Goal: Information Seeking & Learning: Check status

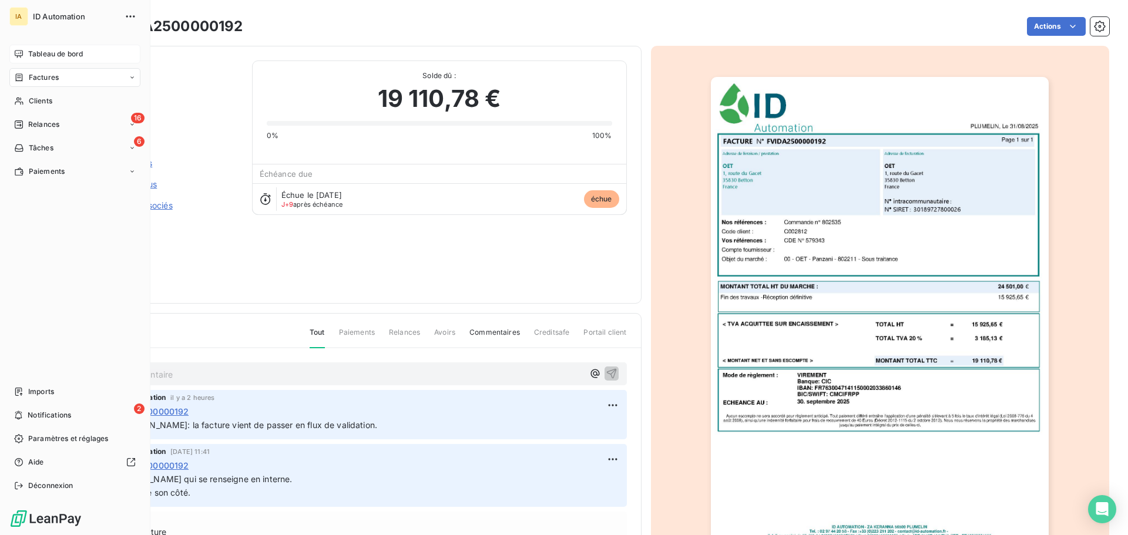
click at [36, 59] on span "Tableau de bord" at bounding box center [55, 54] width 55 height 11
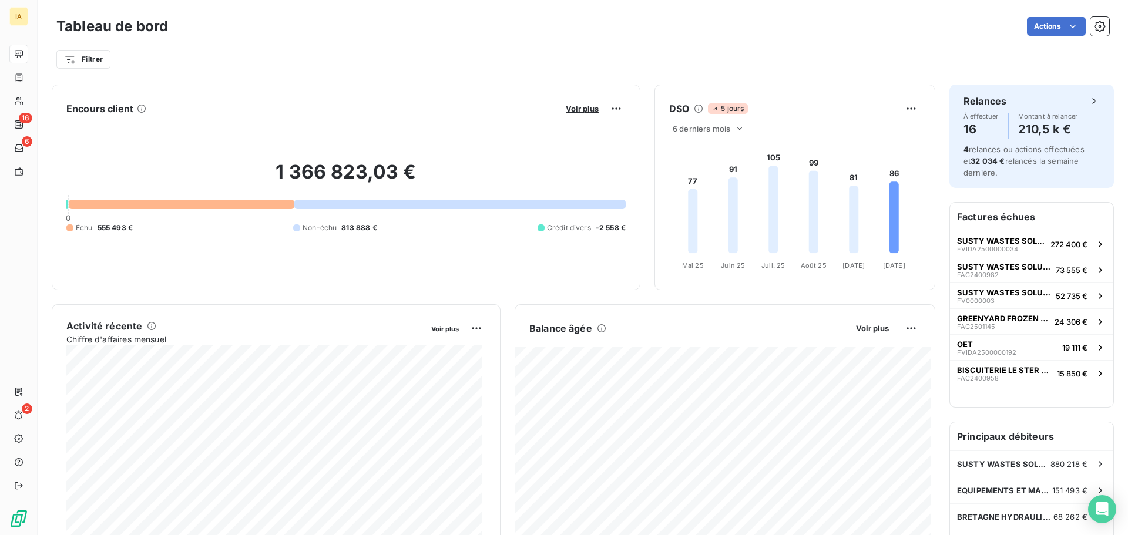
click at [565, 113] on div "Voir plus" at bounding box center [593, 108] width 63 height 19
click at [567, 112] on span "Voir plus" at bounding box center [582, 108] width 33 height 9
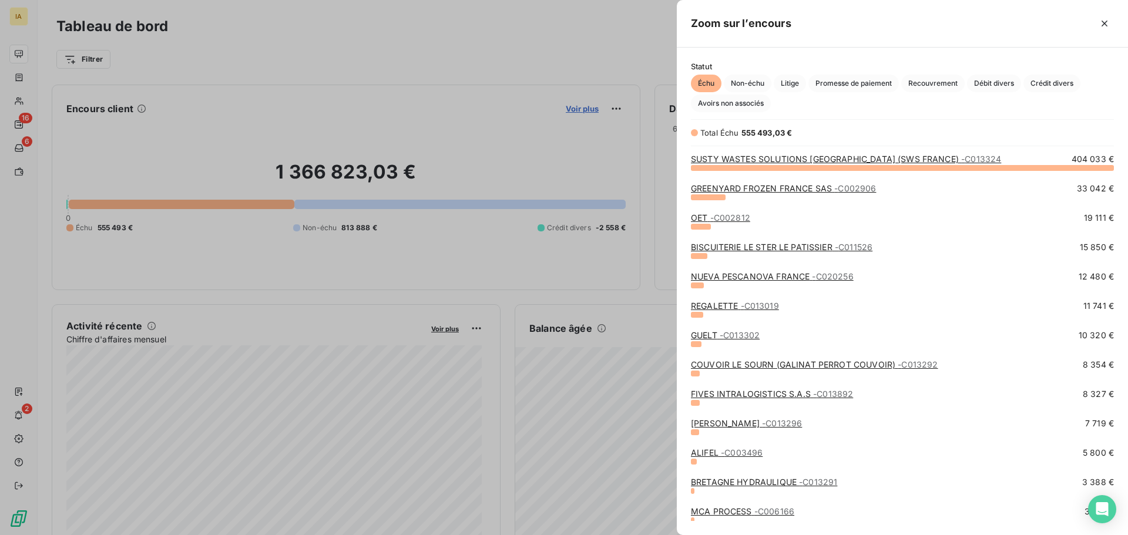
scroll to position [359, 443]
click at [749, 186] on link "GREENYARD FROZEN FRANCE SAS - C002906" at bounding box center [783, 188] width 185 height 10
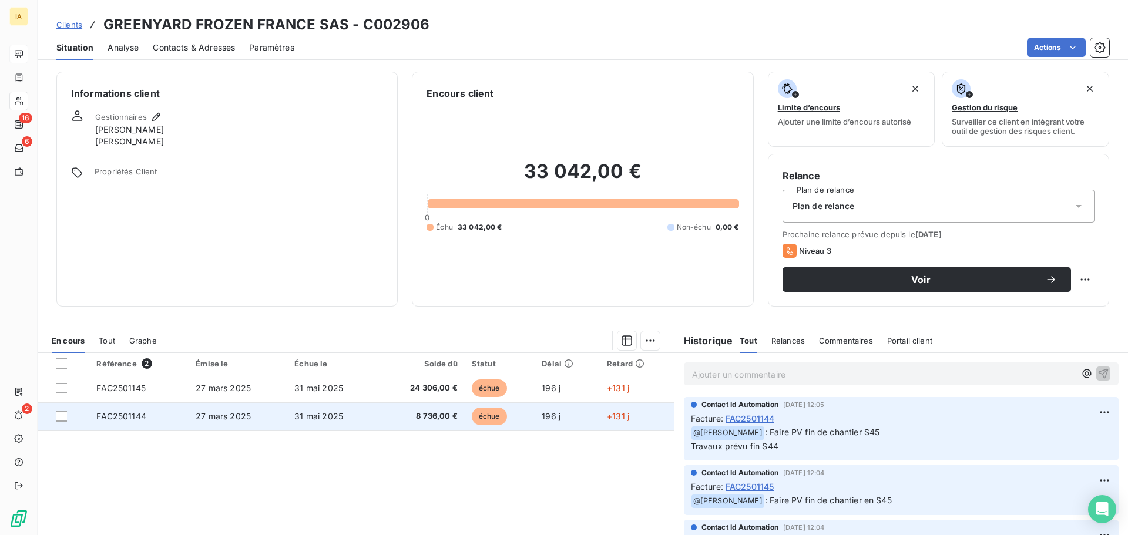
click at [388, 410] on td "8 736,00 €" at bounding box center [421, 417] width 88 height 28
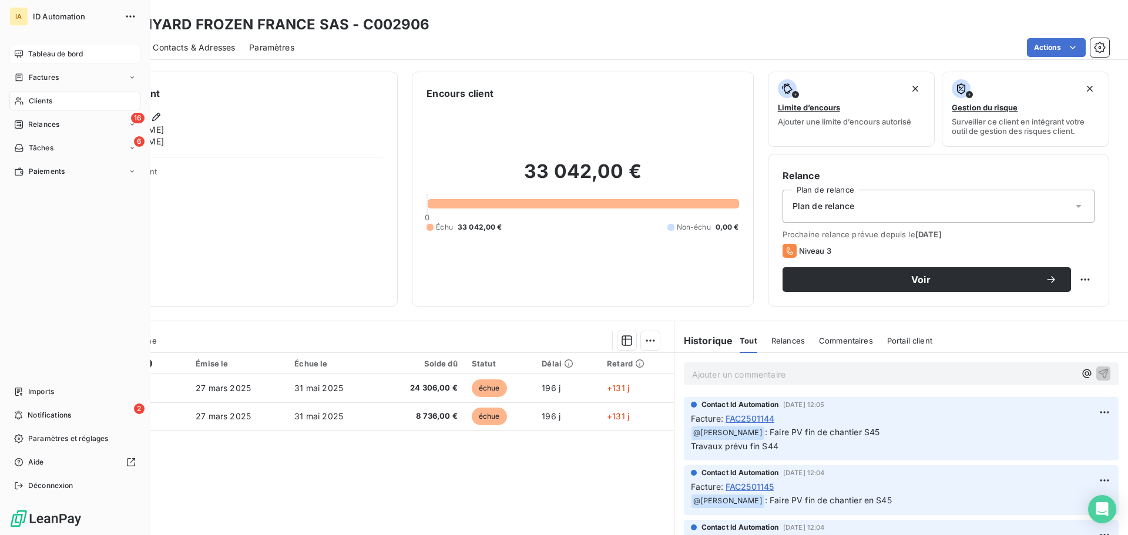
click at [35, 48] on div "Tableau de bord" at bounding box center [74, 54] width 131 height 19
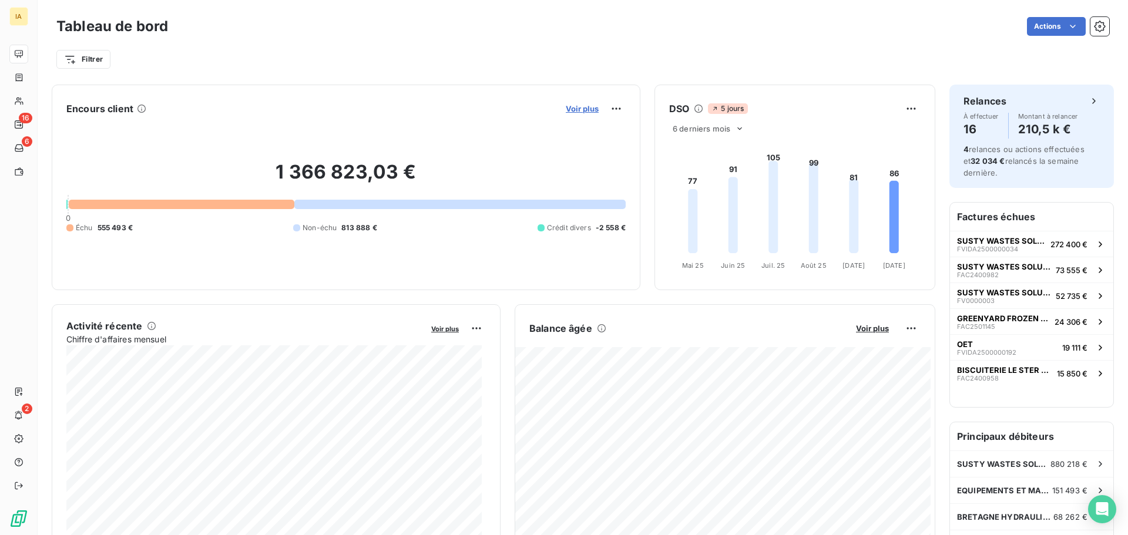
click at [566, 111] on span "Voir plus" at bounding box center [582, 108] width 33 height 9
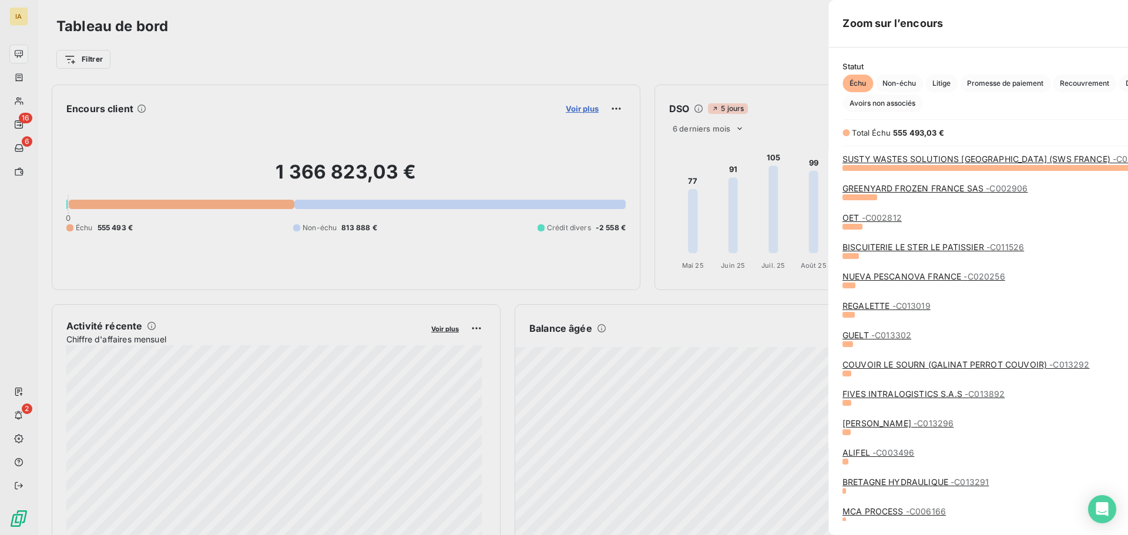
scroll to position [527, 443]
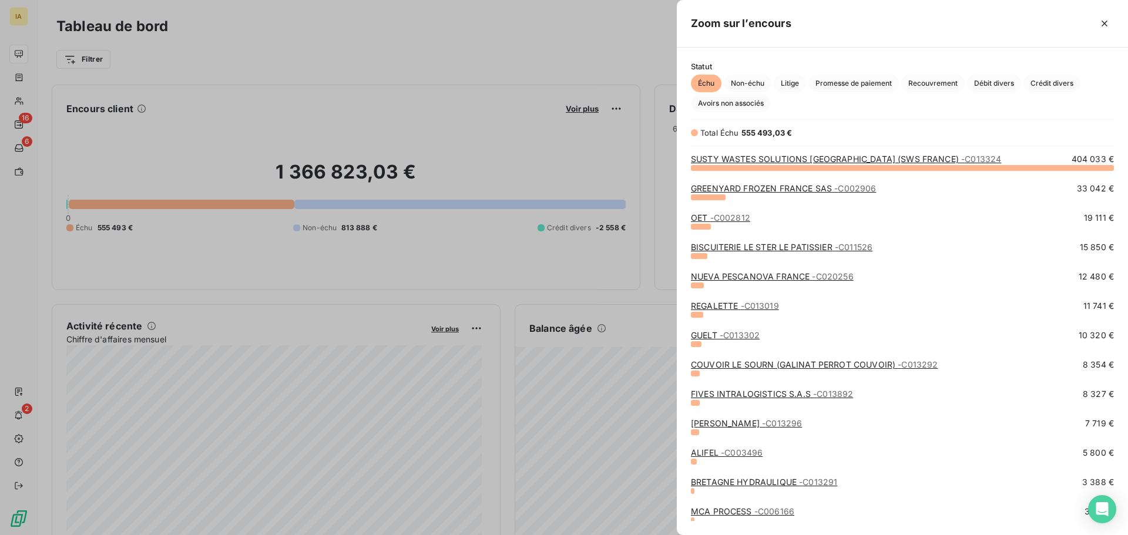
click at [725, 222] on span "- C002812" at bounding box center [730, 218] width 40 height 10
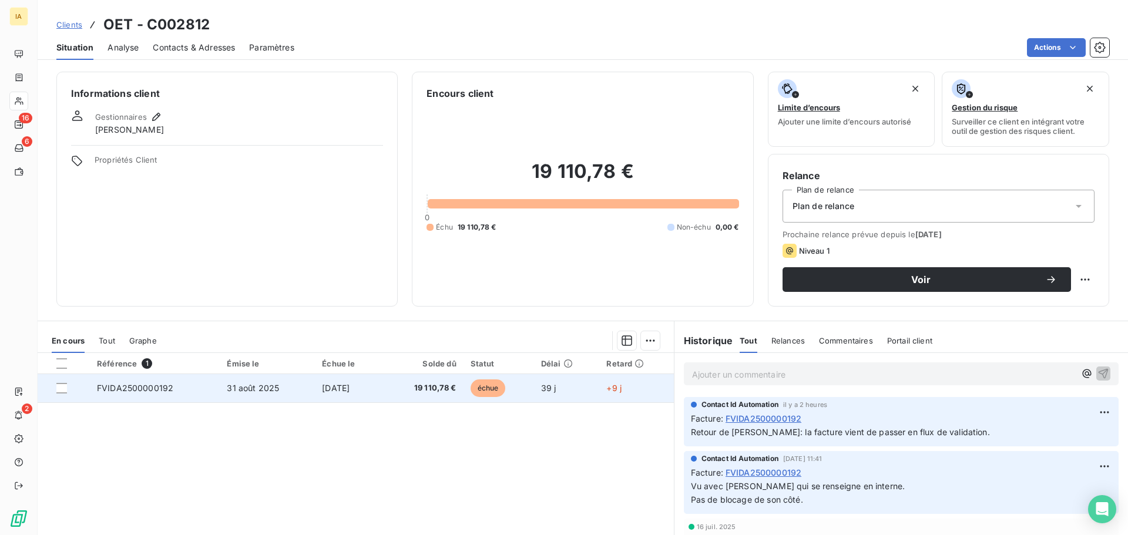
click at [366, 388] on td "[DATE]" at bounding box center [349, 388] width 68 height 28
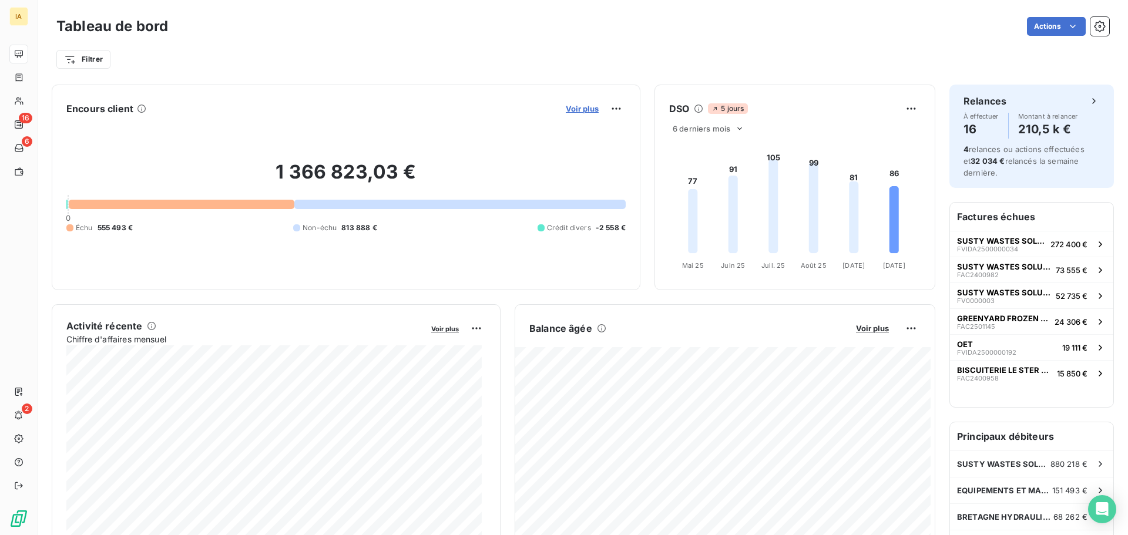
click at [574, 106] on span "Voir plus" at bounding box center [582, 108] width 33 height 9
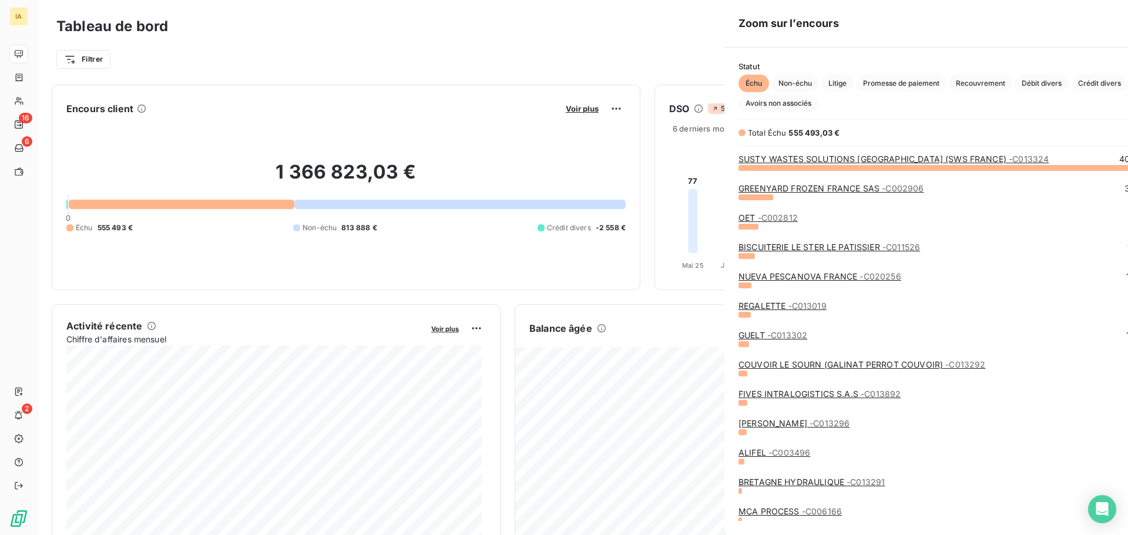
scroll to position [527, 443]
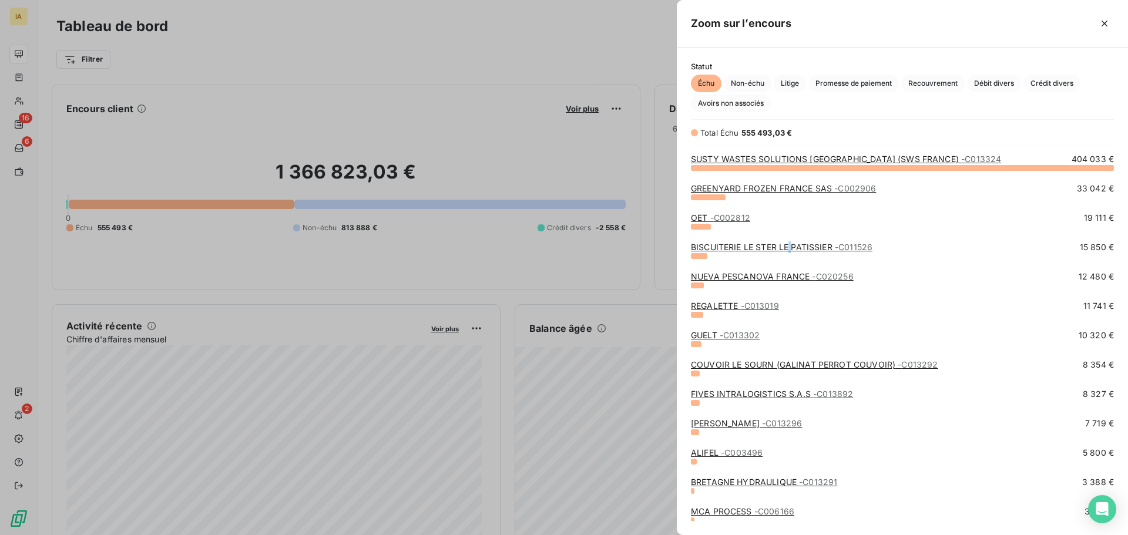
click at [790, 244] on link "BISCUITERIE LE STER LE PATISSIER - C011526" at bounding box center [782, 247] width 182 height 10
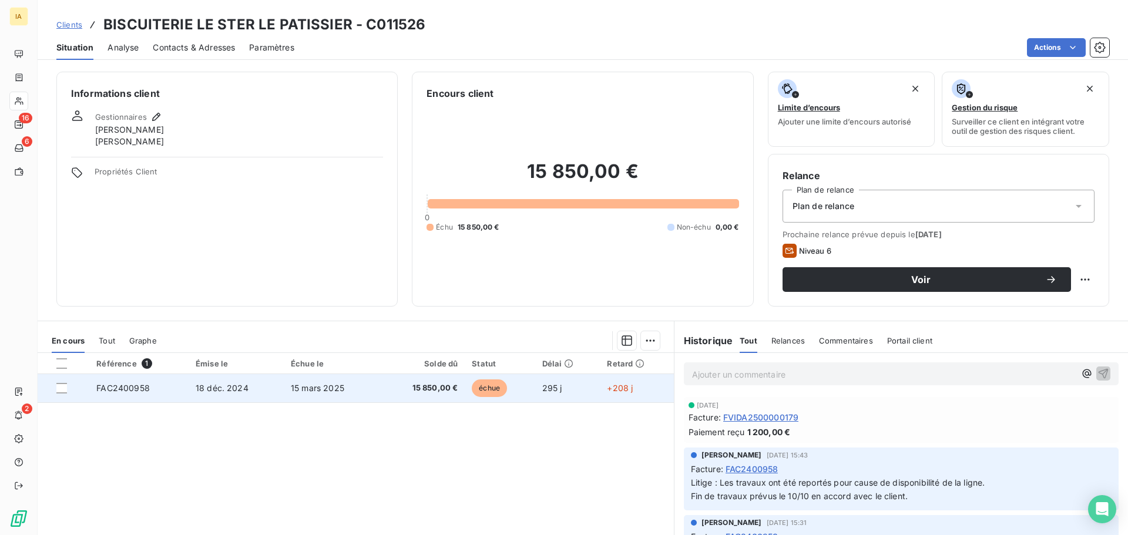
click at [243, 389] on span "18 déc. 2024" at bounding box center [222, 388] width 53 height 10
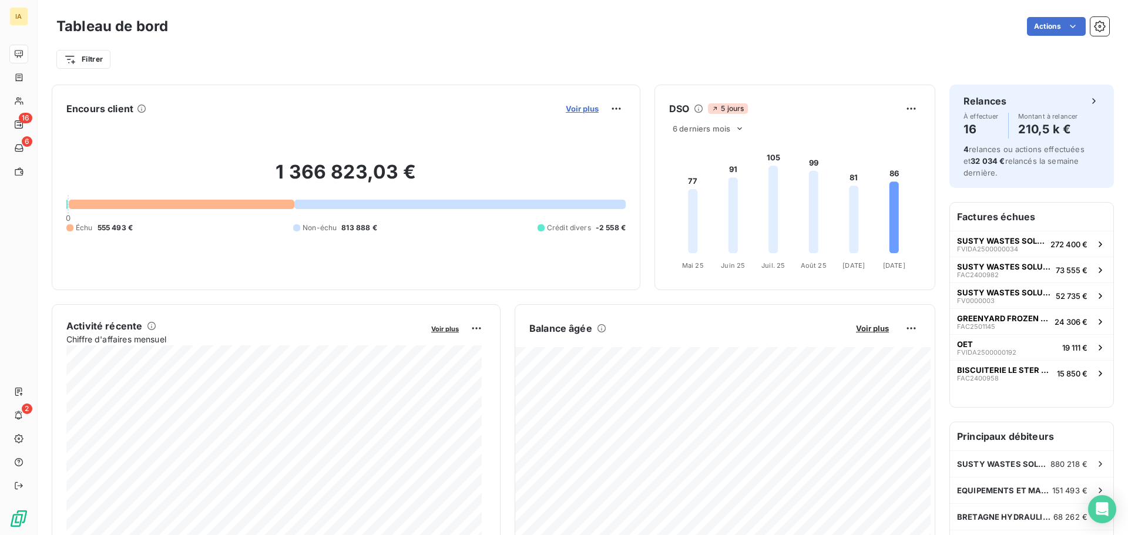
click at [581, 108] on span "Voir plus" at bounding box center [582, 108] width 33 height 9
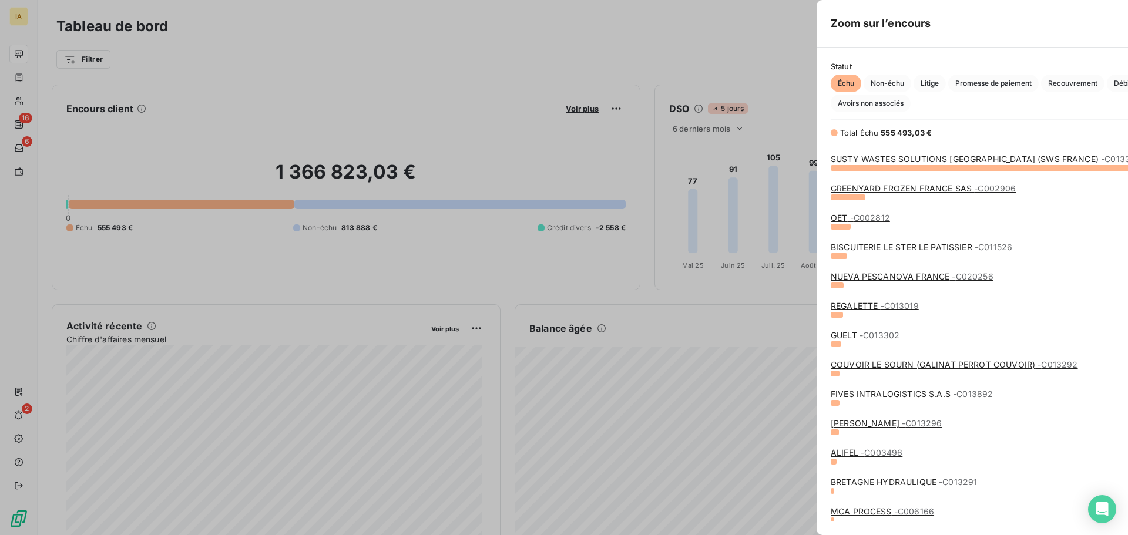
scroll to position [527, 443]
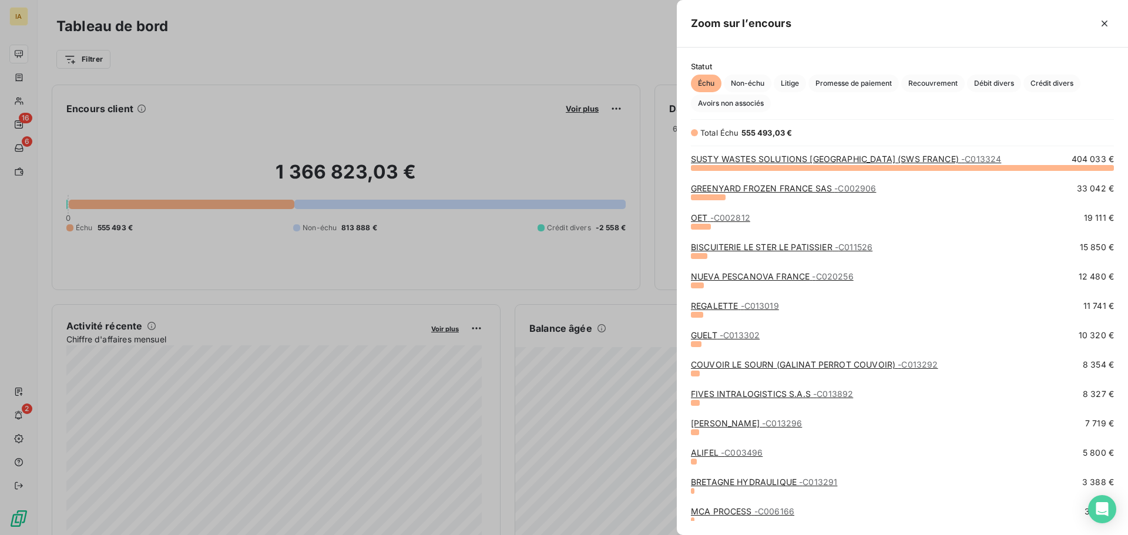
click at [730, 276] on link "NUEVA PESCANOVA FRANCE - C020256" at bounding box center [772, 276] width 163 height 10
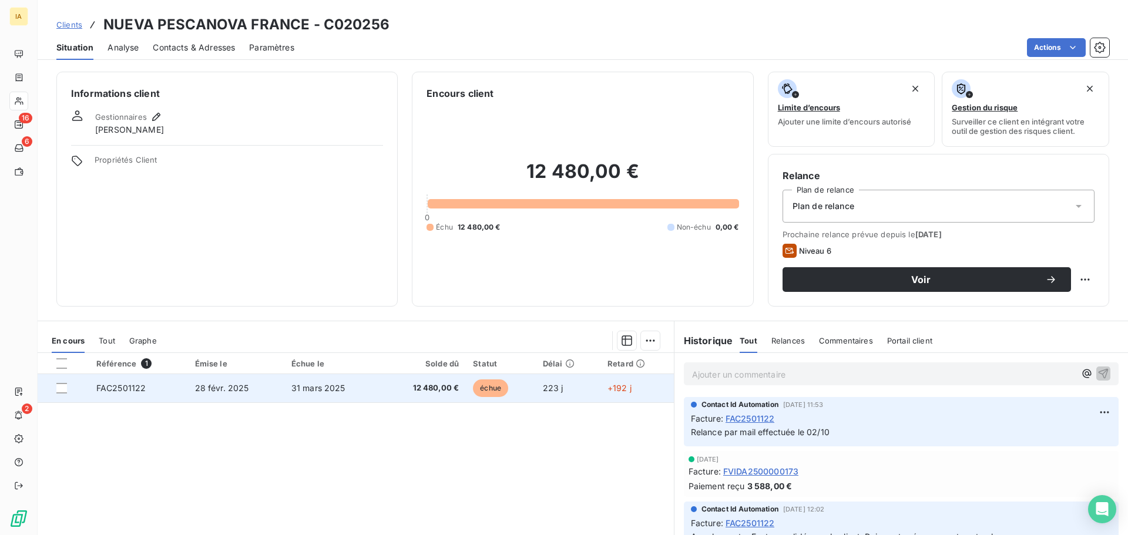
click at [395, 382] on td "12 480,00 €" at bounding box center [423, 388] width 85 height 28
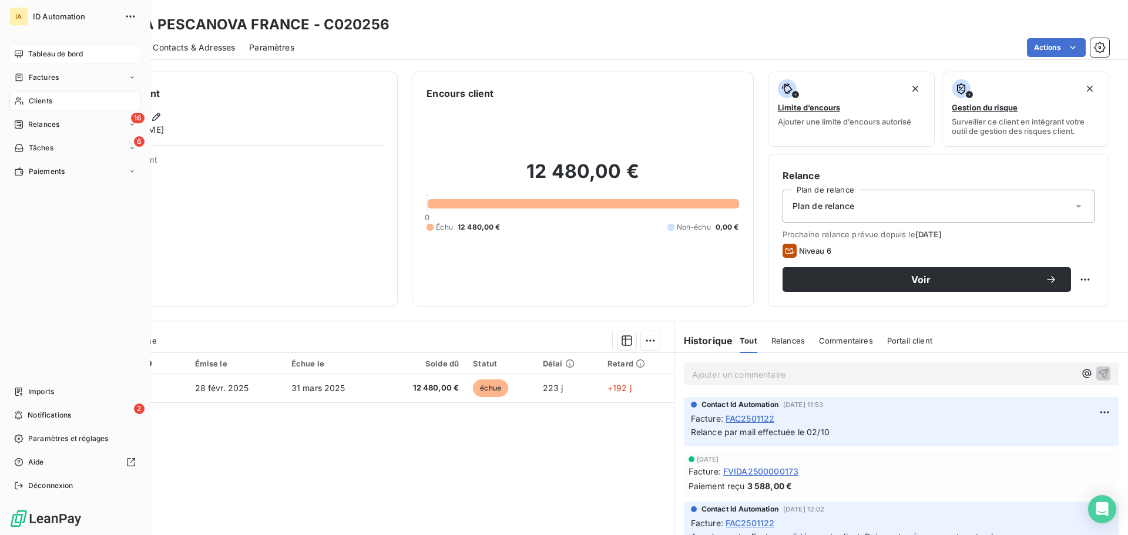
click at [36, 53] on span "Tableau de bord" at bounding box center [55, 54] width 55 height 11
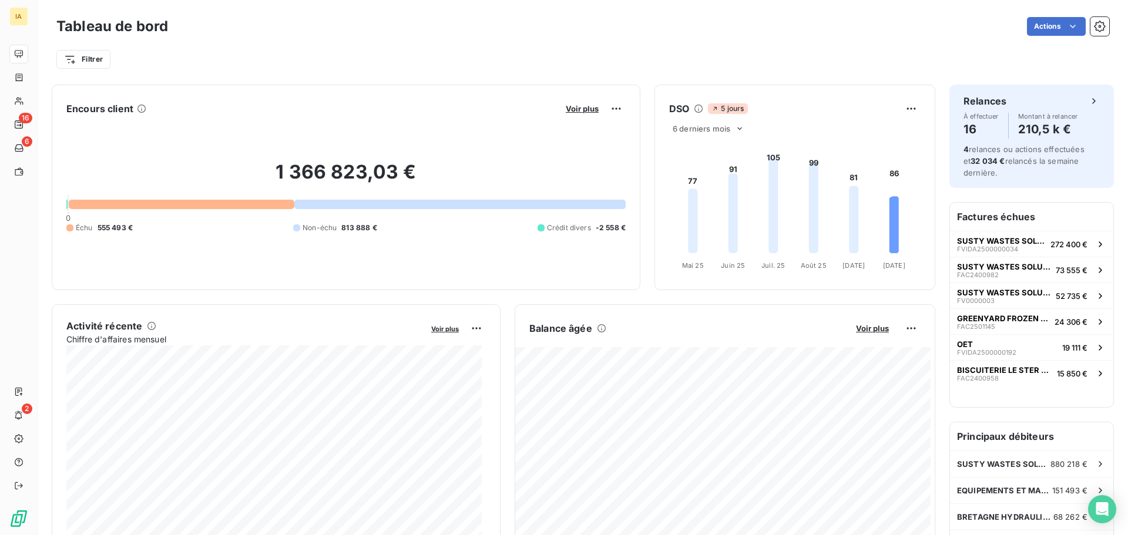
click at [591, 118] on div "Voir plus" at bounding box center [593, 108] width 63 height 19
click at [579, 106] on span "Voir plus" at bounding box center [582, 108] width 33 height 9
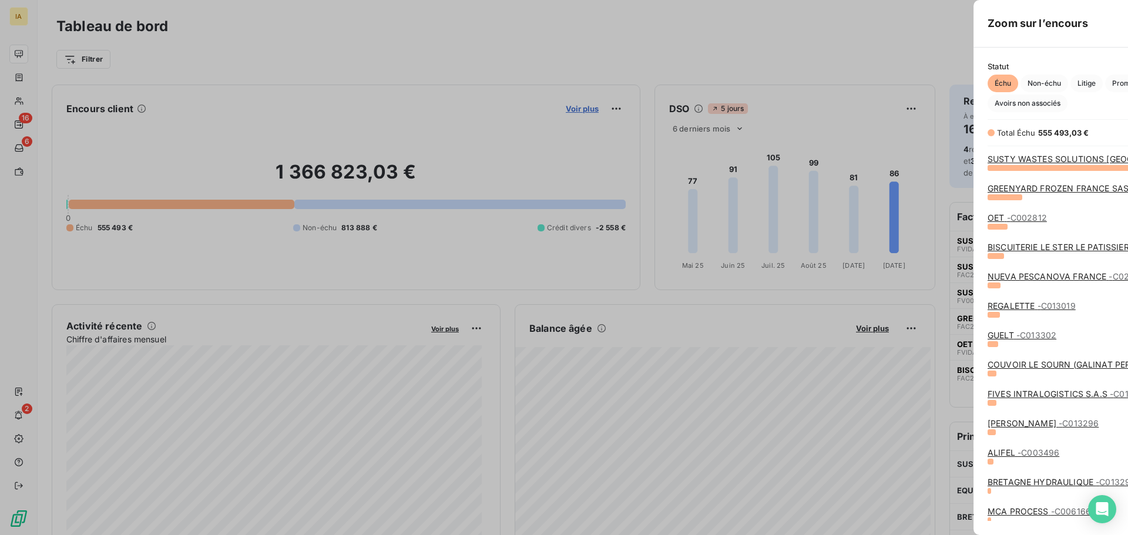
scroll to position [527, 443]
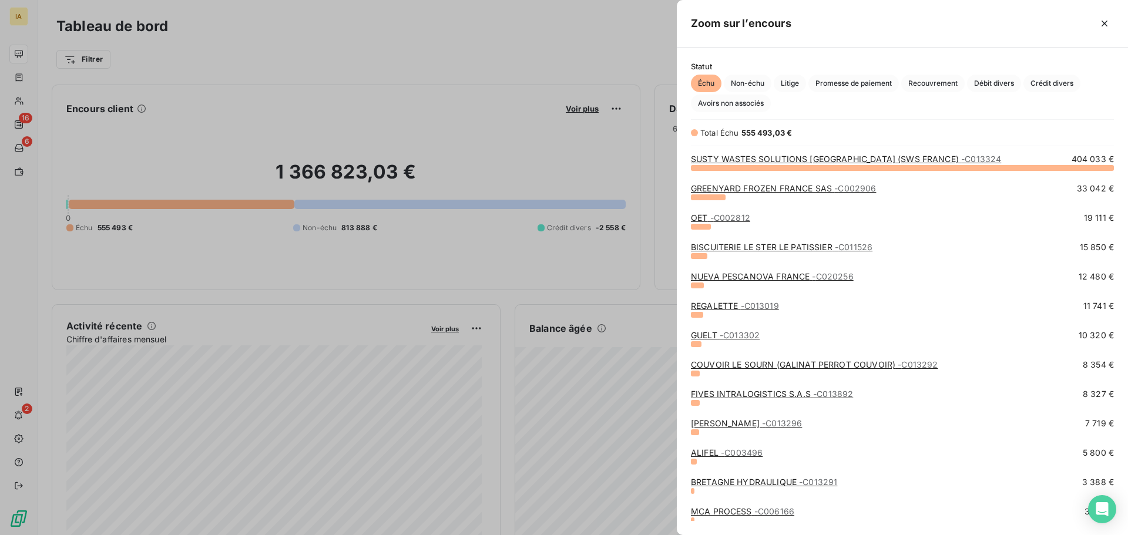
click at [714, 313] on div "REGALETTE - C013019 11 741 €" at bounding box center [902, 309] width 423 height 18
click at [716, 306] on link "REGALETTE - C013019" at bounding box center [735, 306] width 88 height 10
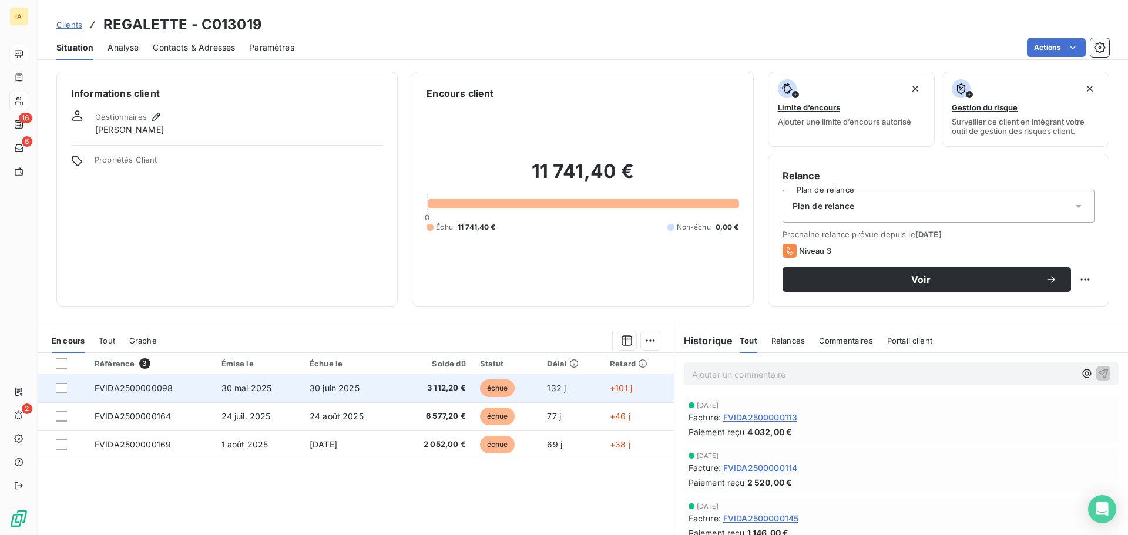
click at [366, 399] on td "30 juin 2025" at bounding box center [349, 388] width 93 height 28
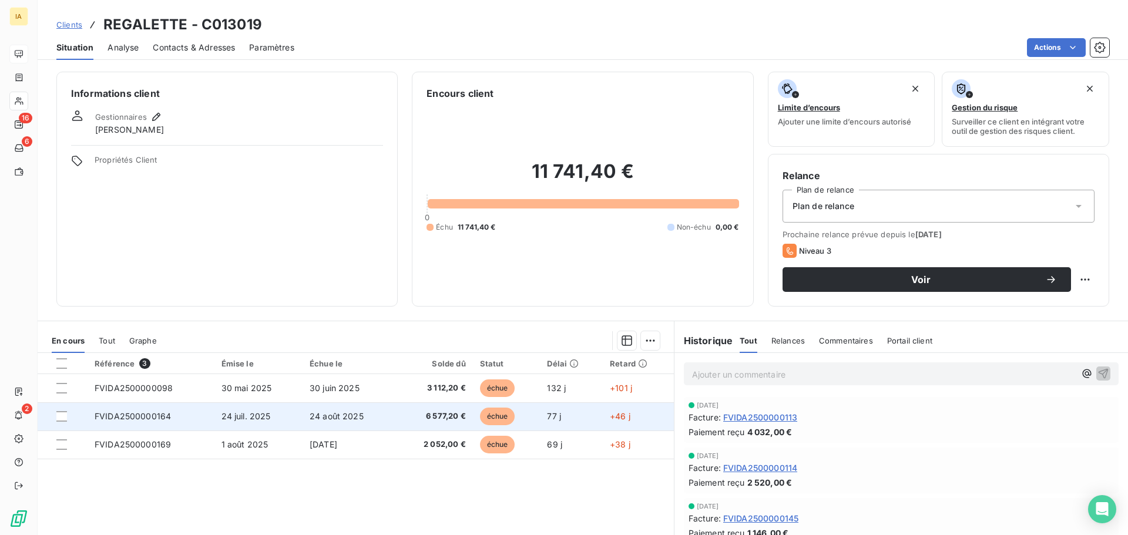
click at [235, 425] on td "24 juil. 2025" at bounding box center [258, 417] width 88 height 28
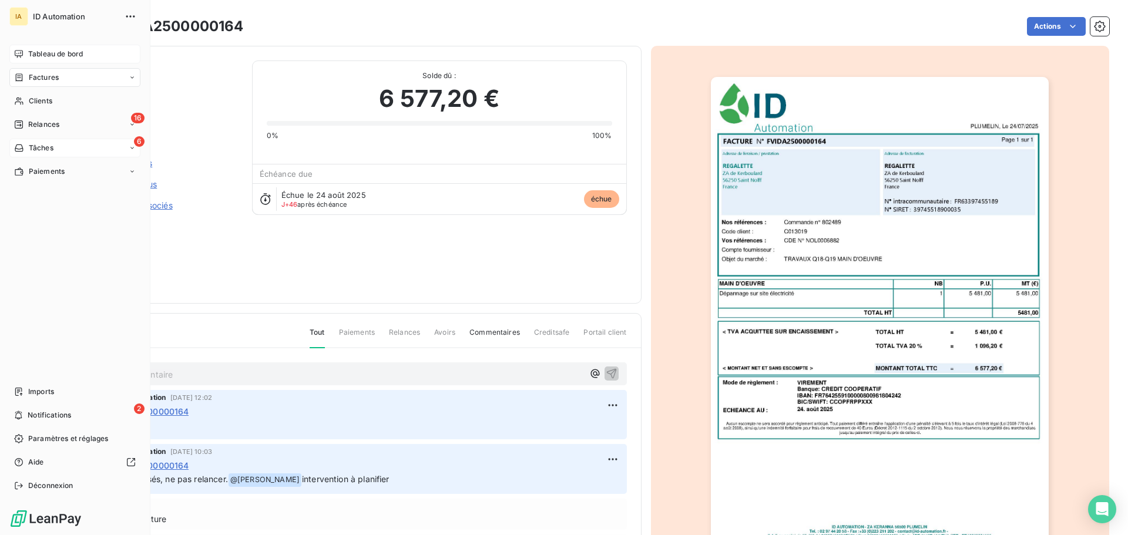
click at [50, 142] on div "6 Tâches" at bounding box center [74, 148] width 131 height 19
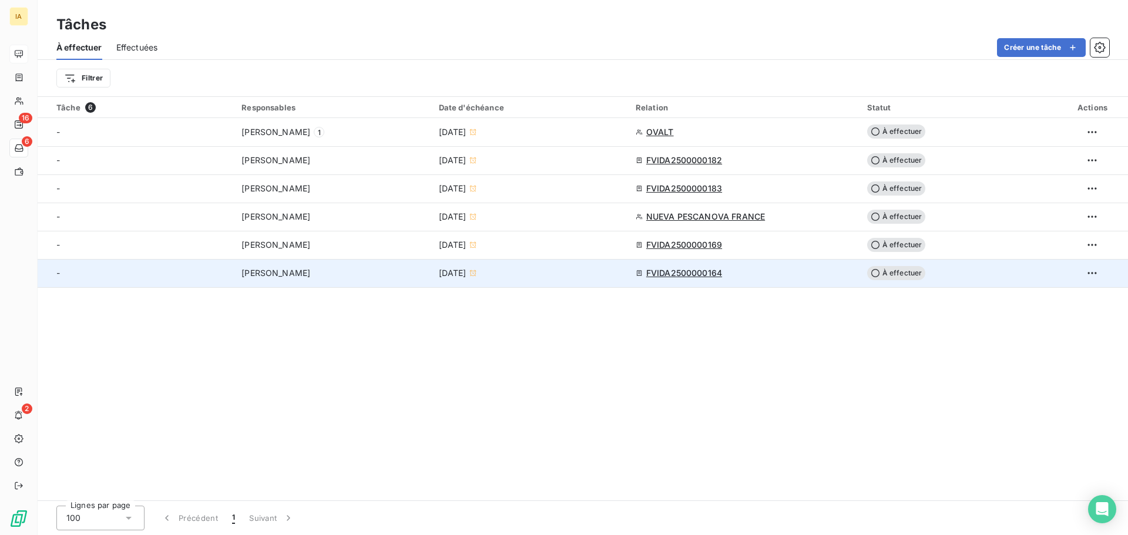
drag, startPoint x: 346, startPoint y: 240, endPoint x: 349, endPoint y: 260, distance: 20.2
click at [349, 260] on tbody "- Sabrina LAMY 1 10 sept. 2025 OVALT À effectuer - Kévin Guillin 26 sept. 2025 …" at bounding box center [583, 202] width 1091 height 169
click at [337, 260] on td "[PERSON_NAME]" at bounding box center [332, 273] width 197 height 28
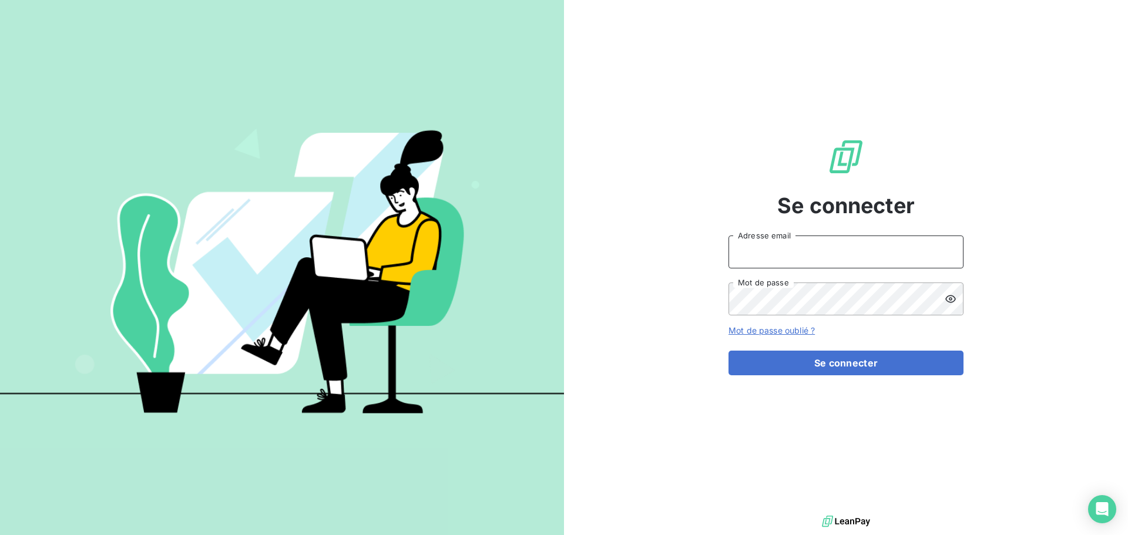
click at [869, 254] on input "Adresse email" at bounding box center [846, 252] width 235 height 33
click at [951, 253] on icon at bounding box center [947, 251] width 9 height 9
type input "[EMAIL_ADDRESS][DOMAIN_NAME]"
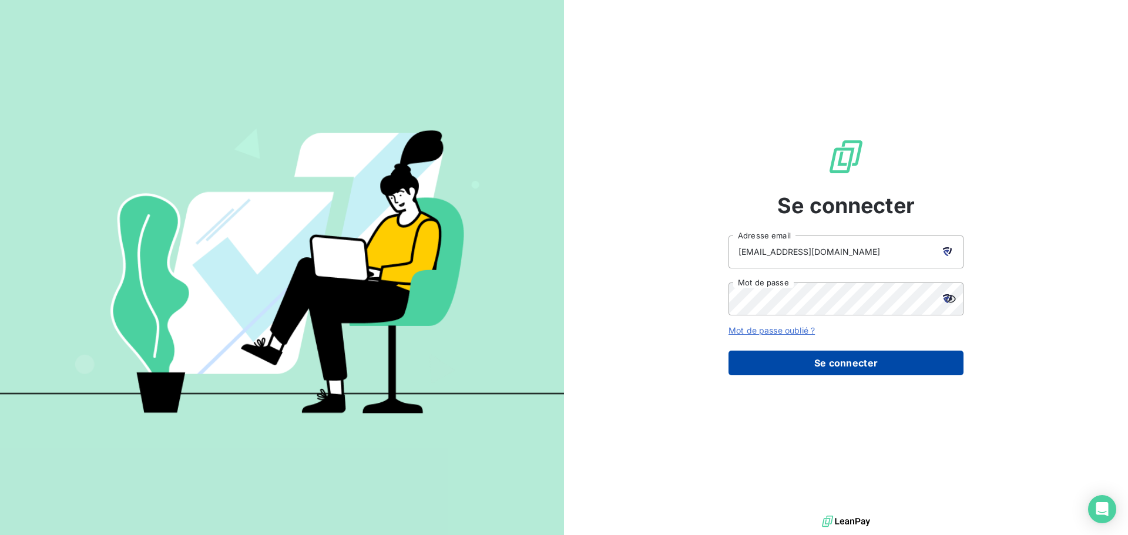
click at [850, 361] on button "Se connecter" at bounding box center [846, 363] width 235 height 25
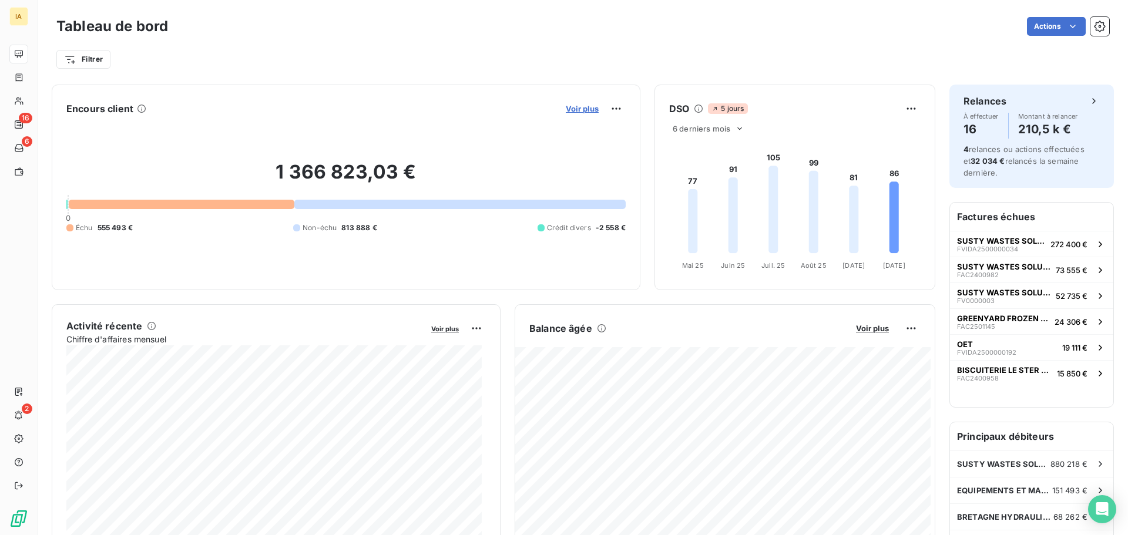
click at [586, 111] on span "Voir plus" at bounding box center [582, 108] width 33 height 9
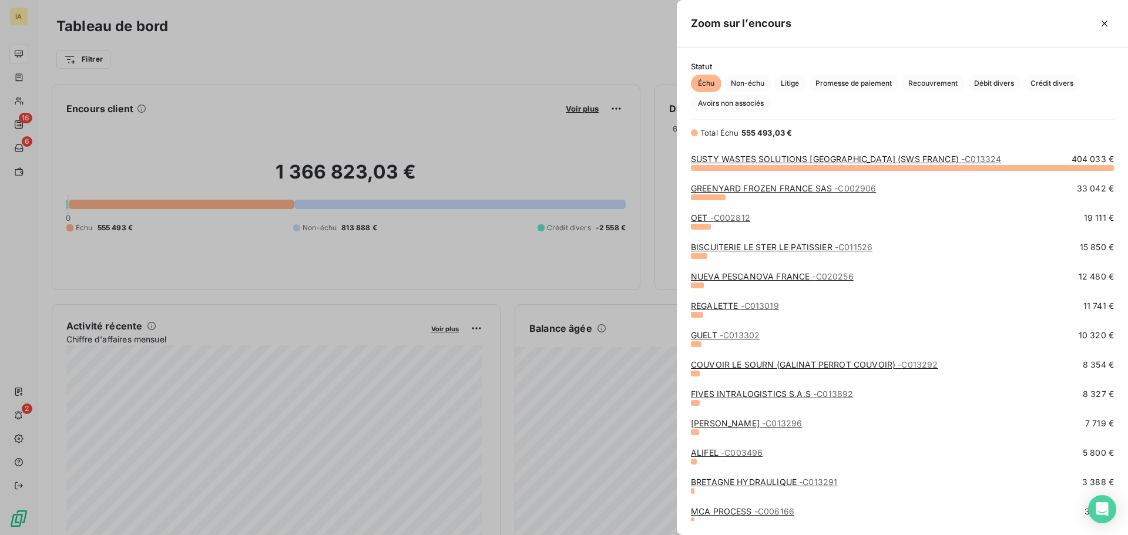
scroll to position [359, 443]
click at [722, 338] on span "- C013302" at bounding box center [740, 335] width 40 height 10
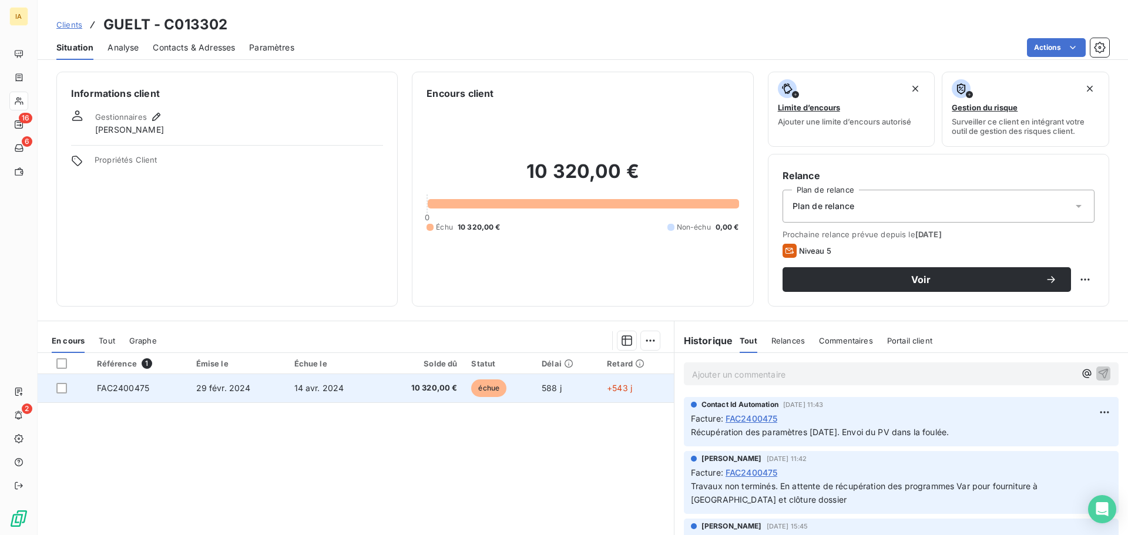
click at [383, 377] on td "10 320,00 €" at bounding box center [421, 388] width 86 height 28
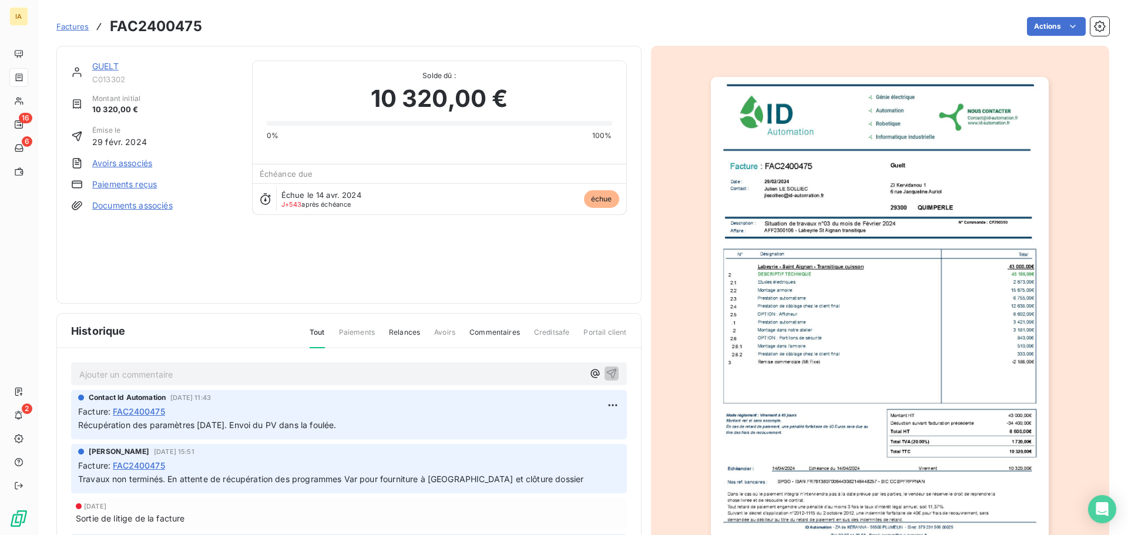
click at [64, 26] on span "Factures" at bounding box center [72, 26] width 32 height 9
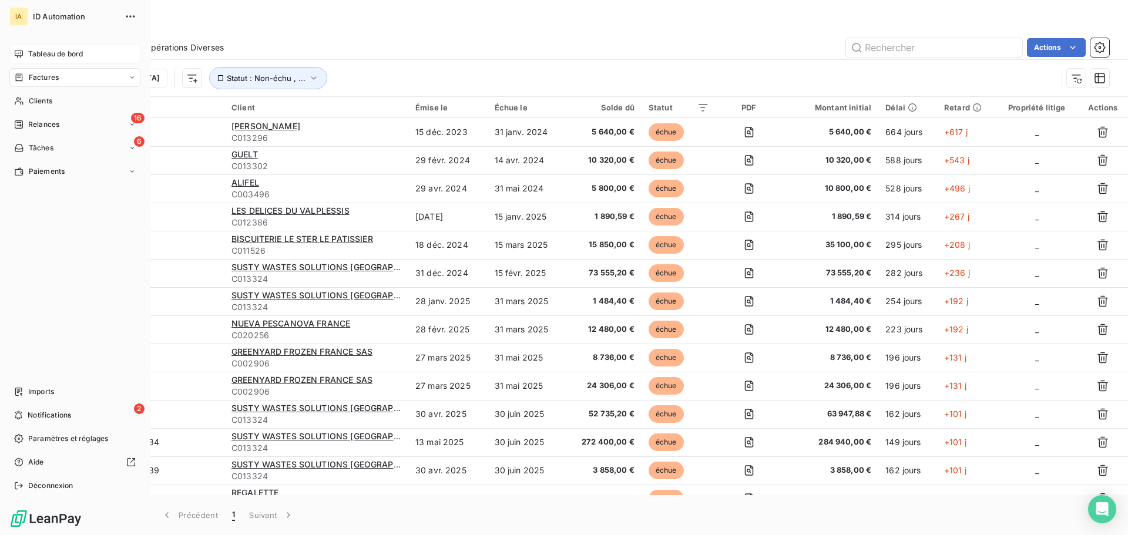
click at [33, 58] on span "Tableau de bord" at bounding box center [55, 54] width 55 height 11
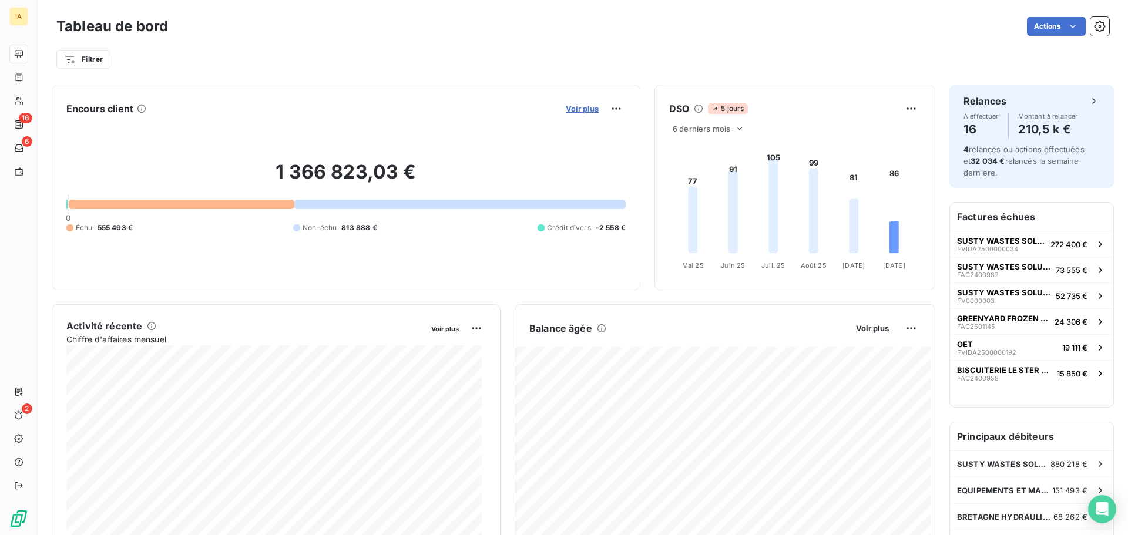
click at [582, 104] on span "Voir plus" at bounding box center [582, 108] width 33 height 9
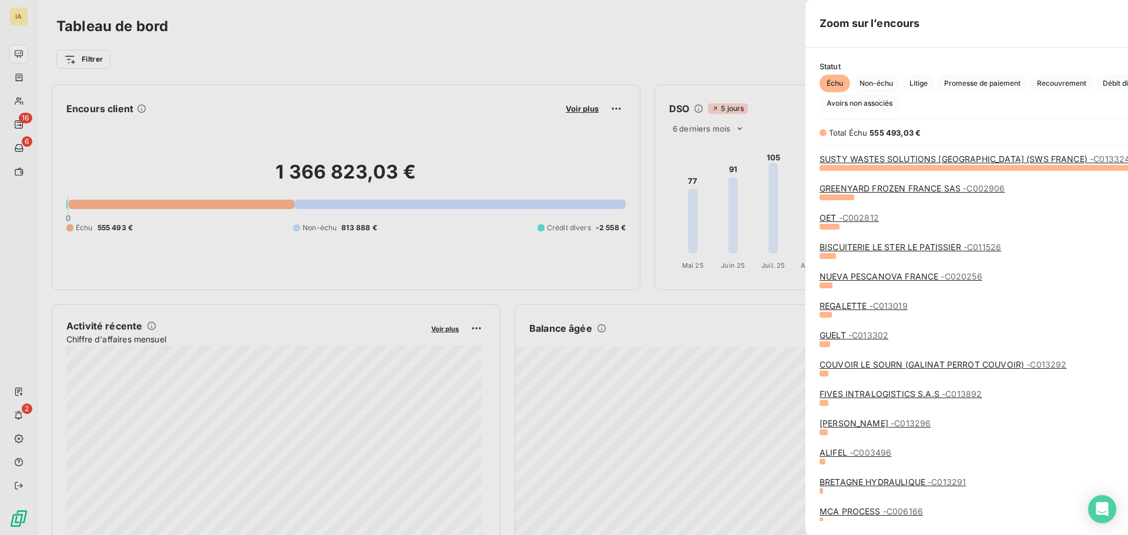
scroll to position [527, 443]
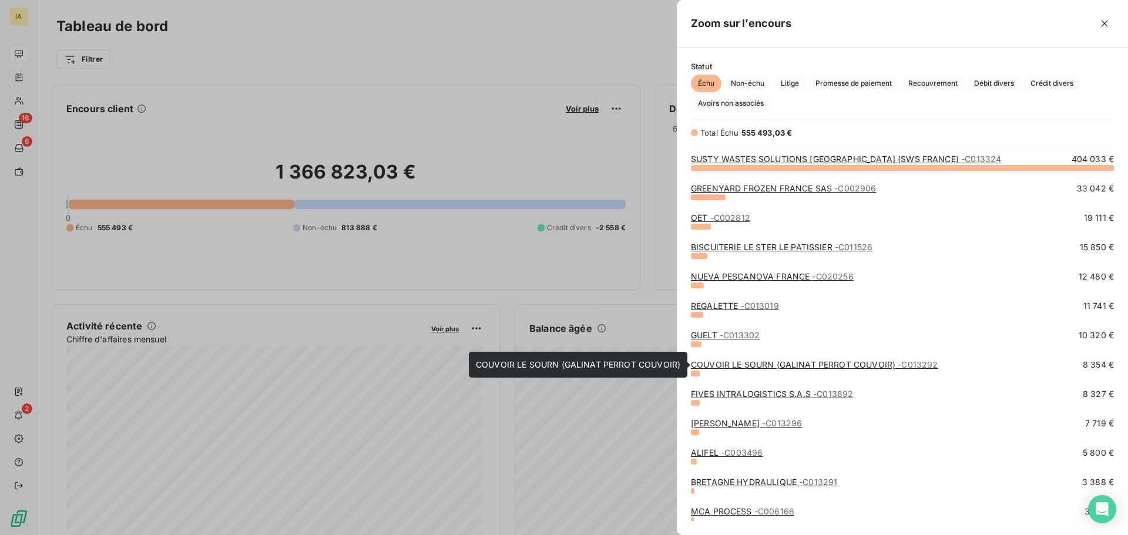
click at [755, 362] on link "COUVOIR LE SOURN (GALINAT PERROT COUVOIR) - C013292" at bounding box center [814, 365] width 247 height 10
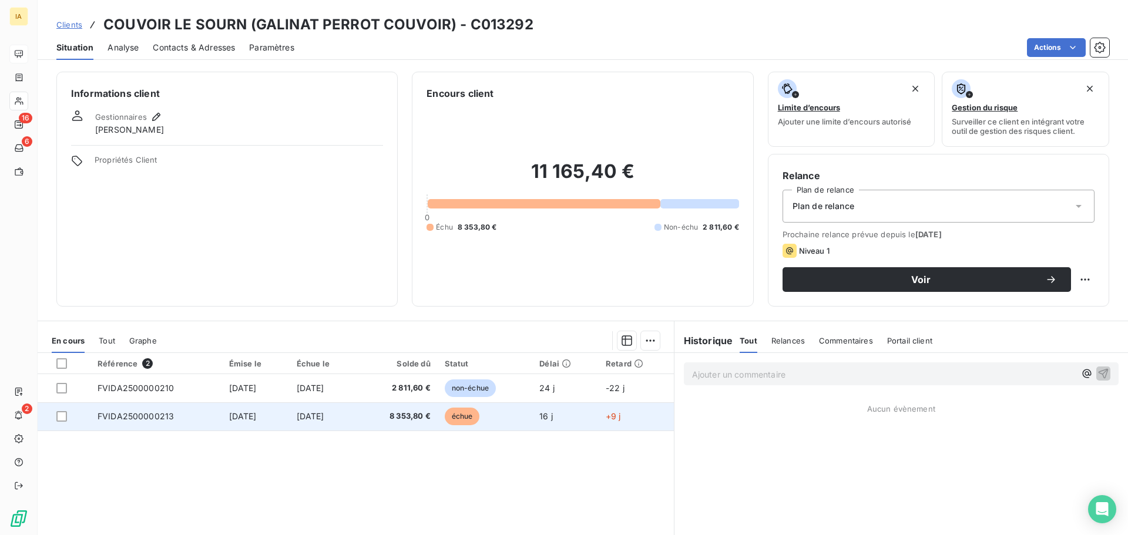
click at [273, 418] on td "[DATE]" at bounding box center [256, 417] width 68 height 28
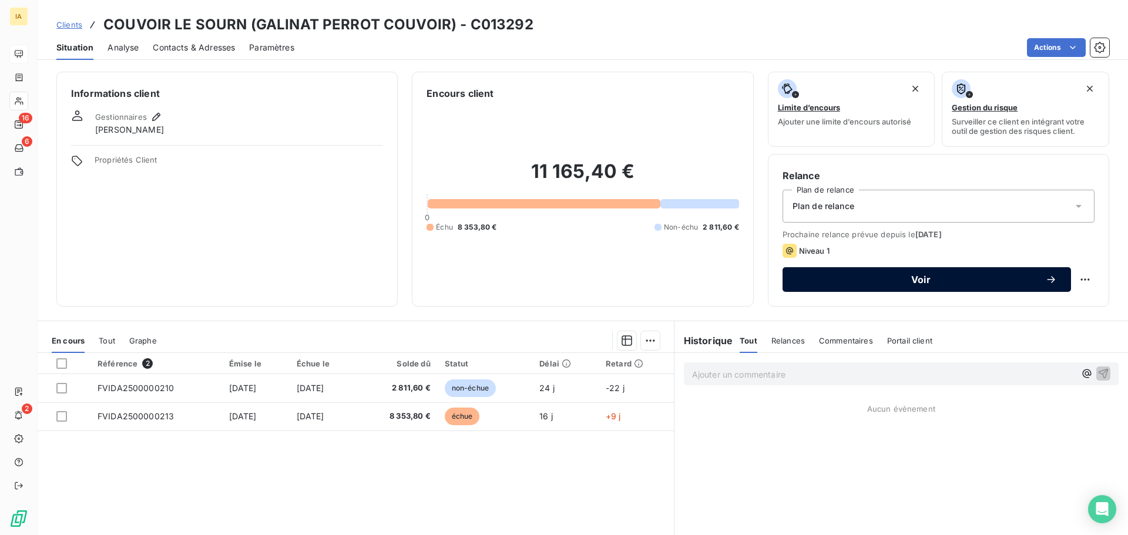
click at [908, 279] on span "Voir" at bounding box center [921, 279] width 249 height 9
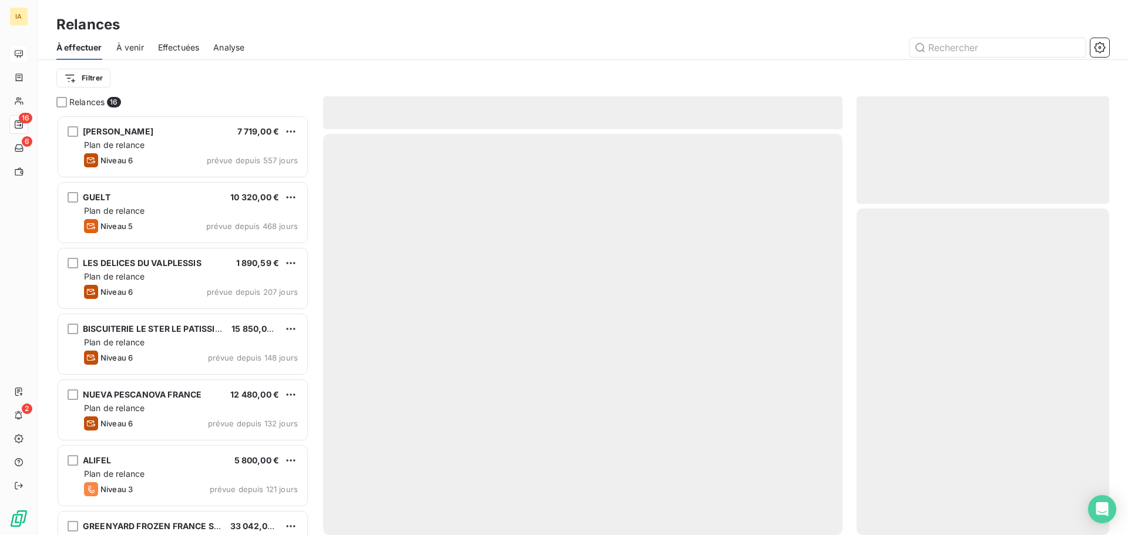
scroll to position [411, 244]
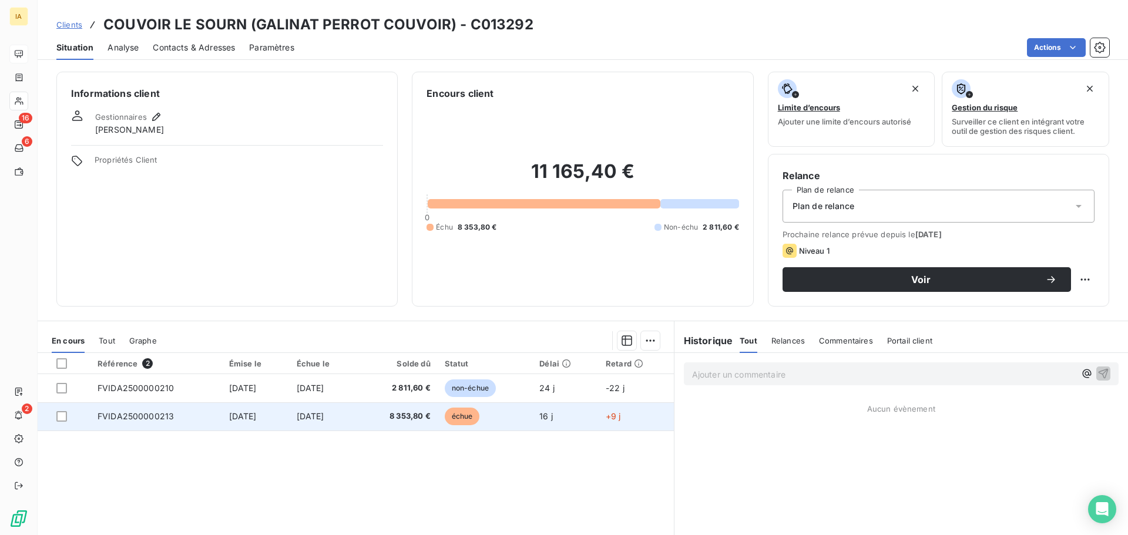
click at [229, 411] on span "[DATE]" at bounding box center [243, 416] width 28 height 10
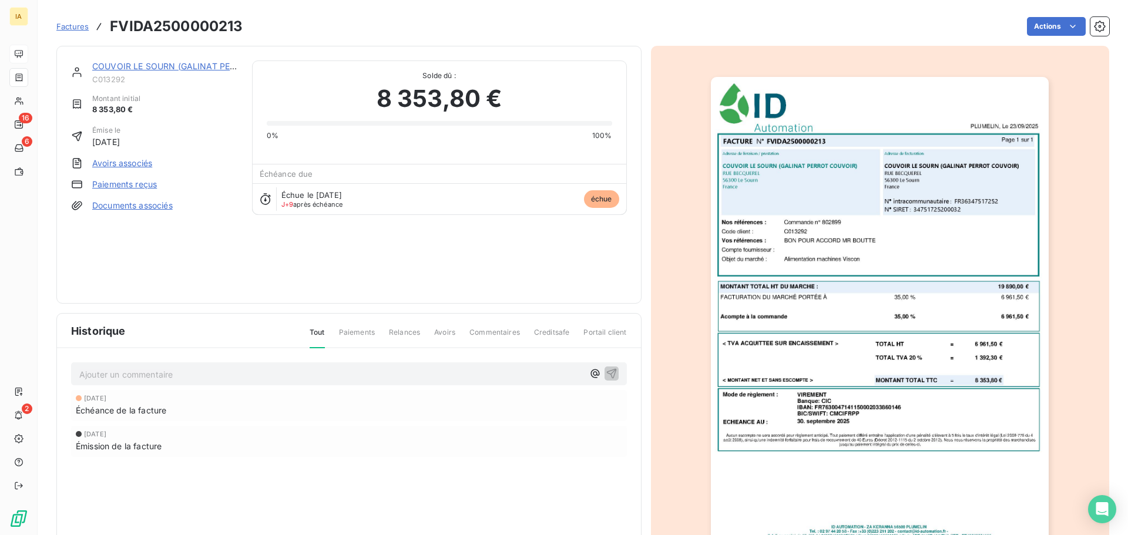
click at [183, 22] on h3 "FVIDA2500000213" at bounding box center [176, 26] width 133 height 21
copy h3 "FVIDA2500000213"
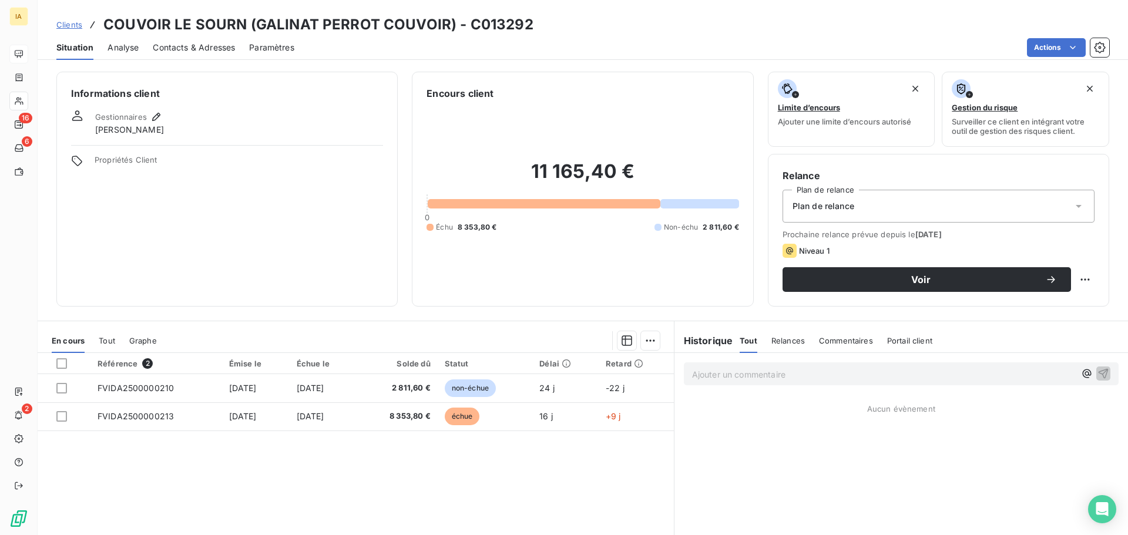
click at [214, 44] on span "Contacts & Adresses" at bounding box center [194, 48] width 82 height 12
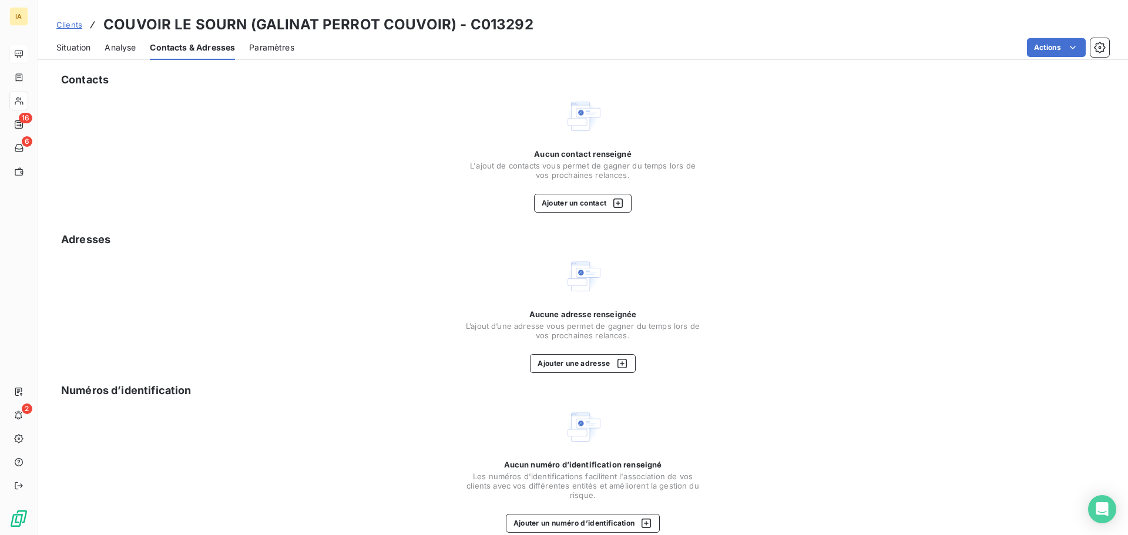
click at [595, 214] on div "Contacts Aucun contact renseigné L'ajout de contacts vous permet de gagner du t…" at bounding box center [583, 308] width 1091 height 487
click at [592, 207] on button "Ajouter un contact" at bounding box center [583, 203] width 98 height 19
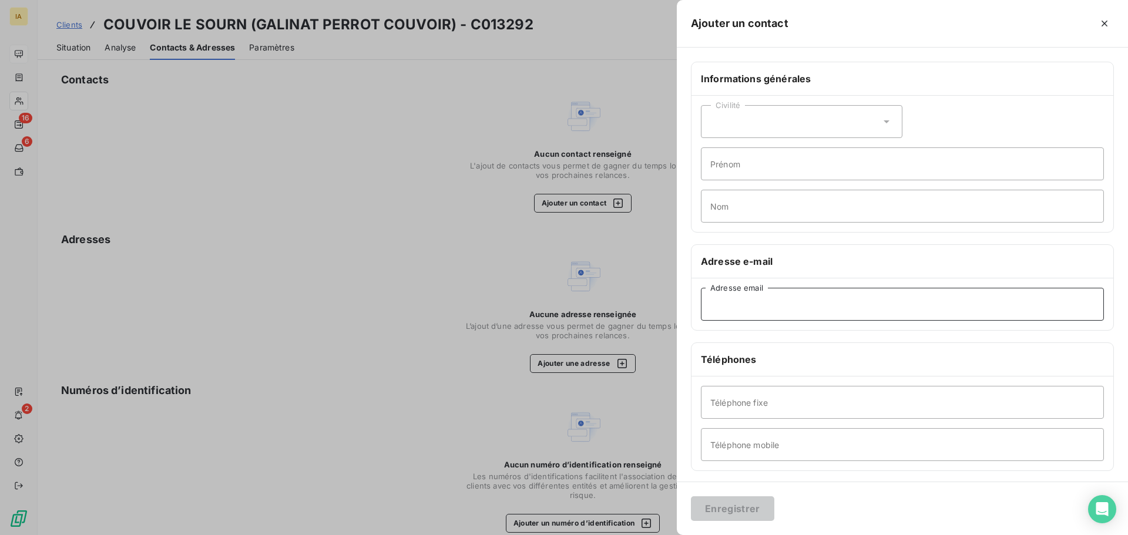
click at [782, 304] on input "Adresse email" at bounding box center [902, 304] width 403 height 33
paste input "[EMAIL_ADDRESS][DOMAIN_NAME];[DOMAIN_NAME][EMAIL_ADDRESS][DOMAIN_NAME]"
type input "[EMAIL_ADDRESS][DOMAIN_NAME]"
click at [773, 513] on div "Enregistrer" at bounding box center [902, 508] width 451 height 53
click at [747, 515] on button "Enregistrer" at bounding box center [732, 509] width 83 height 25
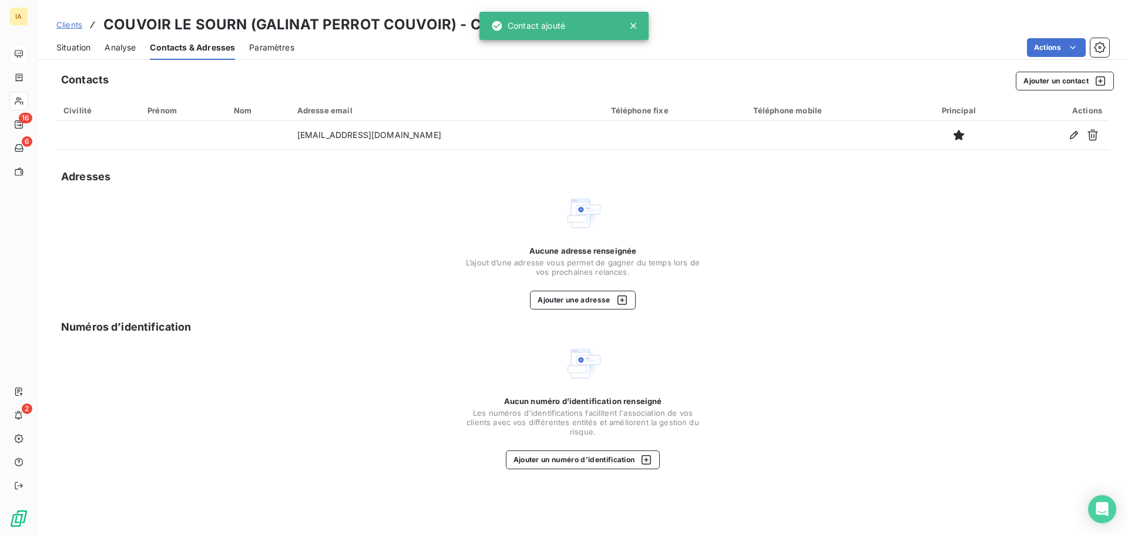
click at [80, 45] on span "Situation" at bounding box center [73, 48] width 34 height 12
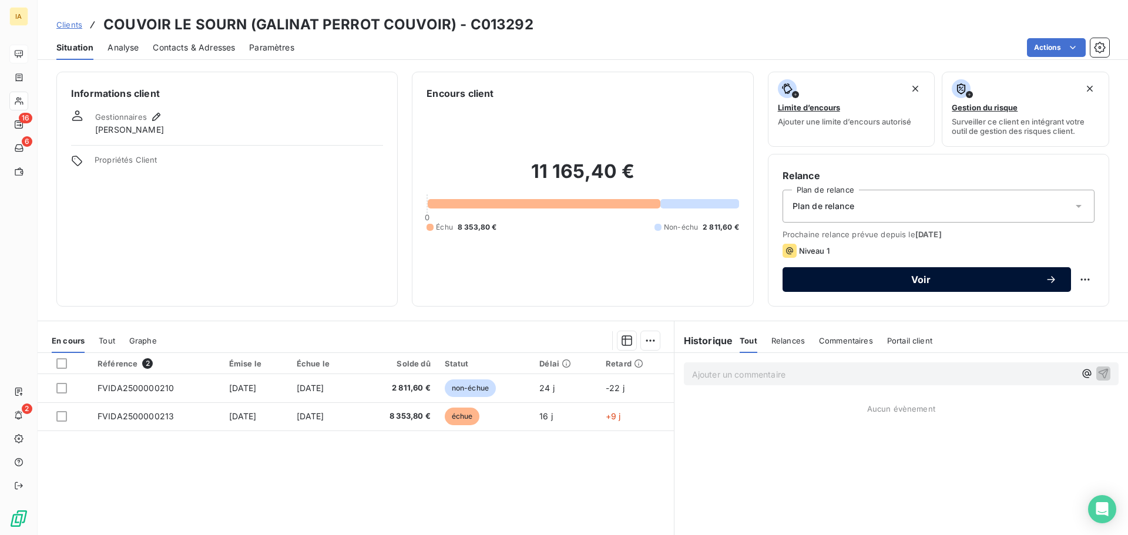
click at [870, 280] on span "Voir" at bounding box center [921, 279] width 249 height 9
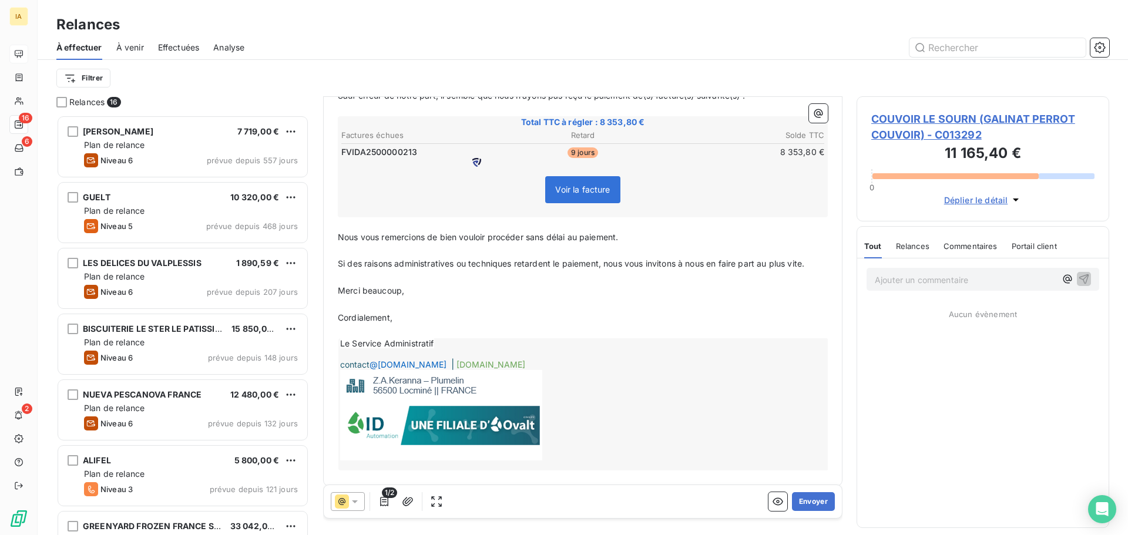
scroll to position [217, 0]
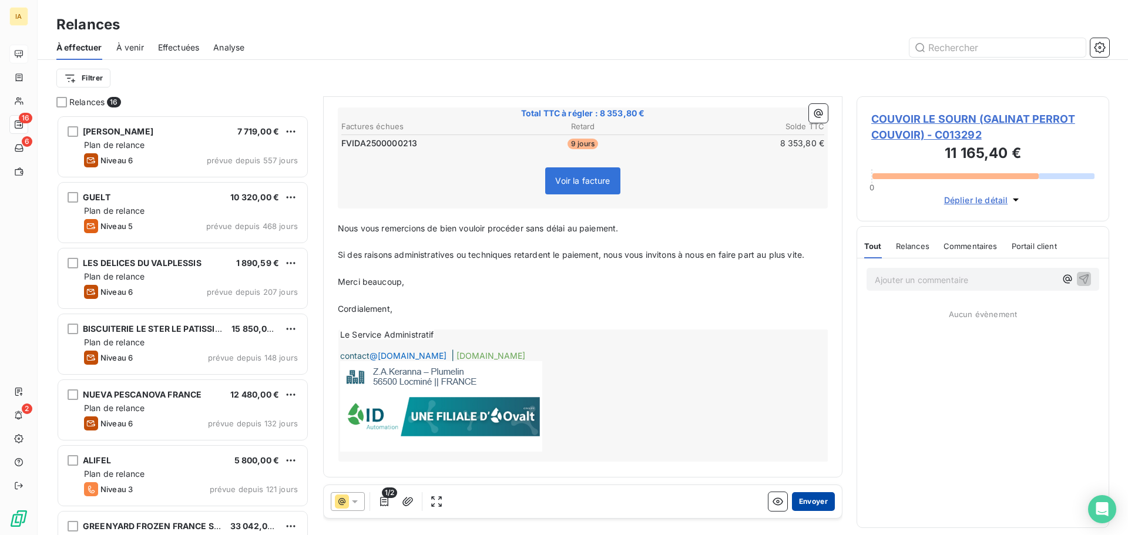
click at [812, 505] on button "Envoyer" at bounding box center [813, 501] width 43 height 19
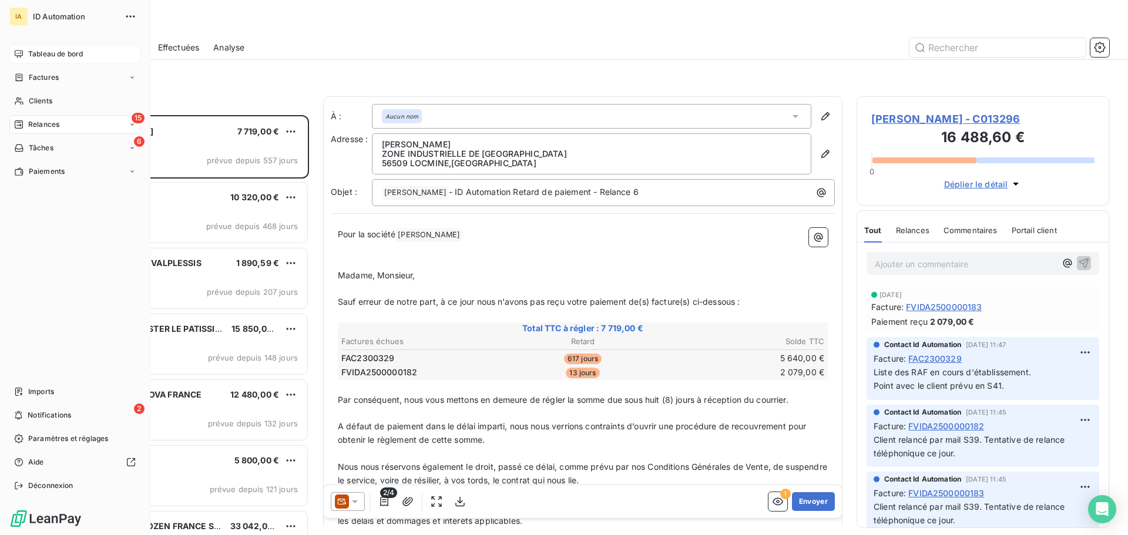
click at [42, 58] on span "Tableau de bord" at bounding box center [55, 54] width 55 height 11
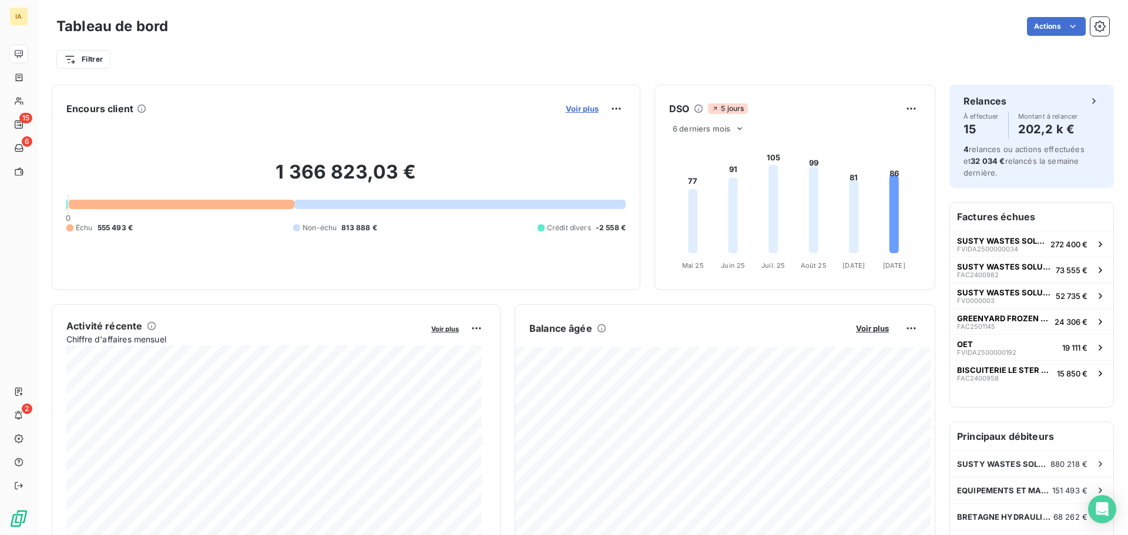
click at [581, 108] on span "Voir plus" at bounding box center [582, 108] width 33 height 9
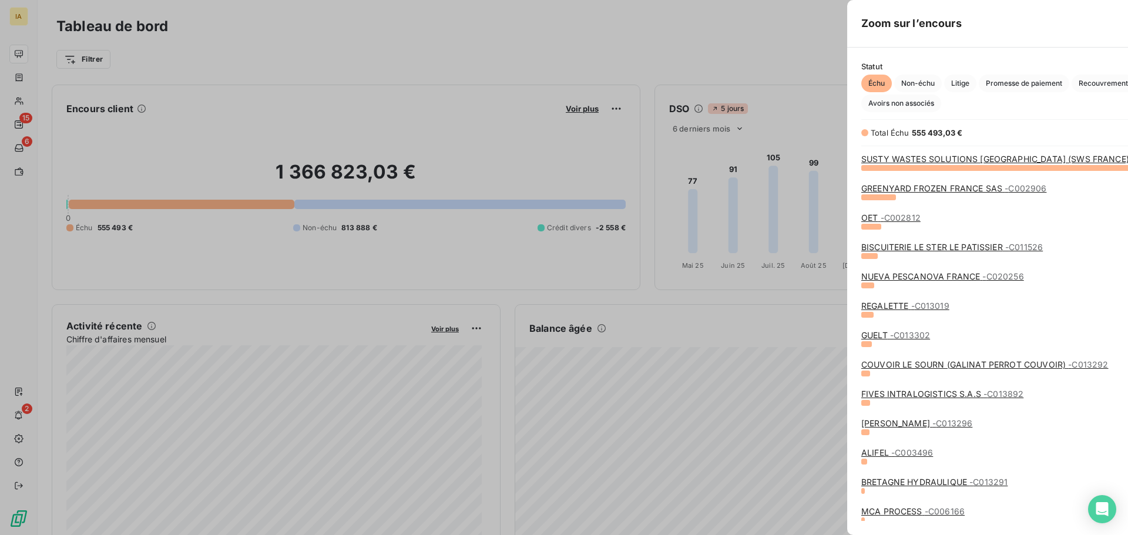
scroll to position [527, 443]
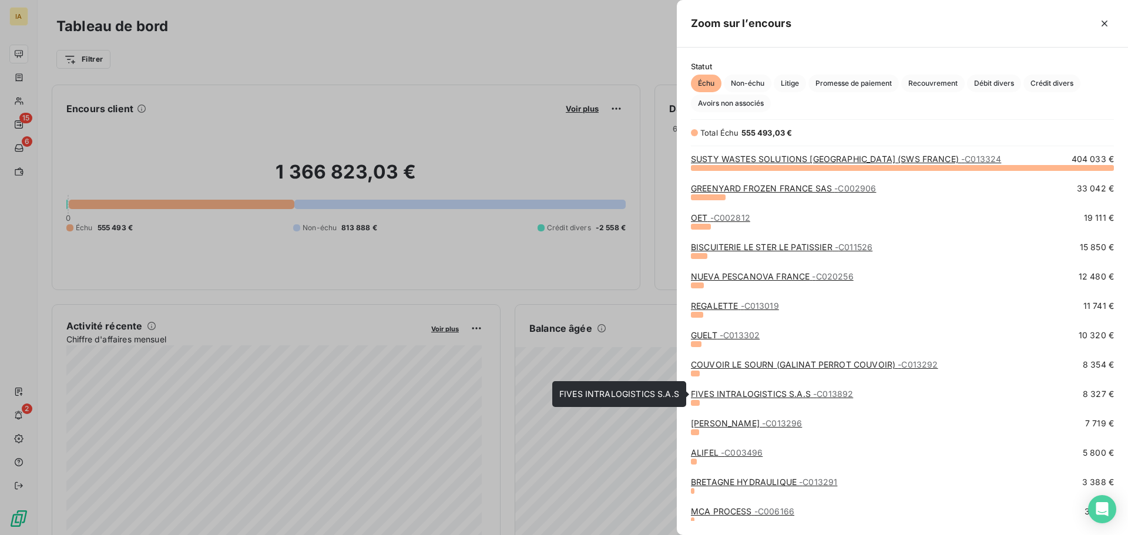
click at [751, 395] on link "FIVES INTRALOGISTICS S.A.S - C013892" at bounding box center [772, 394] width 162 height 10
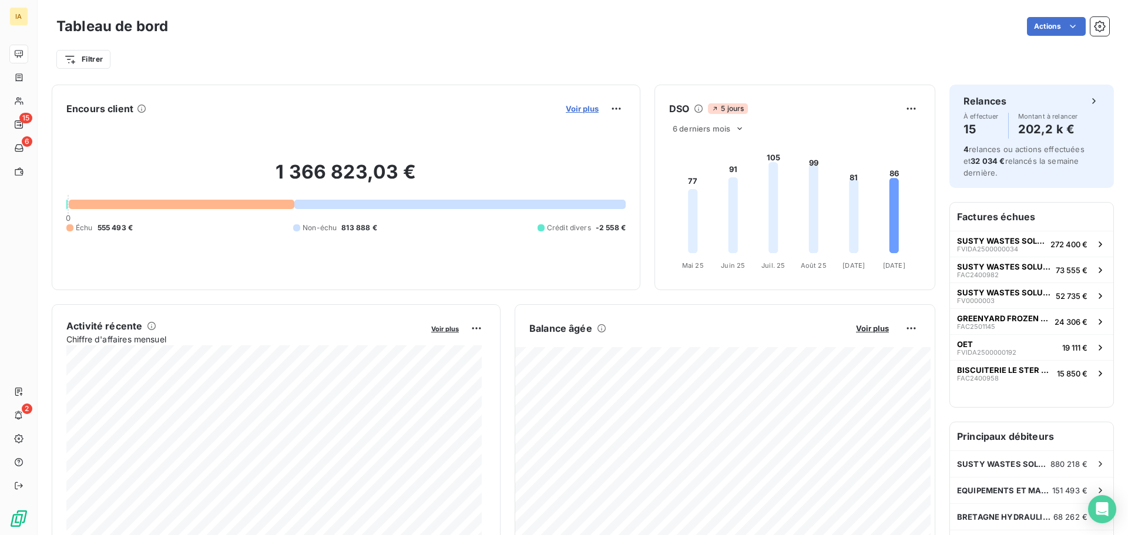
click at [566, 109] on span "Voir plus" at bounding box center [582, 108] width 33 height 9
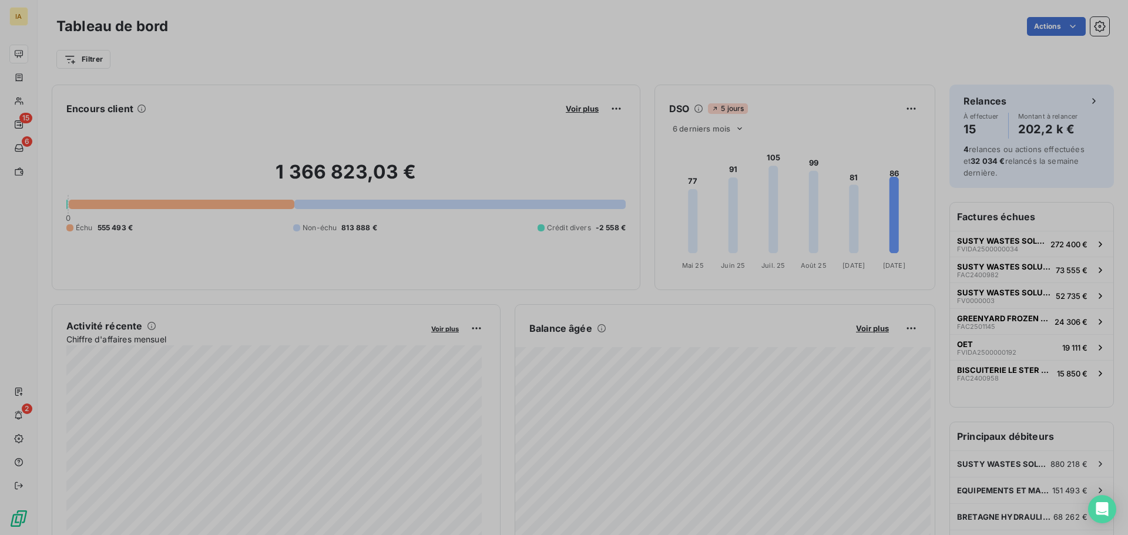
scroll to position [527, 443]
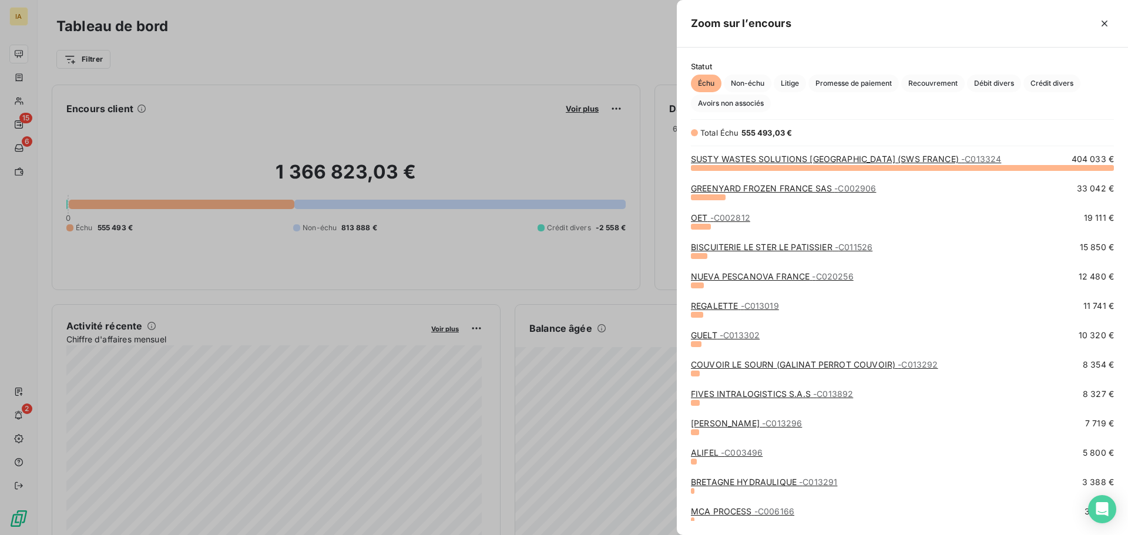
click at [745, 427] on link "[PERSON_NAME] - C013296" at bounding box center [746, 423] width 111 height 10
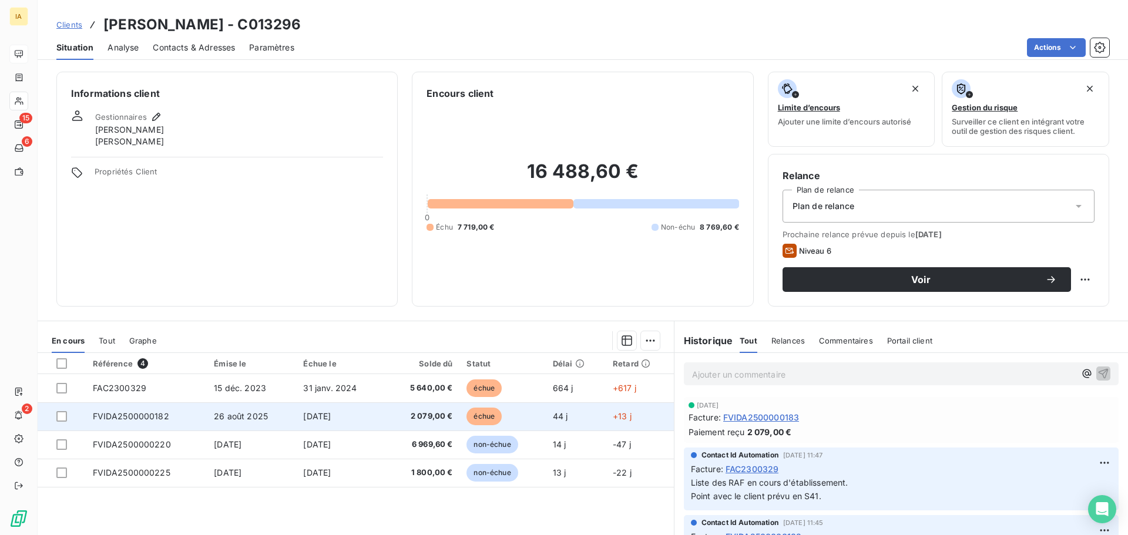
click at [276, 406] on td "26 août 2025" at bounding box center [251, 417] width 89 height 28
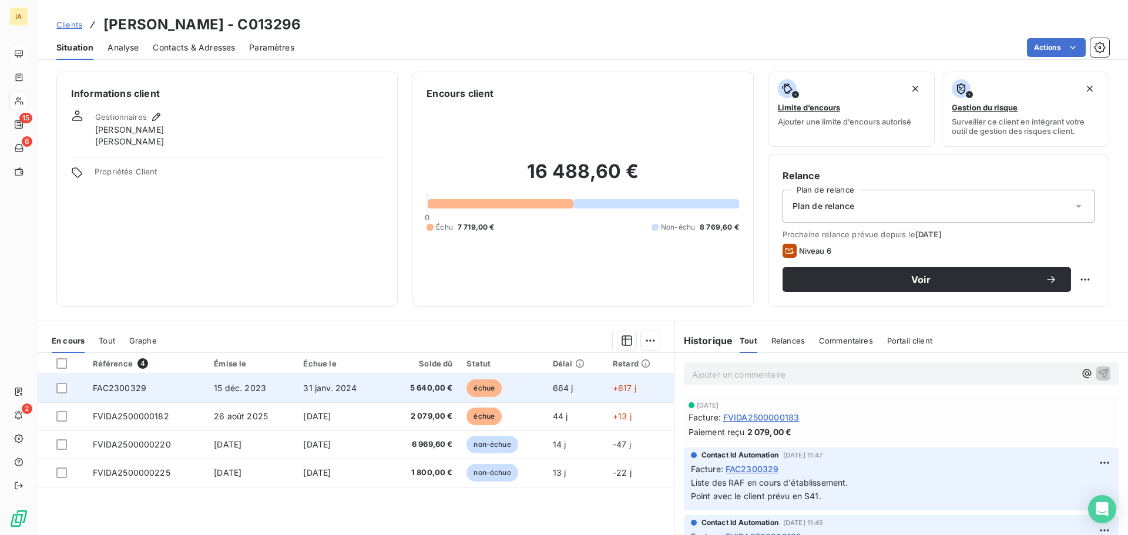
click at [217, 395] on td "15 déc. 2023" at bounding box center [251, 388] width 89 height 28
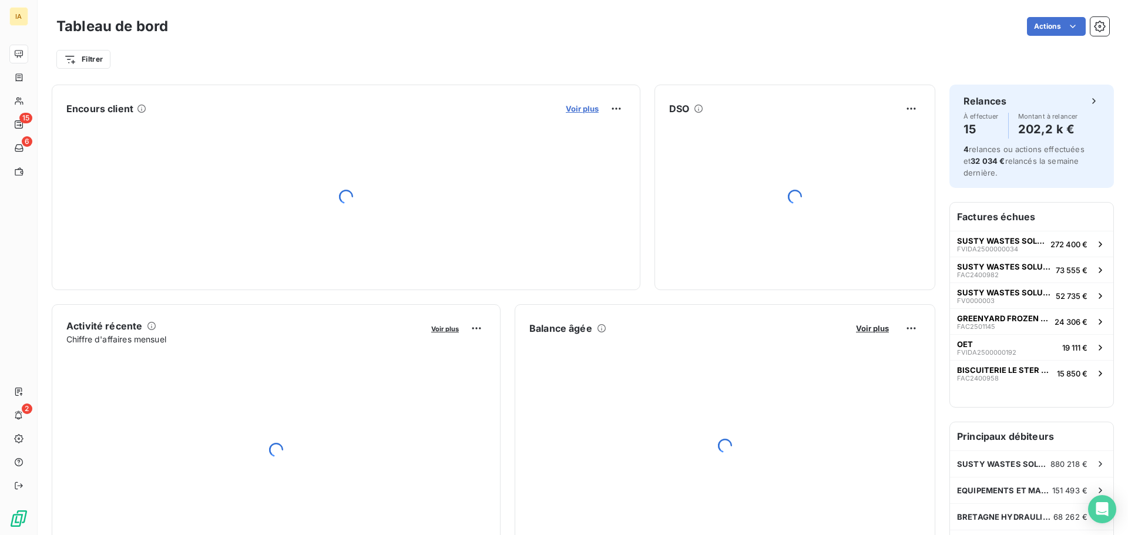
click at [579, 110] on span "Voir plus" at bounding box center [582, 108] width 33 height 9
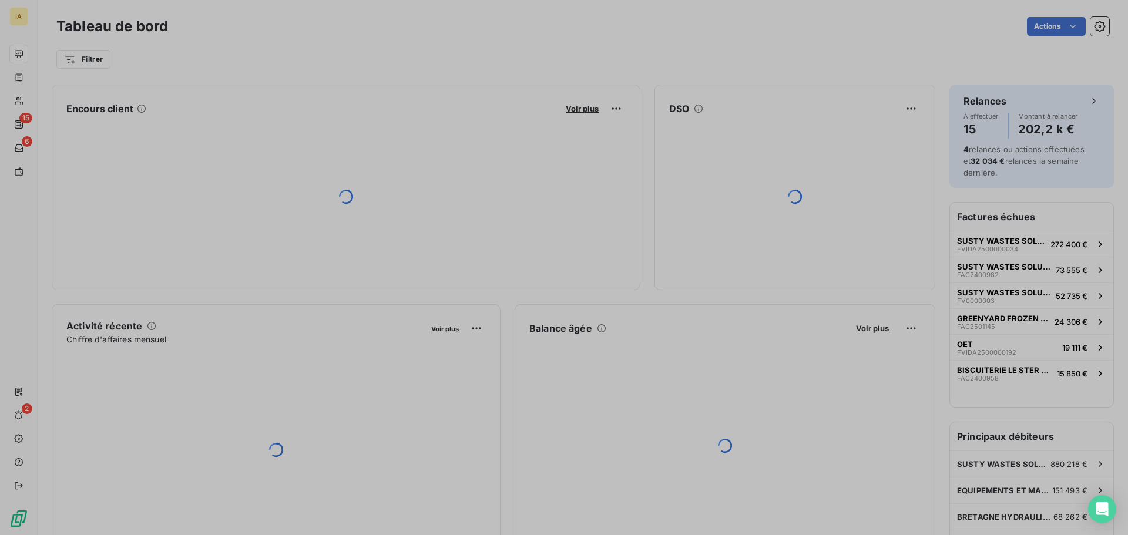
scroll to position [527, 443]
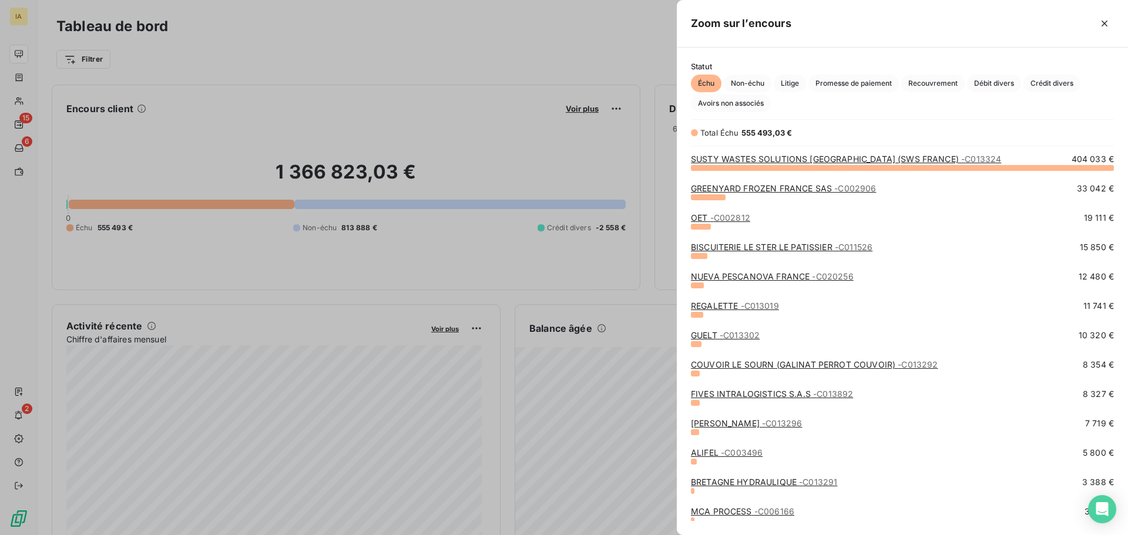
click at [713, 458] on div "ALIFEL - C003496" at bounding box center [727, 453] width 72 height 12
click at [711, 454] on link "ALIFEL - C003496" at bounding box center [727, 453] width 72 height 10
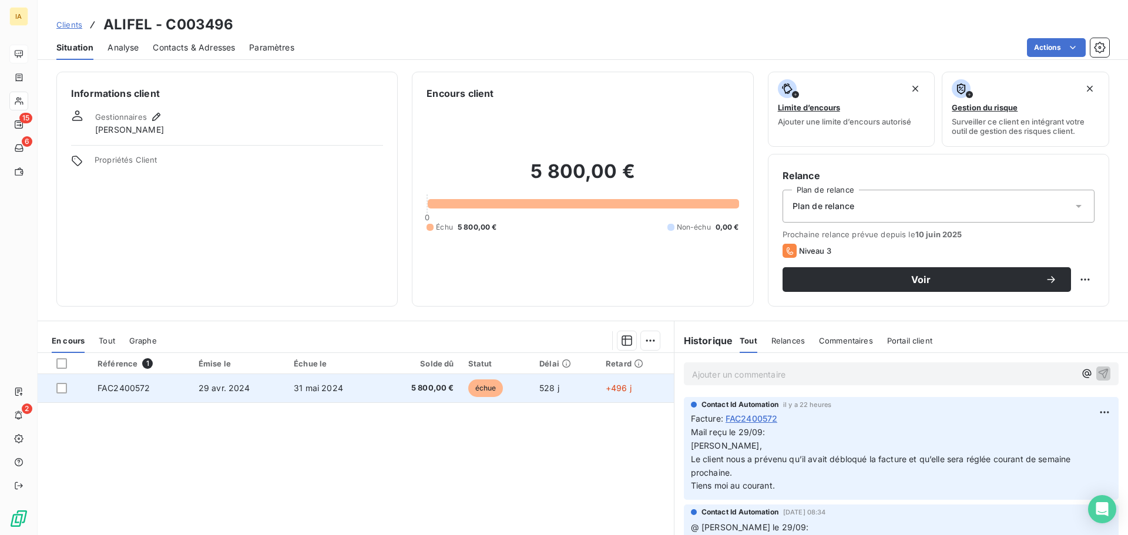
click at [277, 390] on td "29 avr. 2024" at bounding box center [239, 388] width 95 height 28
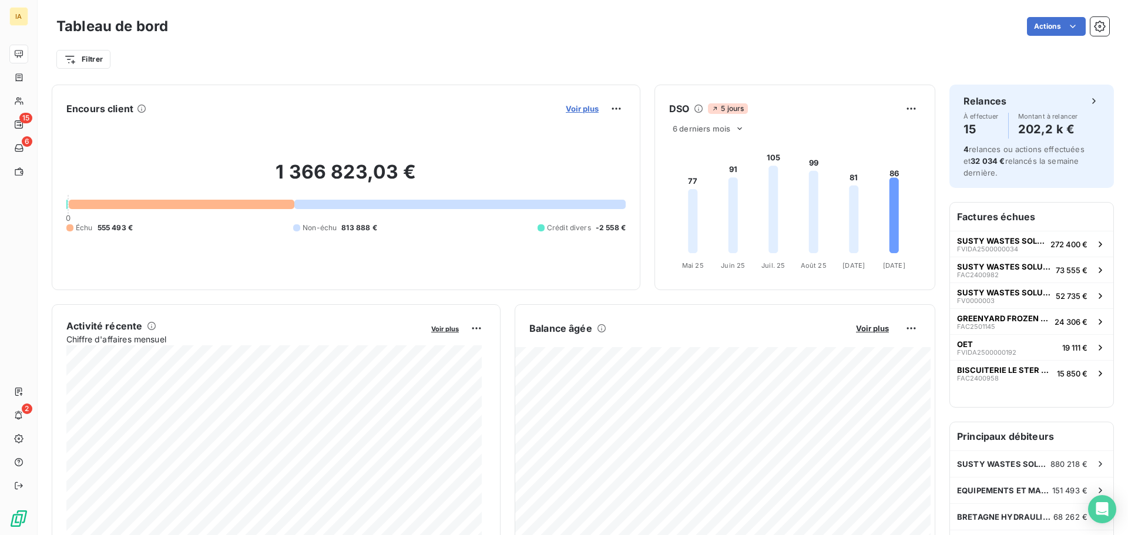
click at [588, 109] on span "Voir plus" at bounding box center [582, 108] width 33 height 9
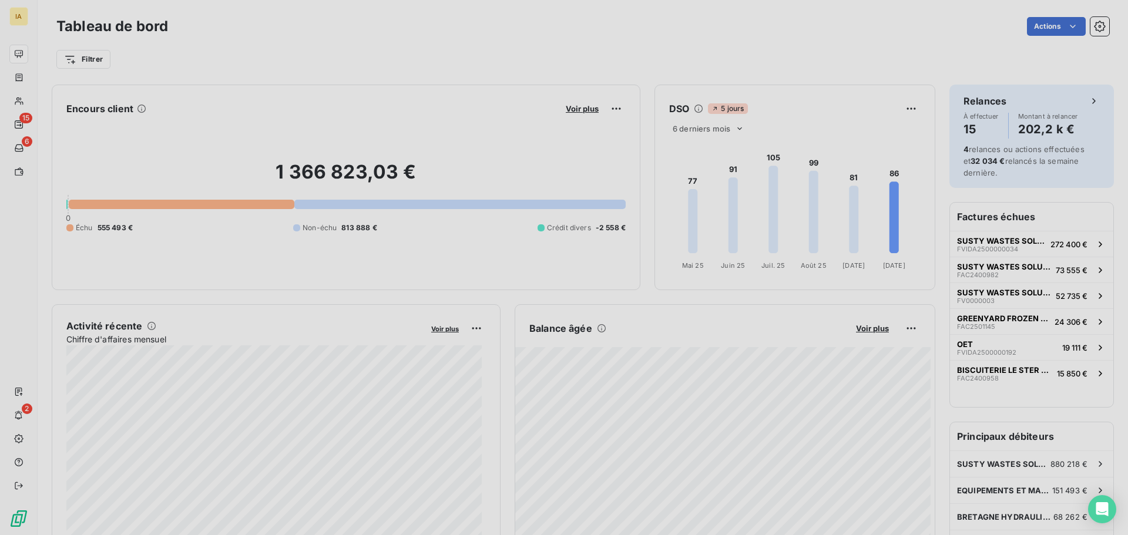
scroll to position [527, 443]
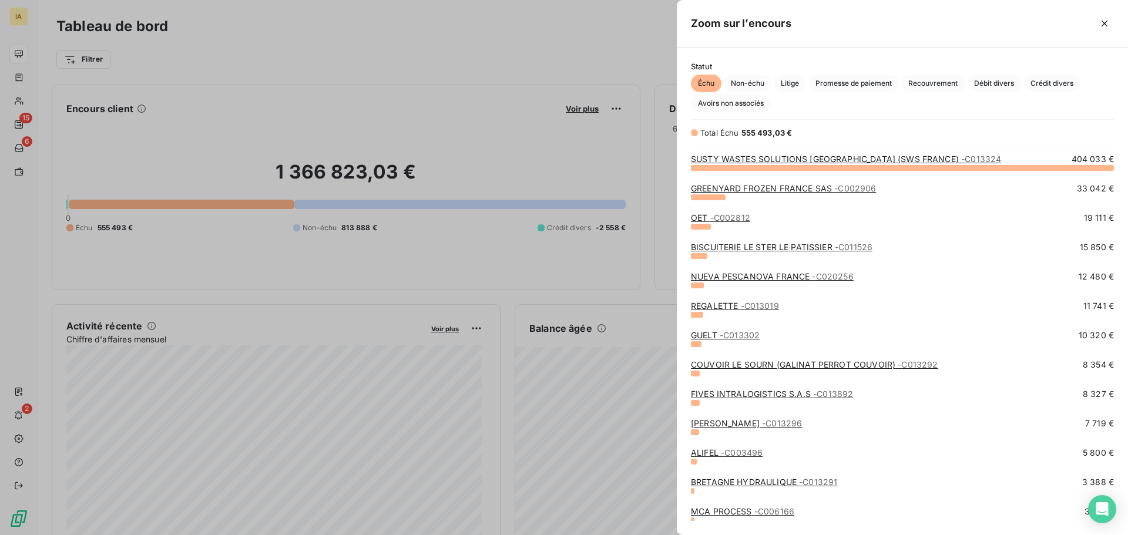
click at [743, 480] on link "BRETAGNE HYDRAULIQUE - C013291" at bounding box center [764, 482] width 146 height 10
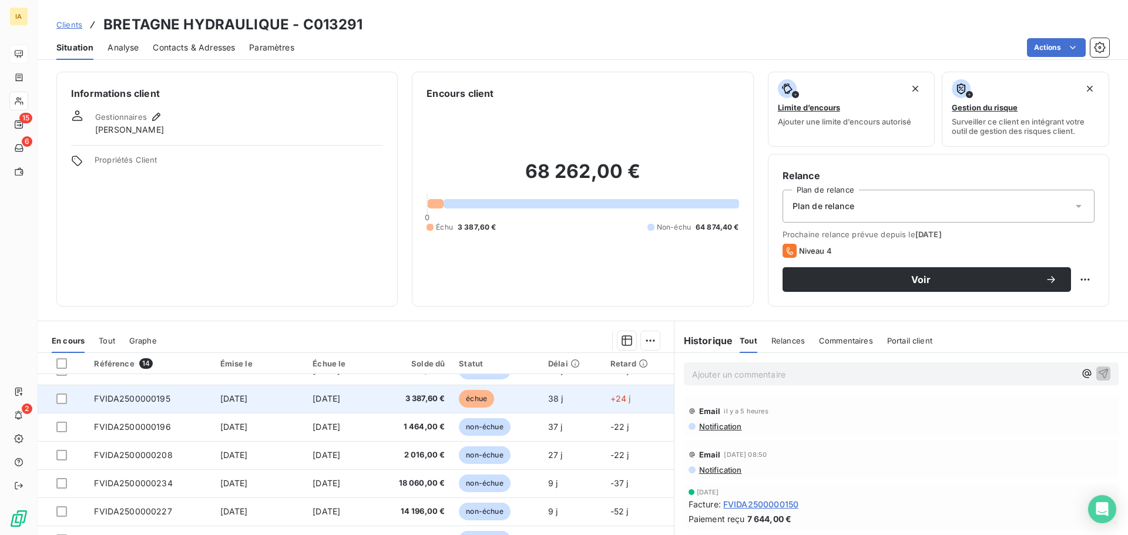
scroll to position [190, 0]
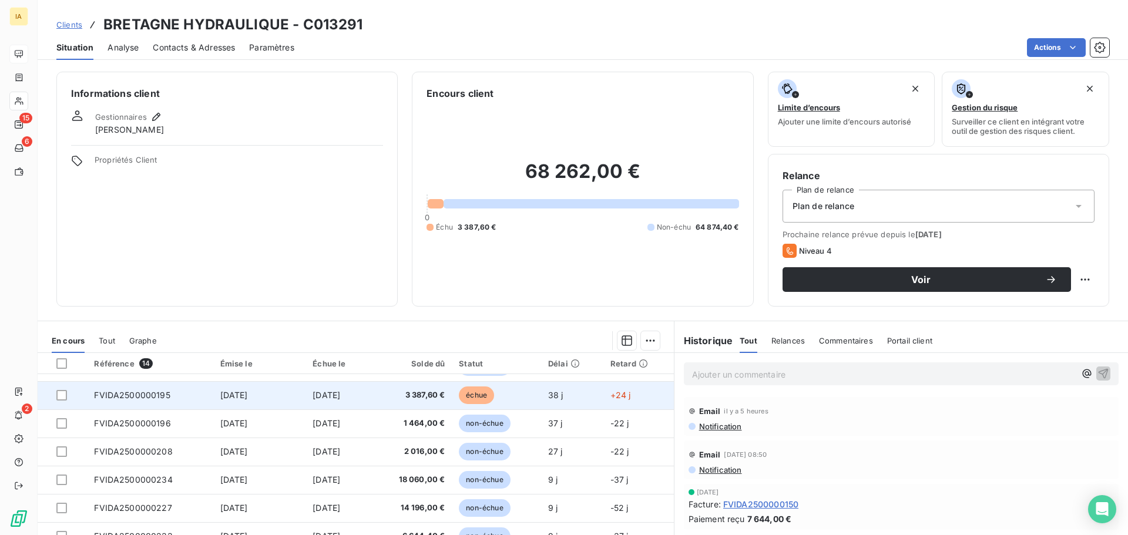
click at [370, 408] on td "[DATE]" at bounding box center [338, 395] width 64 height 28
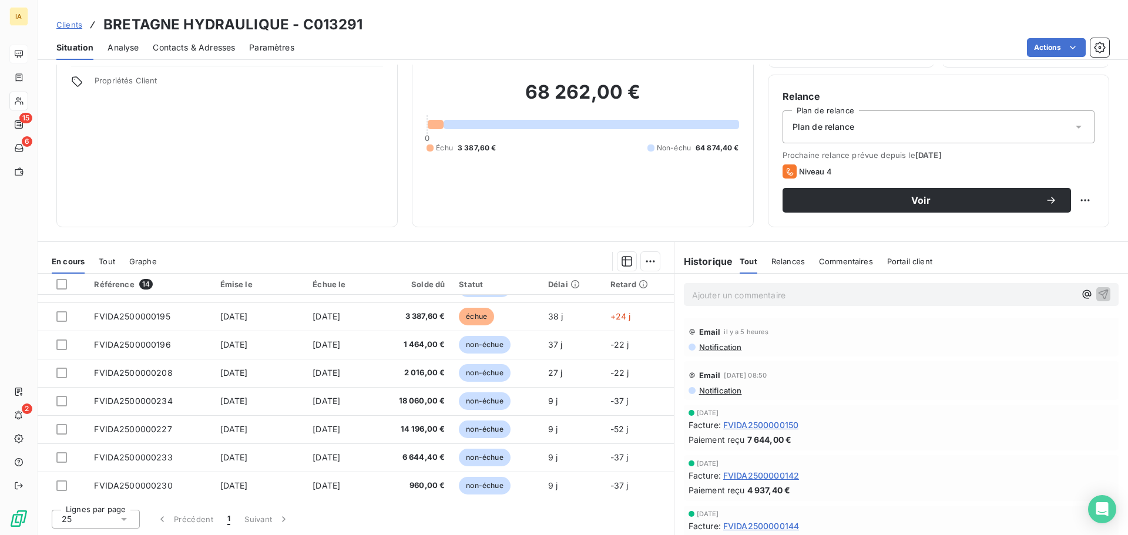
scroll to position [190, 0]
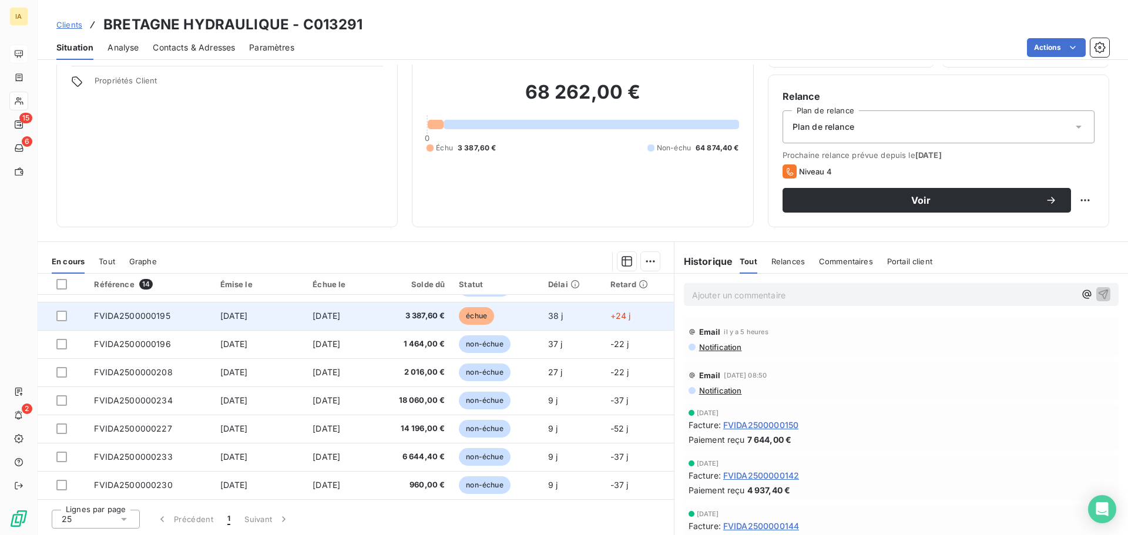
click at [368, 321] on td "[DATE]" at bounding box center [338, 316] width 64 height 28
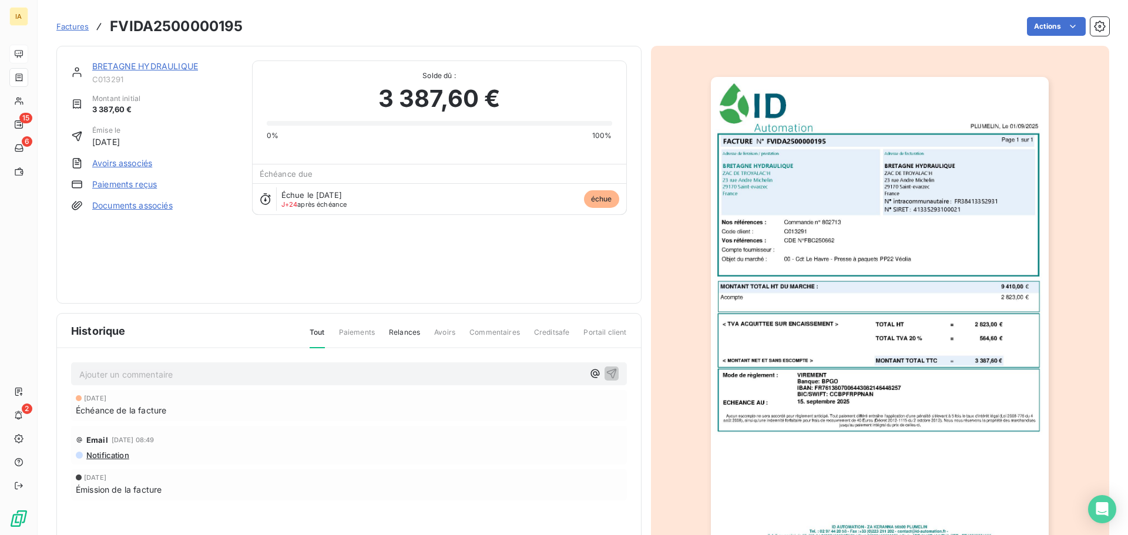
click at [163, 21] on h3 "FVIDA2500000195" at bounding box center [176, 26] width 133 height 21
copy h3 "FVIDA2500000195"
click at [179, 375] on p "Ajouter un commentaire ﻿" at bounding box center [331, 374] width 504 height 15
click at [605, 366] on button "button" at bounding box center [612, 373] width 14 height 14
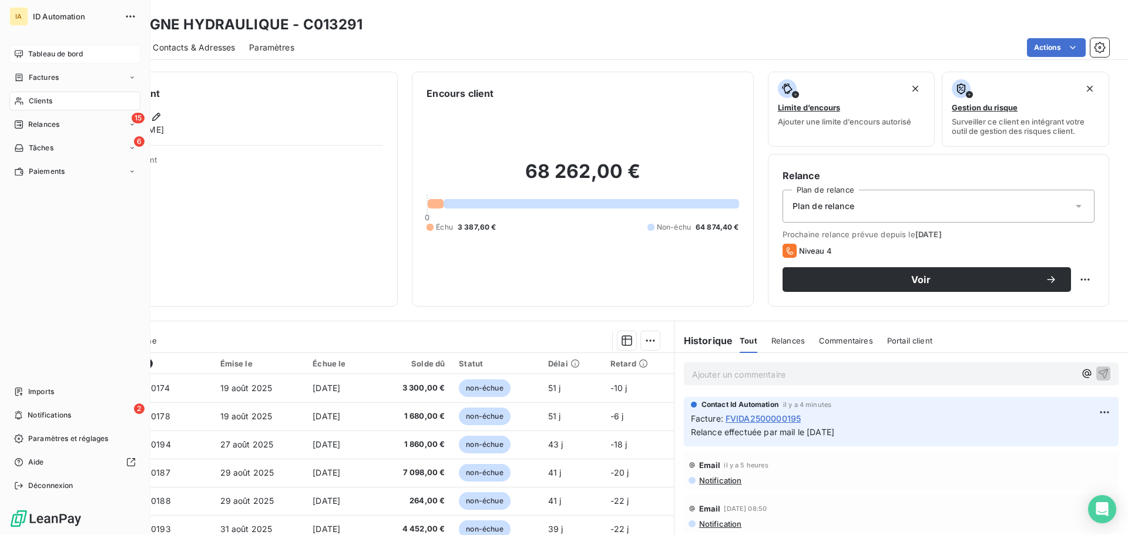
click at [59, 58] on span "Tableau de bord" at bounding box center [55, 54] width 55 height 11
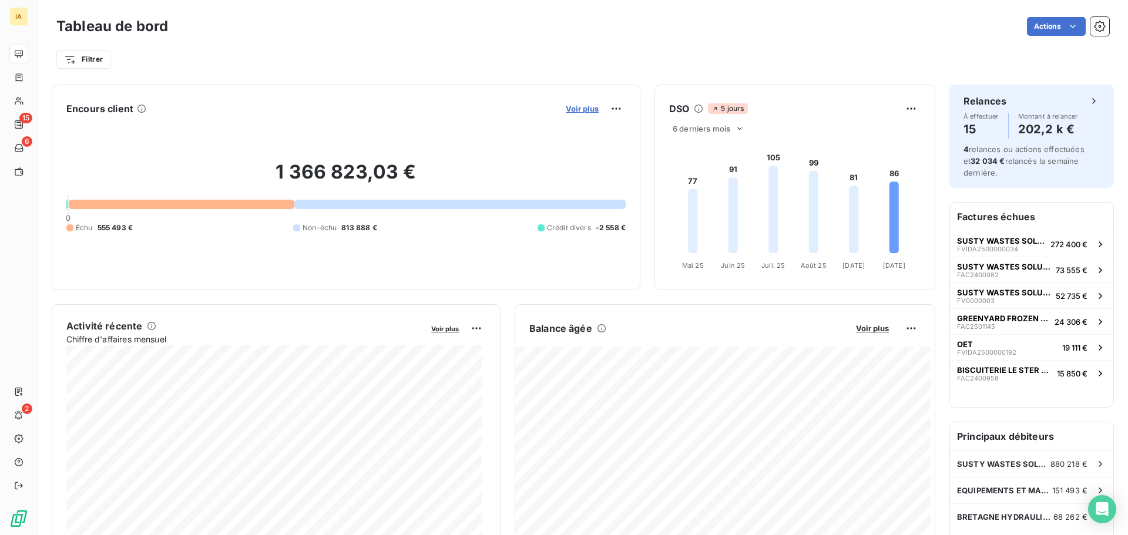
click at [578, 111] on span "Voir plus" at bounding box center [582, 108] width 33 height 9
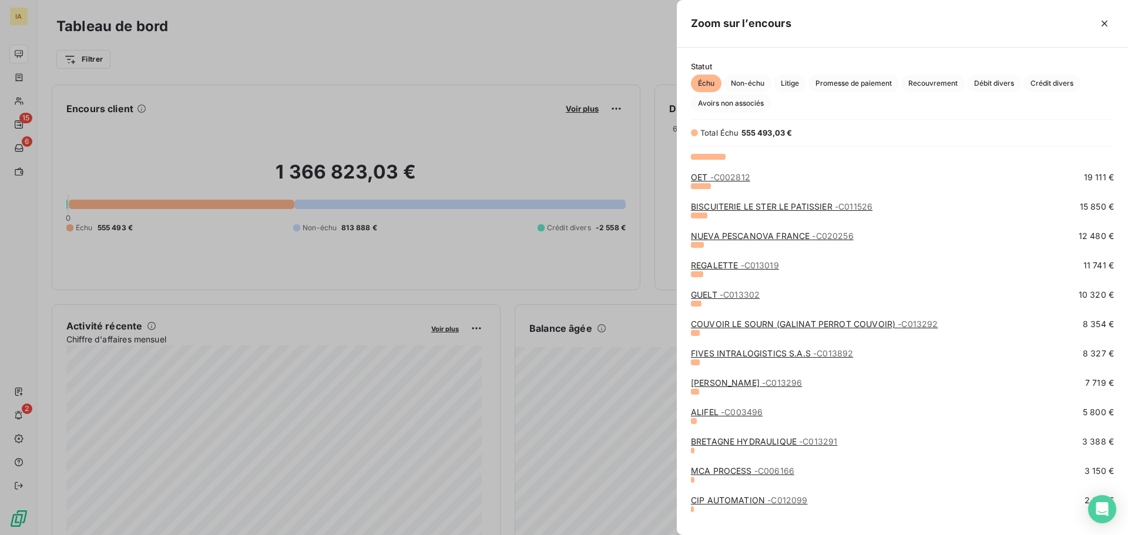
scroll to position [59, 0]
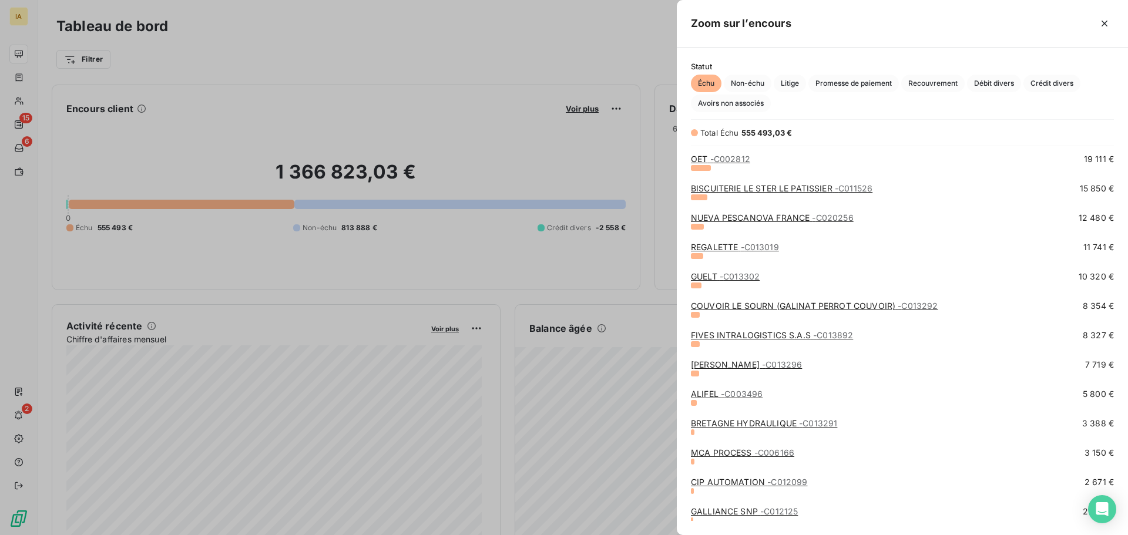
click at [722, 452] on link "MCA PROCESS - C006166" at bounding box center [742, 453] width 103 height 10
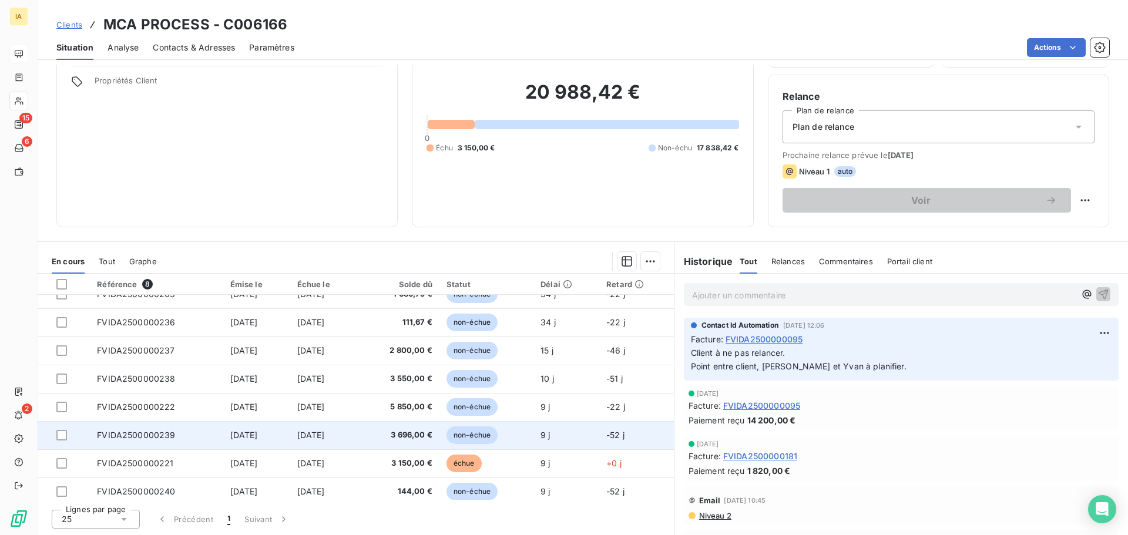
scroll to position [21, 0]
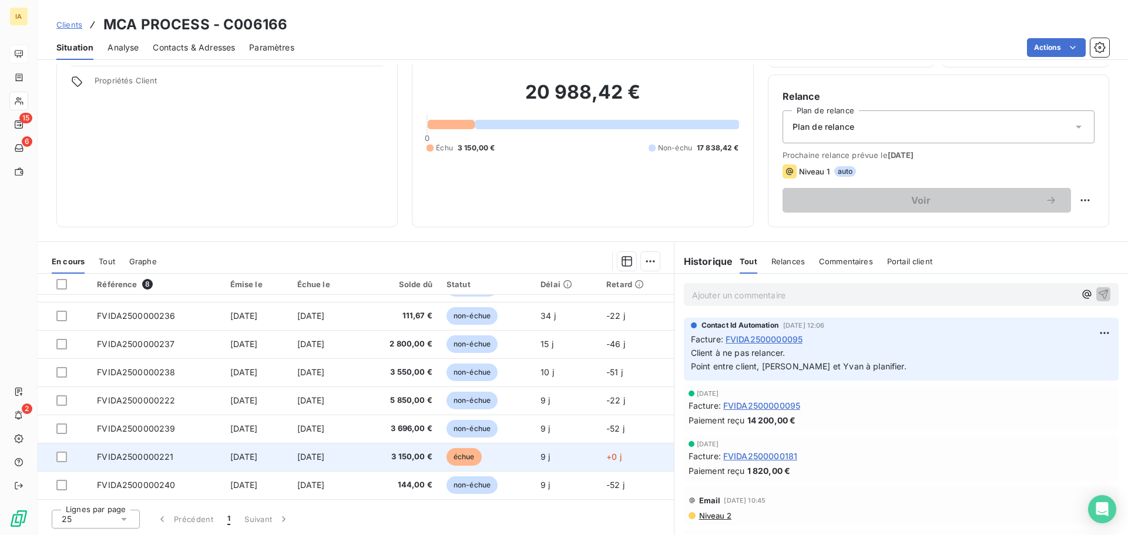
click at [290, 452] on td "[DATE]" at bounding box center [256, 457] width 67 height 28
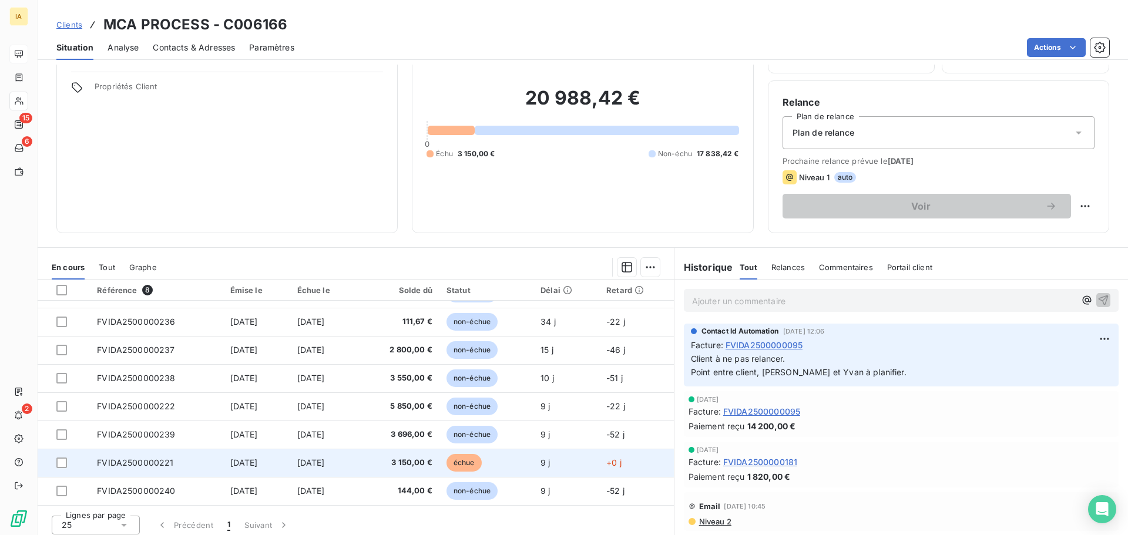
scroll to position [79, 0]
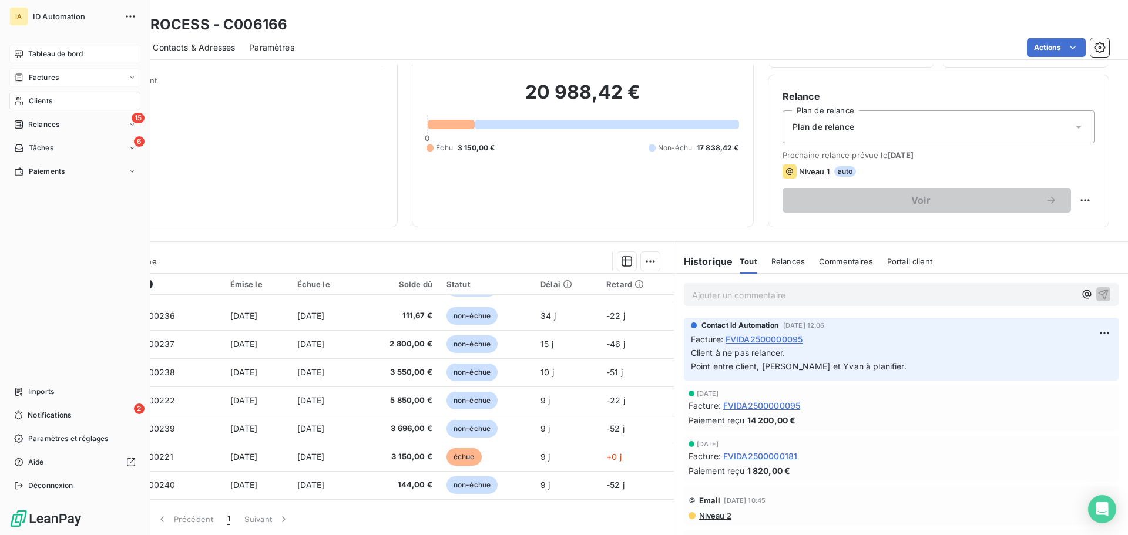
click at [62, 83] on div "Factures" at bounding box center [74, 77] width 131 height 19
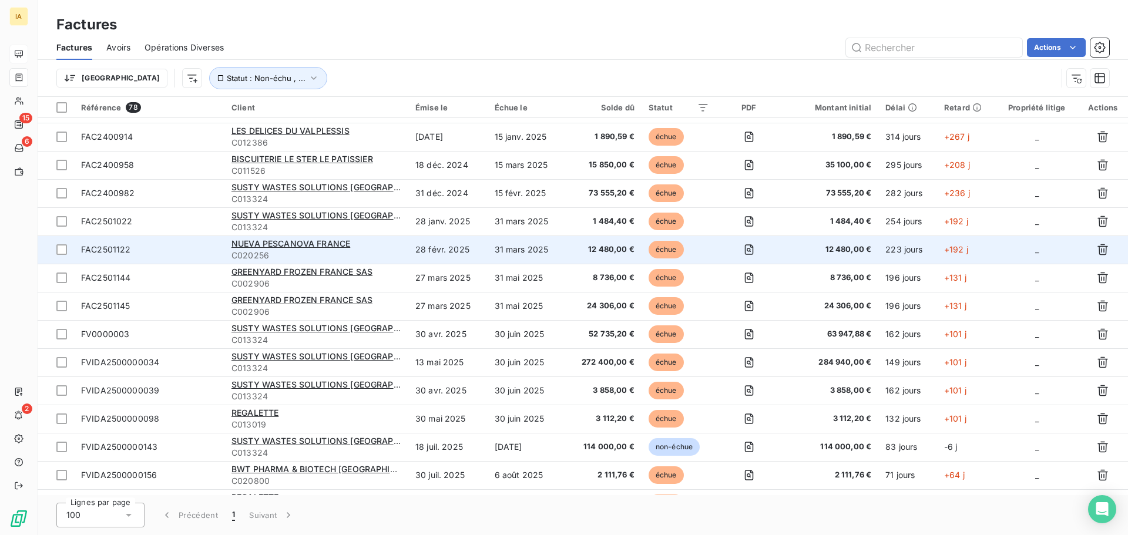
scroll to position [118, 0]
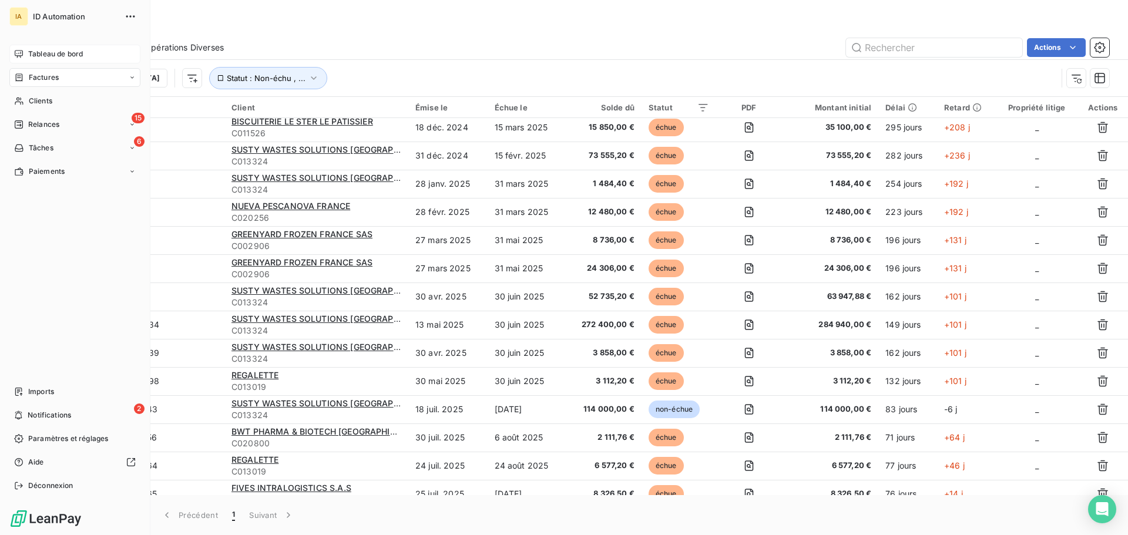
click at [29, 56] on span "Tableau de bord" at bounding box center [55, 54] width 55 height 11
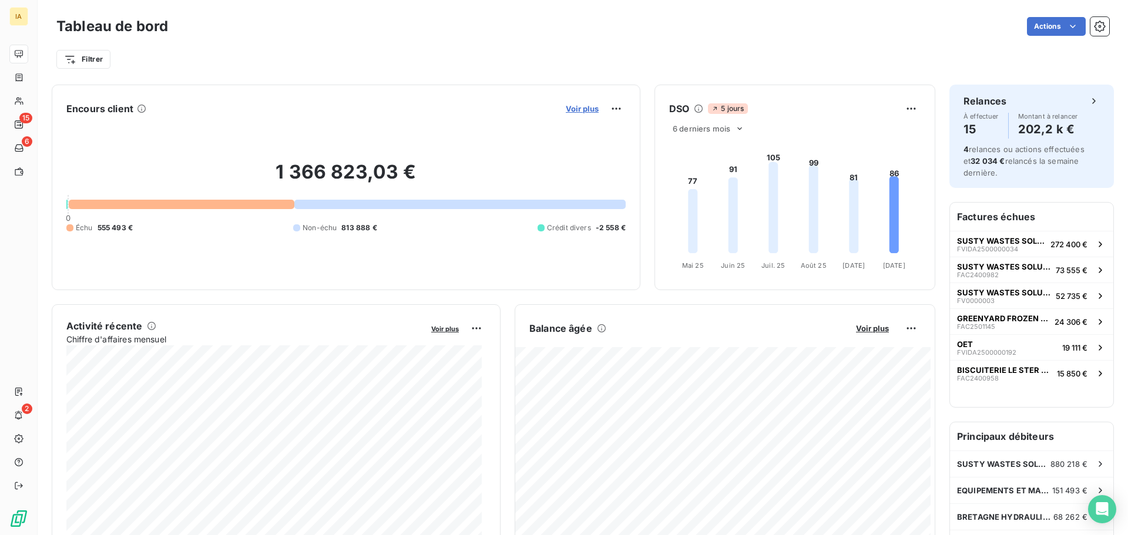
click at [578, 105] on span "Voir plus" at bounding box center [582, 108] width 33 height 9
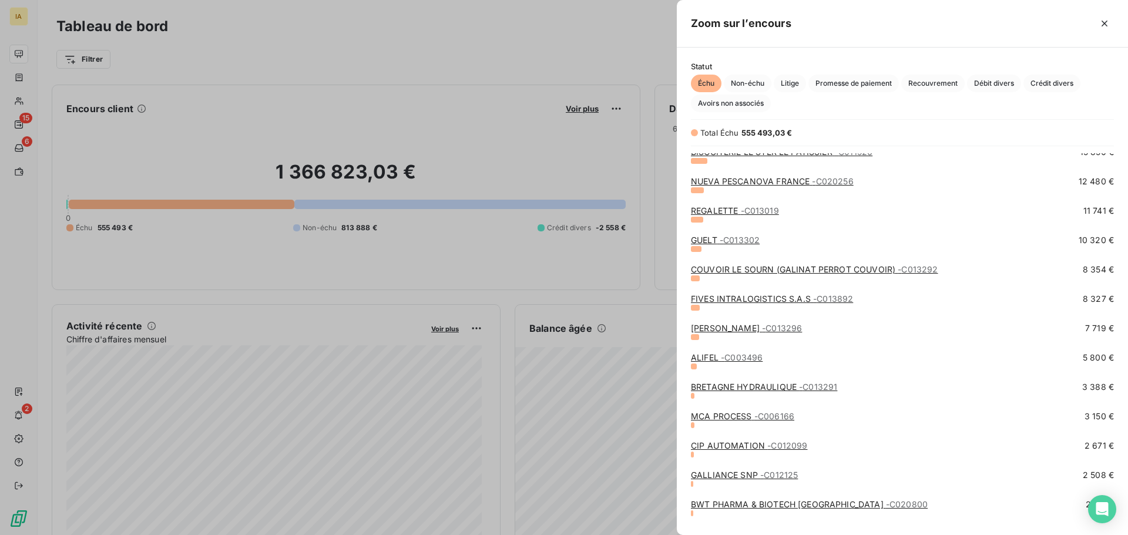
scroll to position [118, 0]
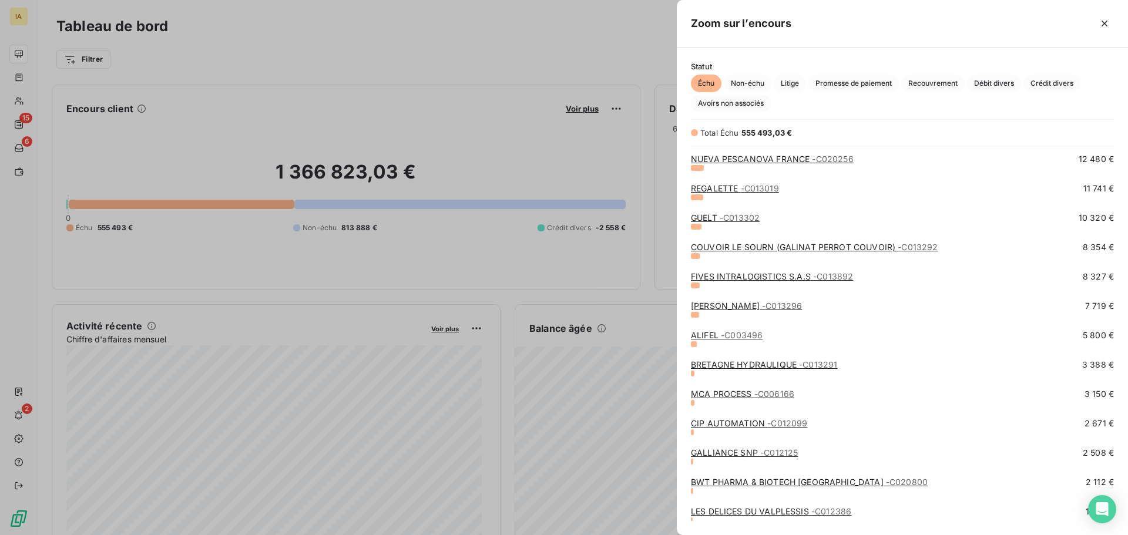
click at [756, 365] on link "BRETAGNE HYDRAULIQUE - C013291" at bounding box center [764, 365] width 146 height 10
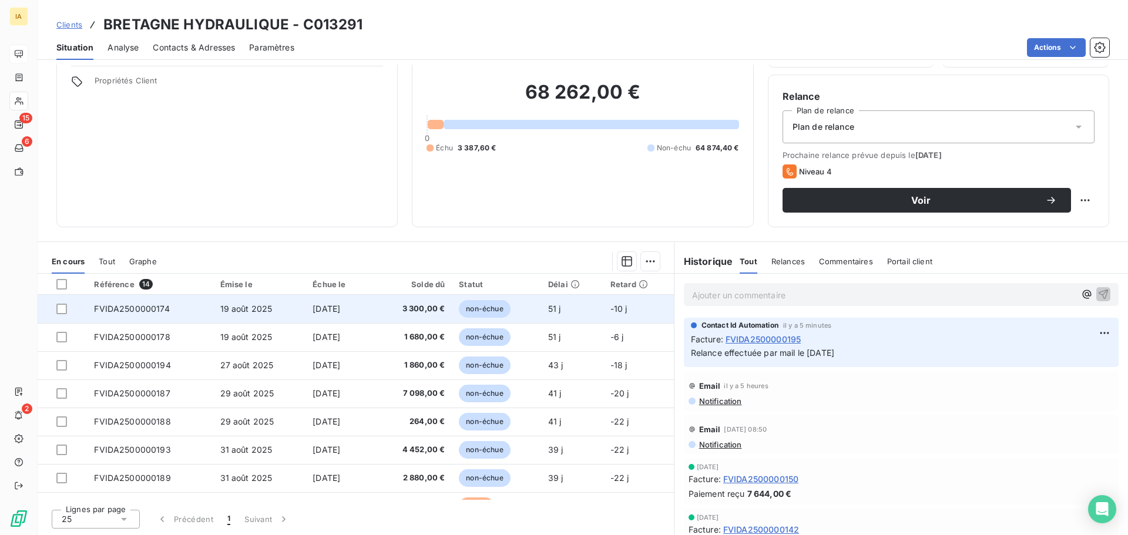
click at [283, 309] on td "19 août 2025" at bounding box center [259, 309] width 93 height 28
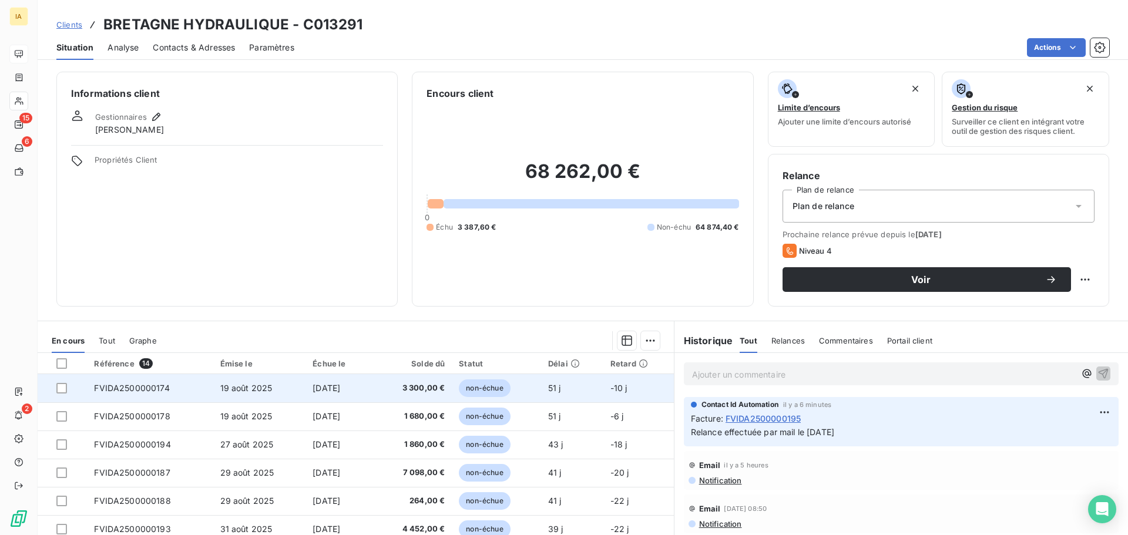
click at [213, 397] on td "19 août 2025" at bounding box center [259, 388] width 93 height 28
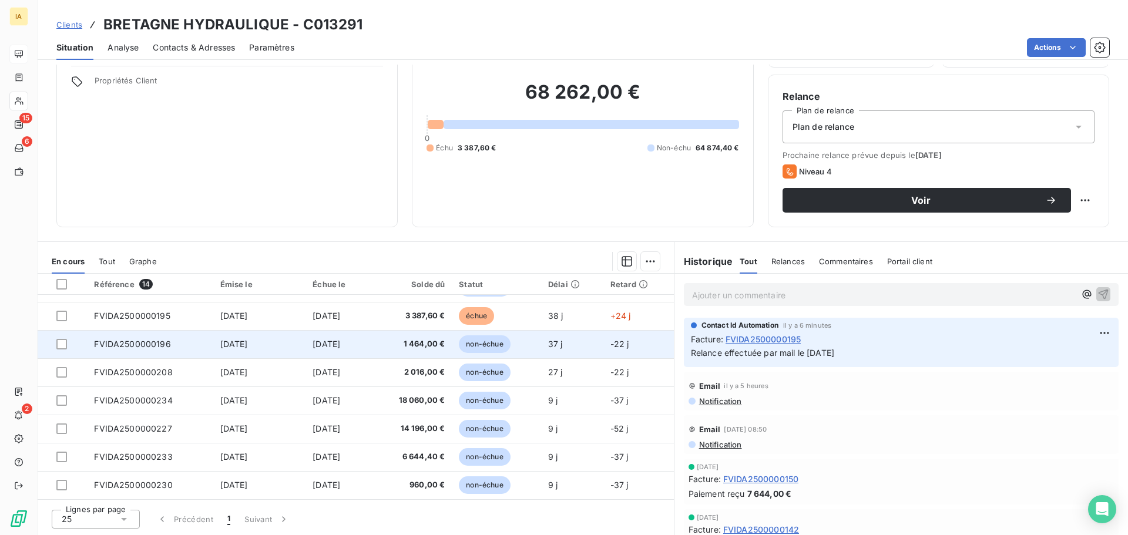
scroll to position [132, 0]
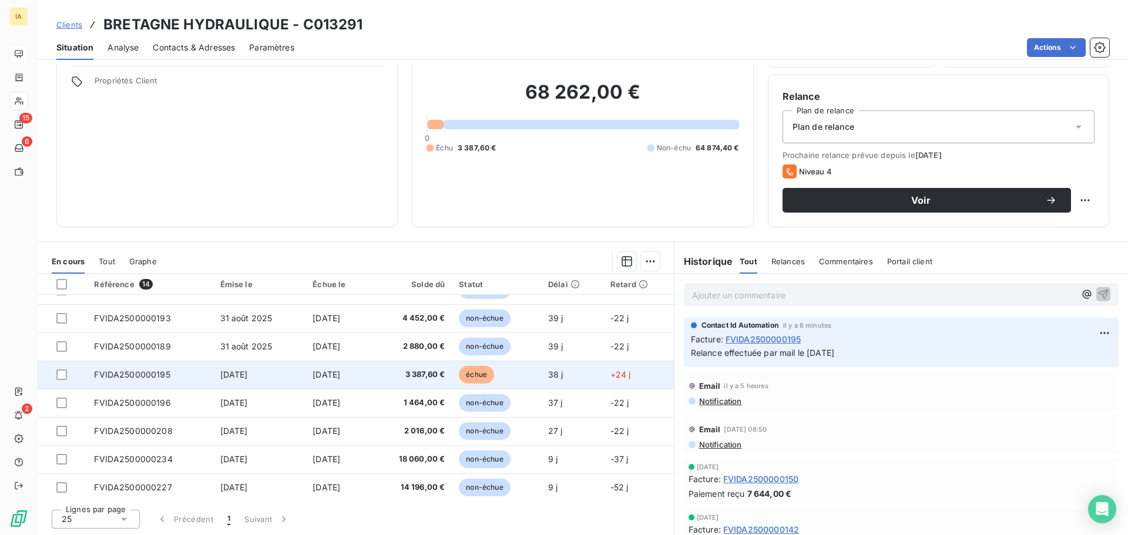
click at [346, 380] on td "[DATE]" at bounding box center [338, 375] width 64 height 28
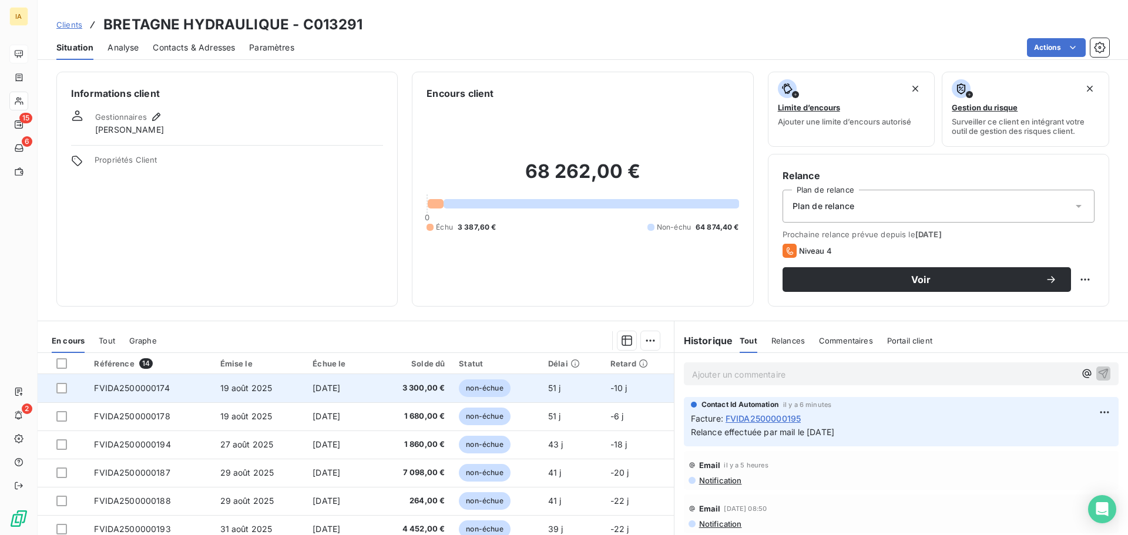
click at [244, 397] on td "19 août 2025" at bounding box center [259, 388] width 93 height 28
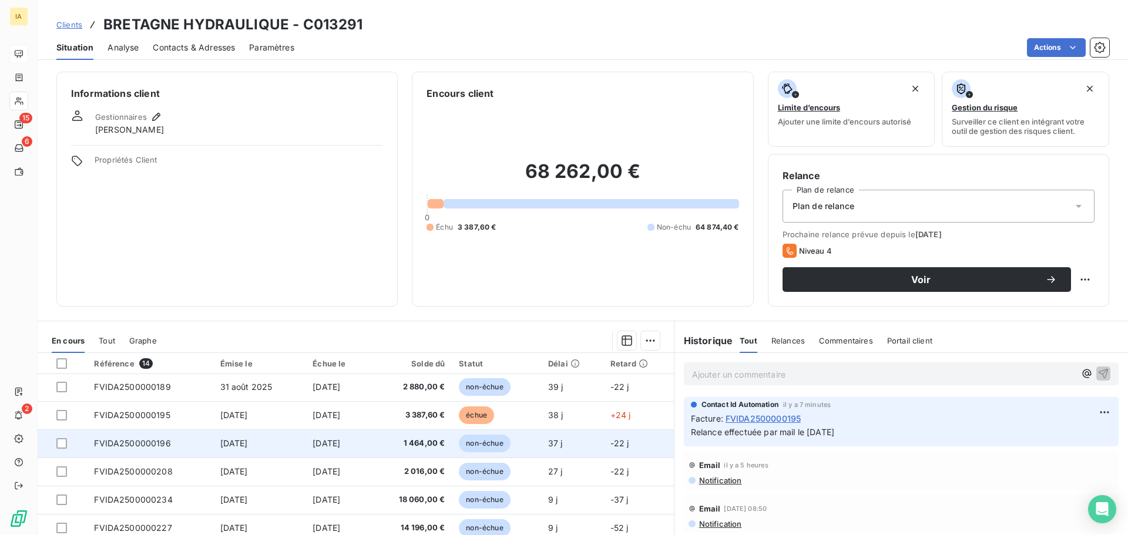
scroll to position [190, 0]
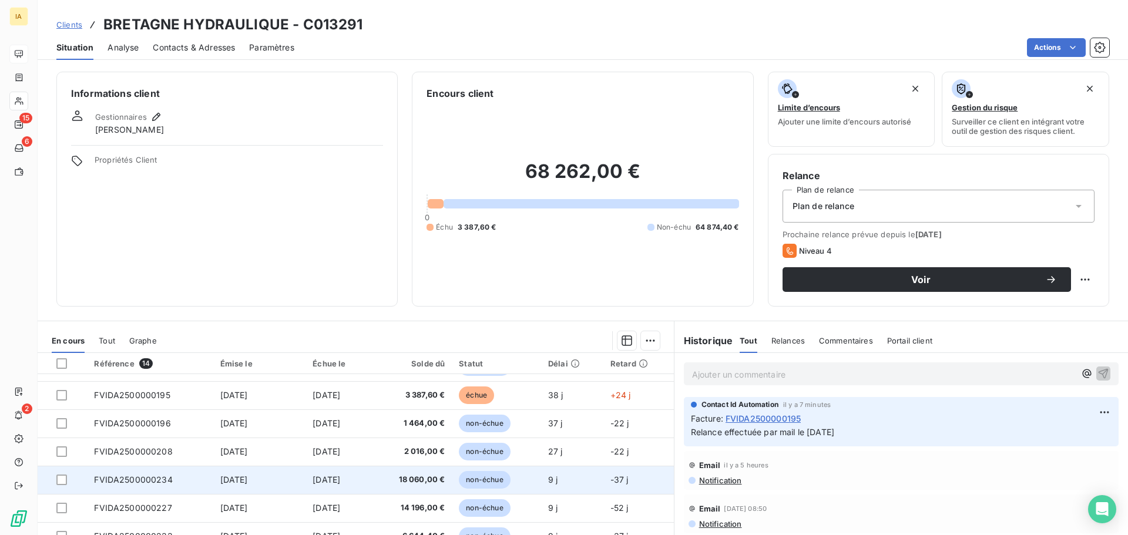
click at [261, 492] on td "[DATE]" at bounding box center [259, 480] width 93 height 28
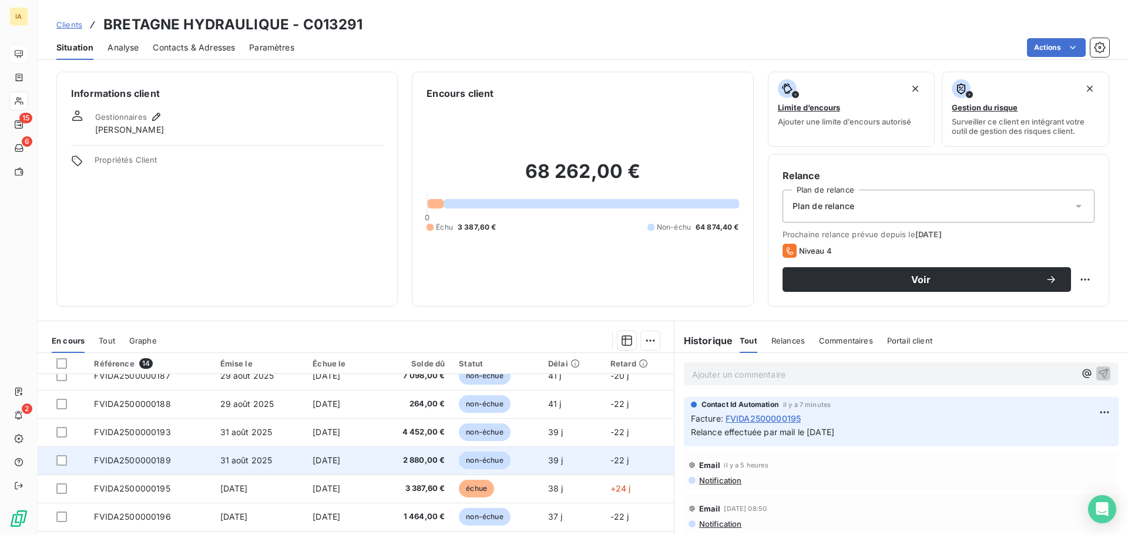
scroll to position [118, 0]
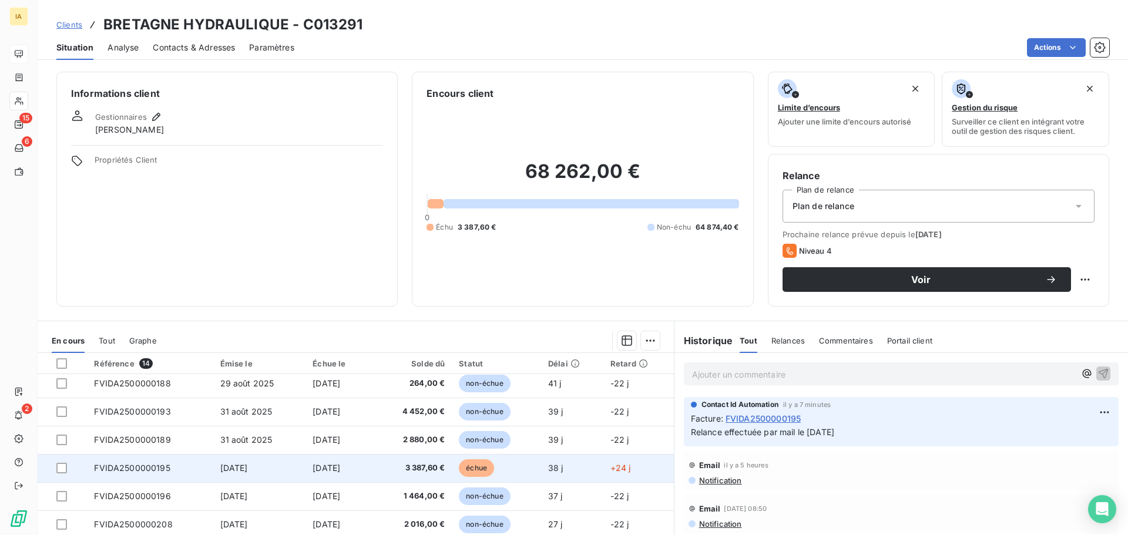
click at [418, 460] on td "3 387,60 €" at bounding box center [411, 468] width 82 height 28
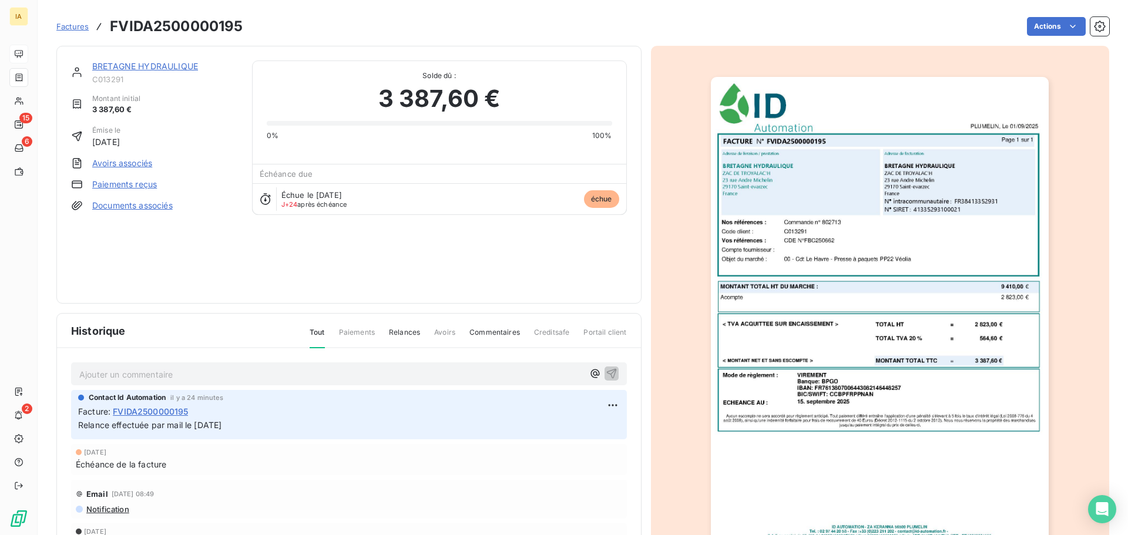
click at [353, 368] on p "Ajouter un commentaire ﻿" at bounding box center [331, 374] width 504 height 15
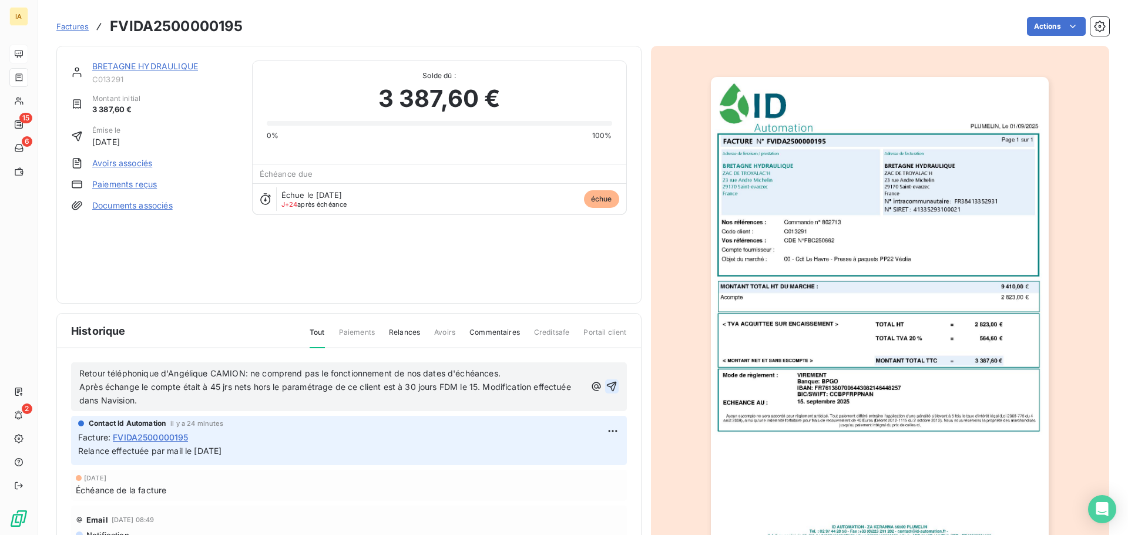
click at [607, 383] on icon "button" at bounding box center [612, 387] width 10 height 10
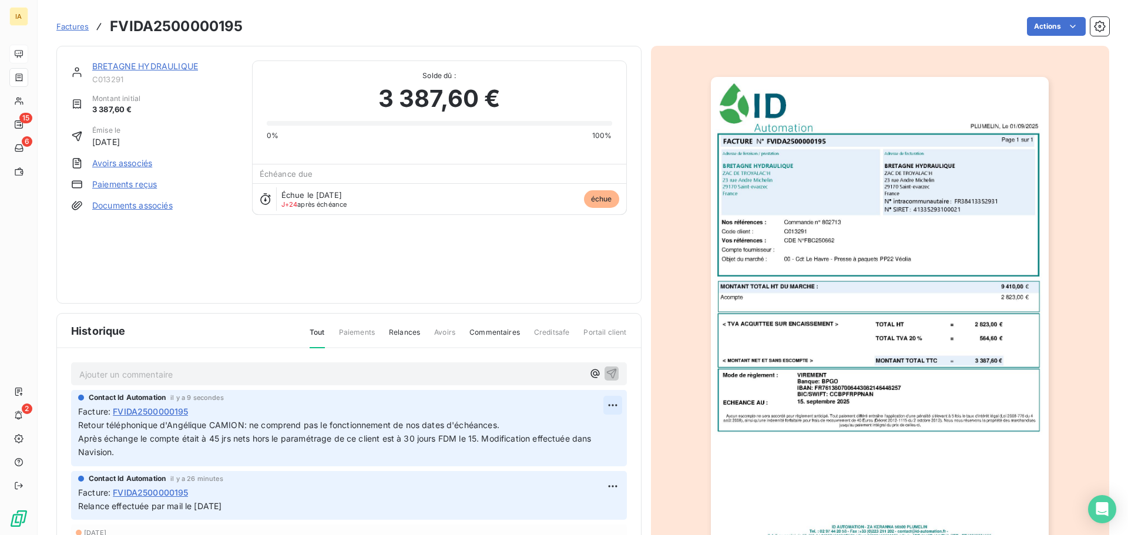
click at [600, 402] on html "IA 15 6 2 Factures FVIDA2500000195 Actions BRETAGNE HYDRAULIQUE C013291 Montant…" at bounding box center [564, 267] width 1128 height 535
click at [570, 425] on div "Editer" at bounding box center [571, 431] width 66 height 19
click at [272, 439] on span "Retour téléphonique d'Angélique CAMION: ne comprend pas le fonctionnement de no…" at bounding box center [336, 438] width 516 height 37
click at [607, 433] on icon "button" at bounding box center [613, 439] width 12 height 12
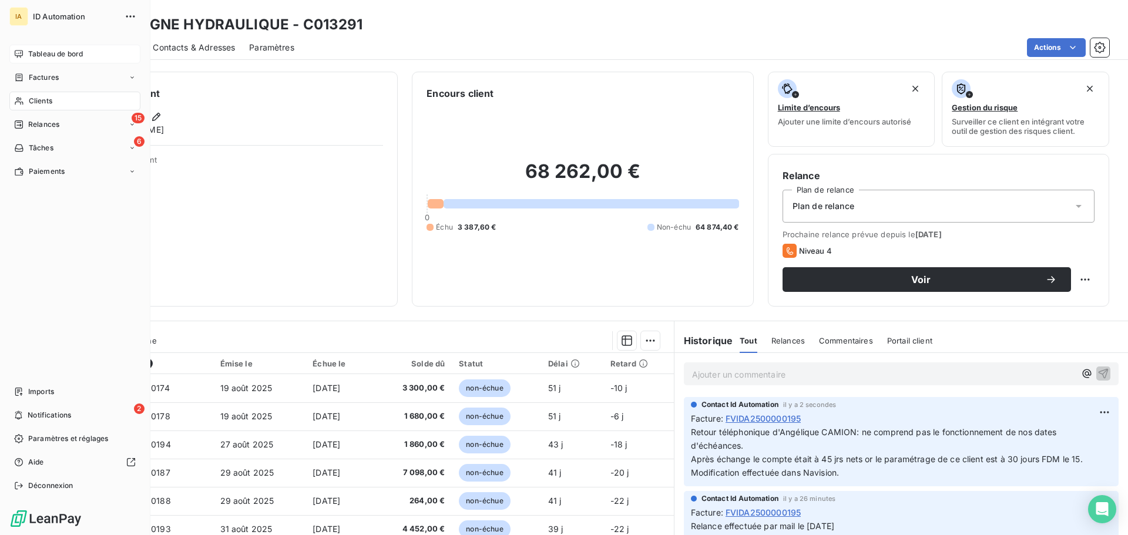
drag, startPoint x: 35, startPoint y: 53, endPoint x: 94, endPoint y: 61, distance: 59.8
click at [35, 53] on span "Tableau de bord" at bounding box center [55, 54] width 55 height 11
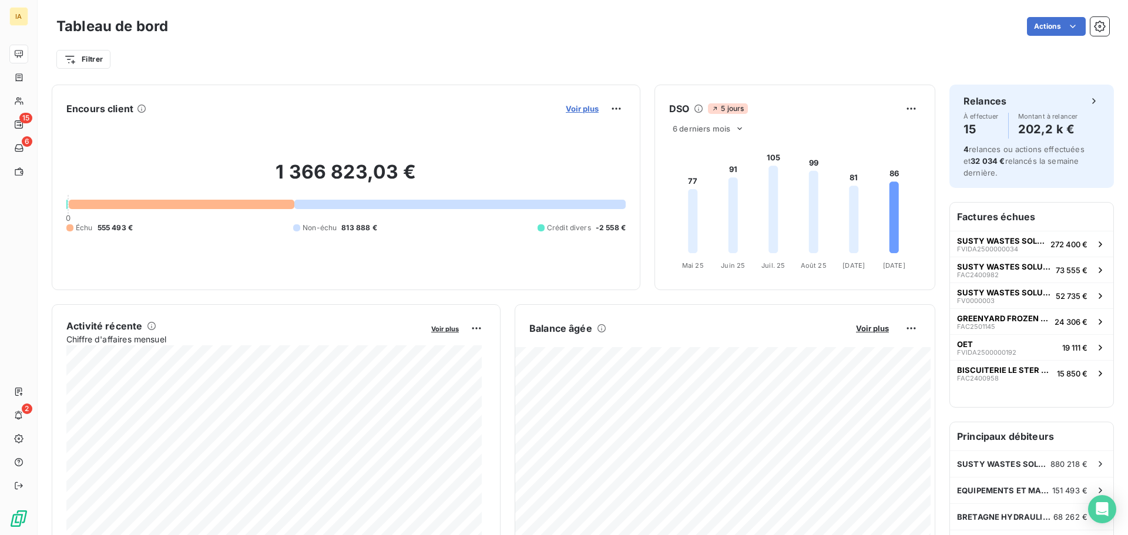
click at [577, 108] on span "Voir plus" at bounding box center [582, 108] width 33 height 9
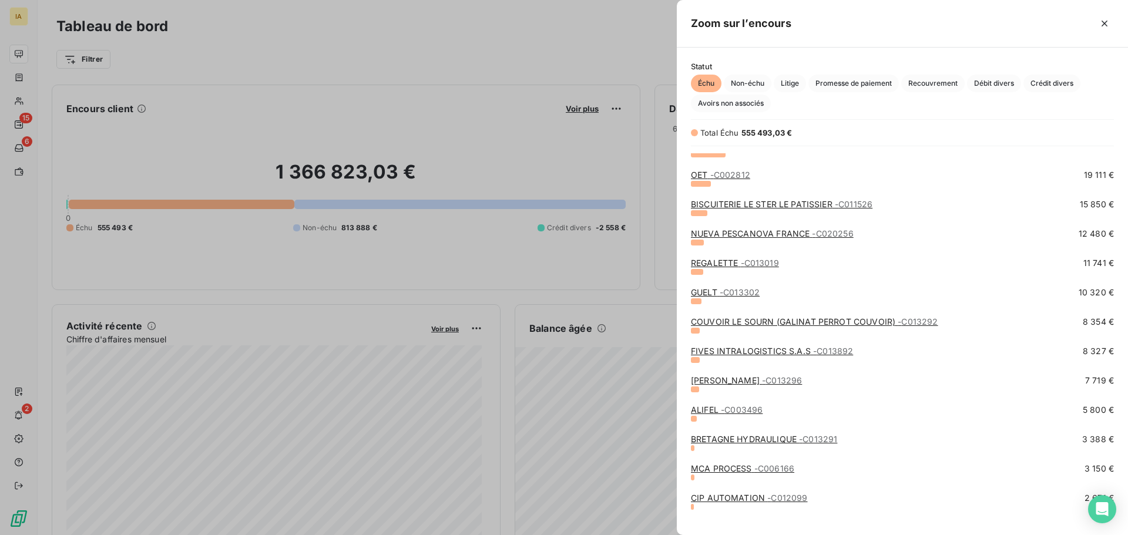
scroll to position [59, 0]
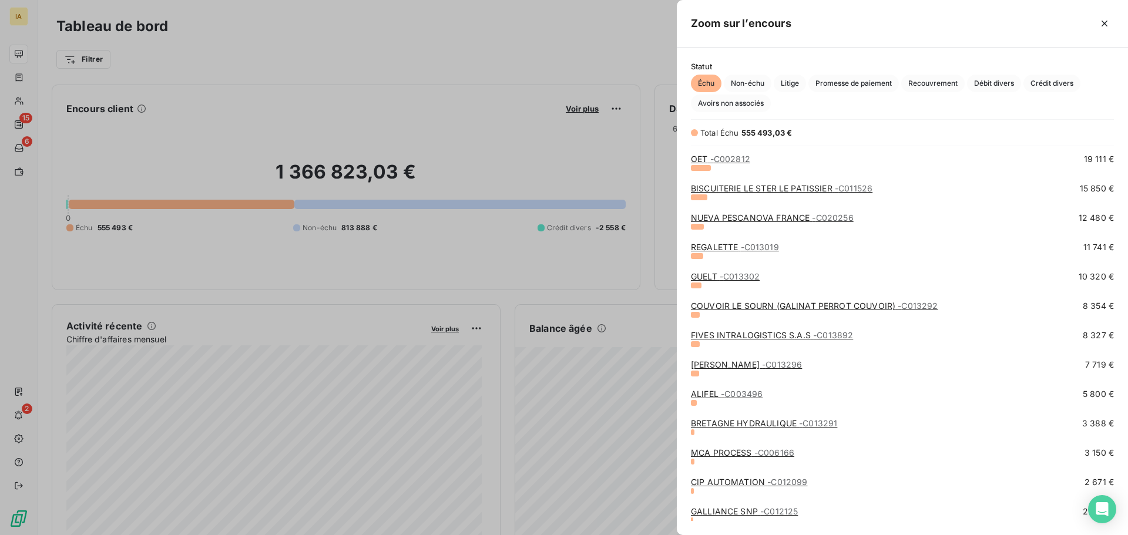
click at [749, 452] on link "MCA PROCESS - C006166" at bounding box center [742, 453] width 103 height 10
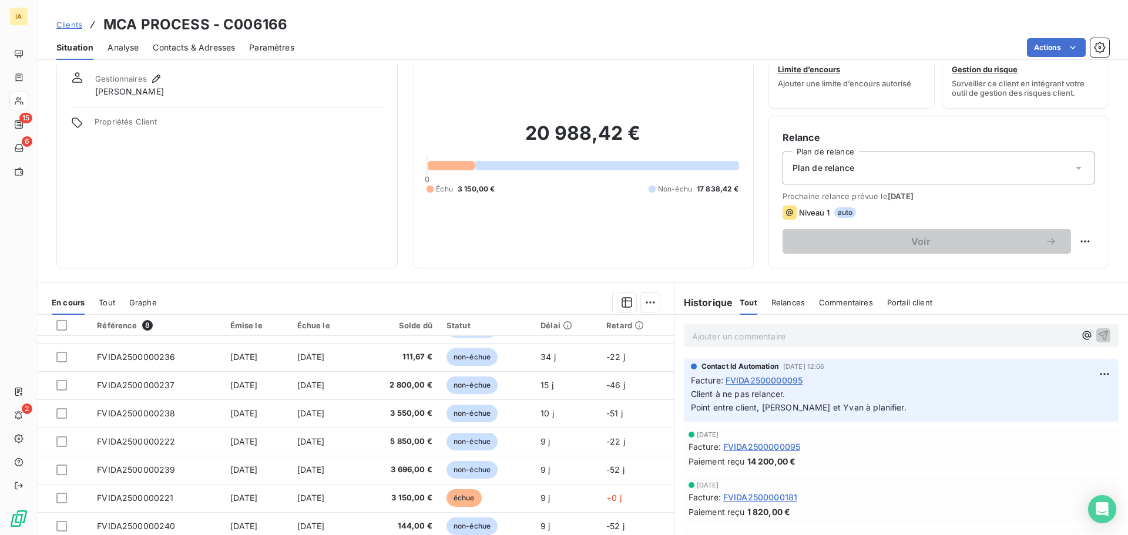
scroll to position [59, 0]
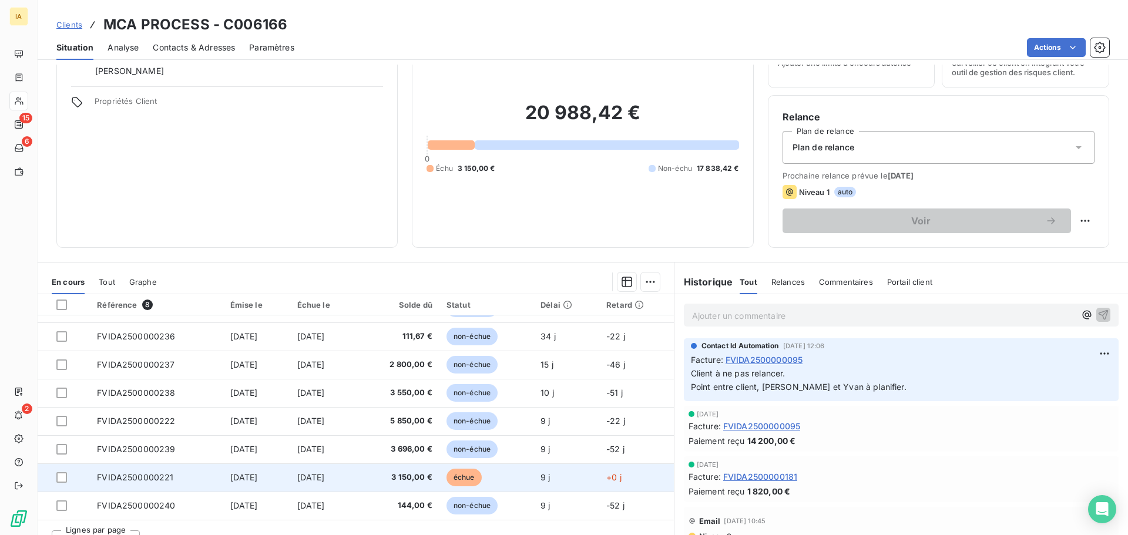
click at [351, 474] on td "[DATE]" at bounding box center [324, 478] width 68 height 28
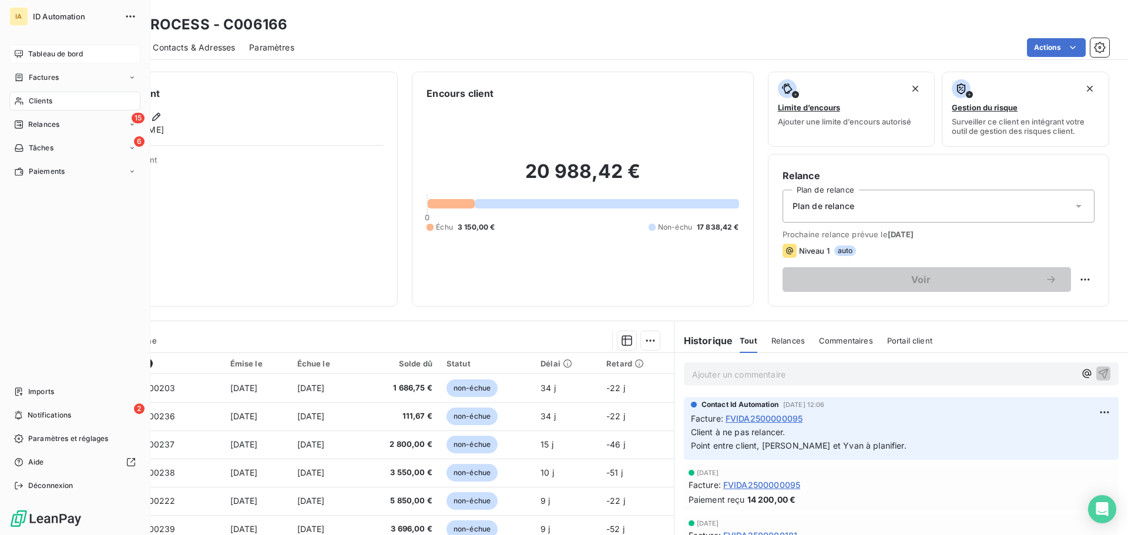
click at [63, 52] on span "Tableau de bord" at bounding box center [55, 54] width 55 height 11
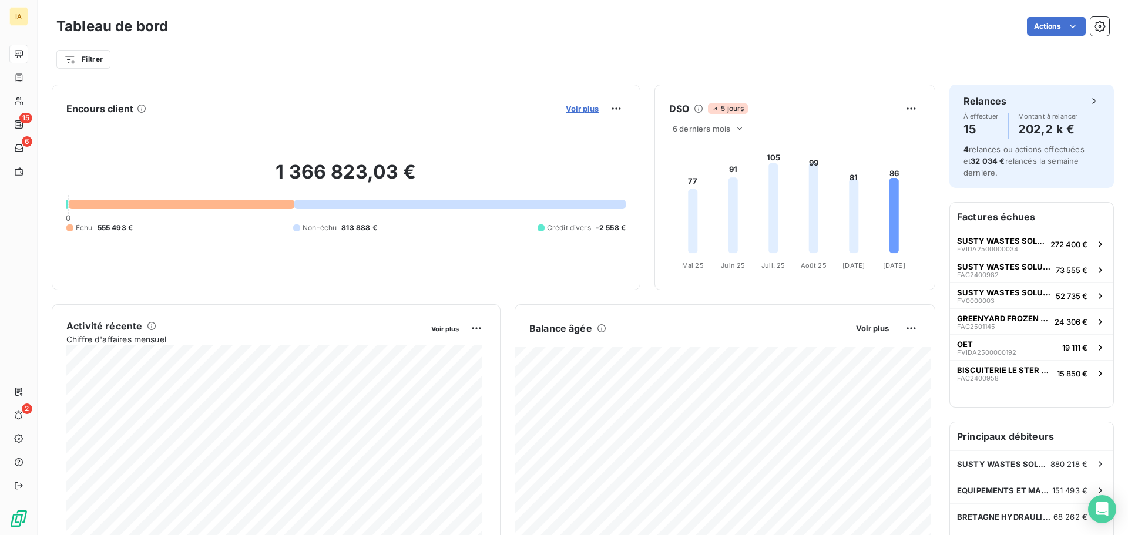
click at [579, 106] on span "Voir plus" at bounding box center [582, 108] width 33 height 9
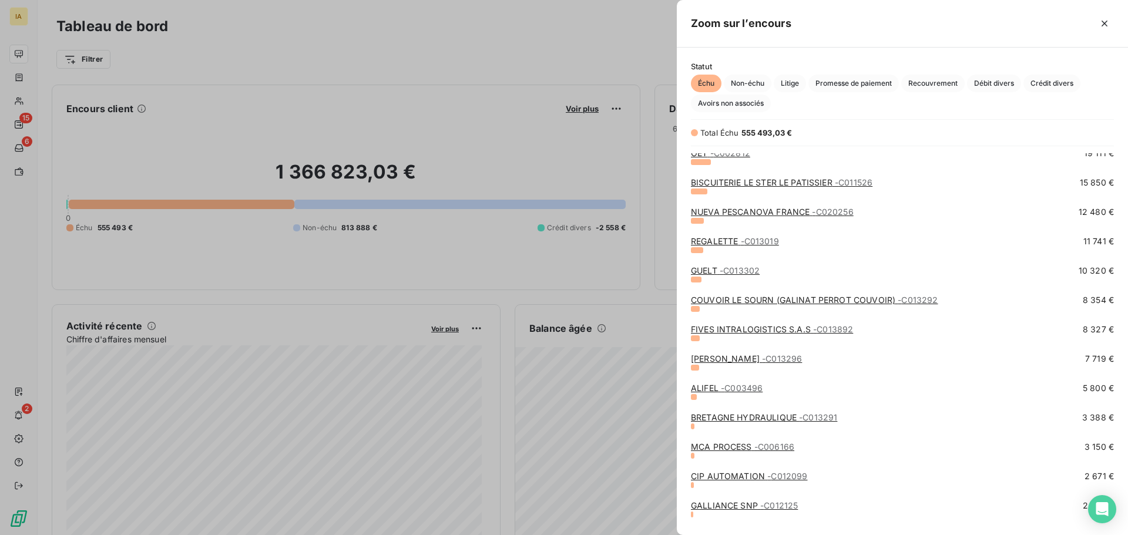
scroll to position [205, 0]
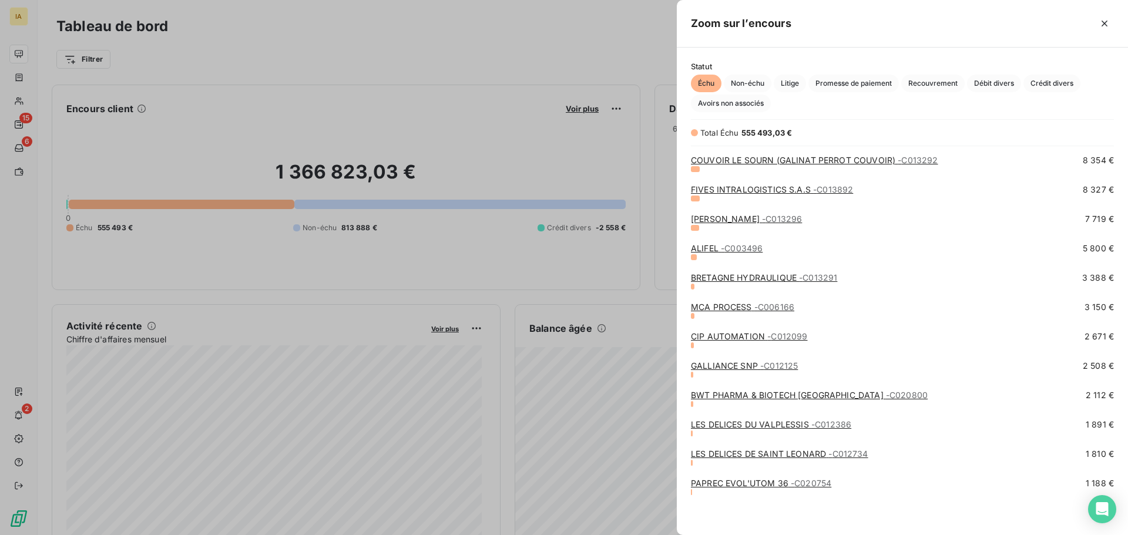
click at [741, 336] on link "CIP AUTOMATION - C012099" at bounding box center [749, 336] width 116 height 10
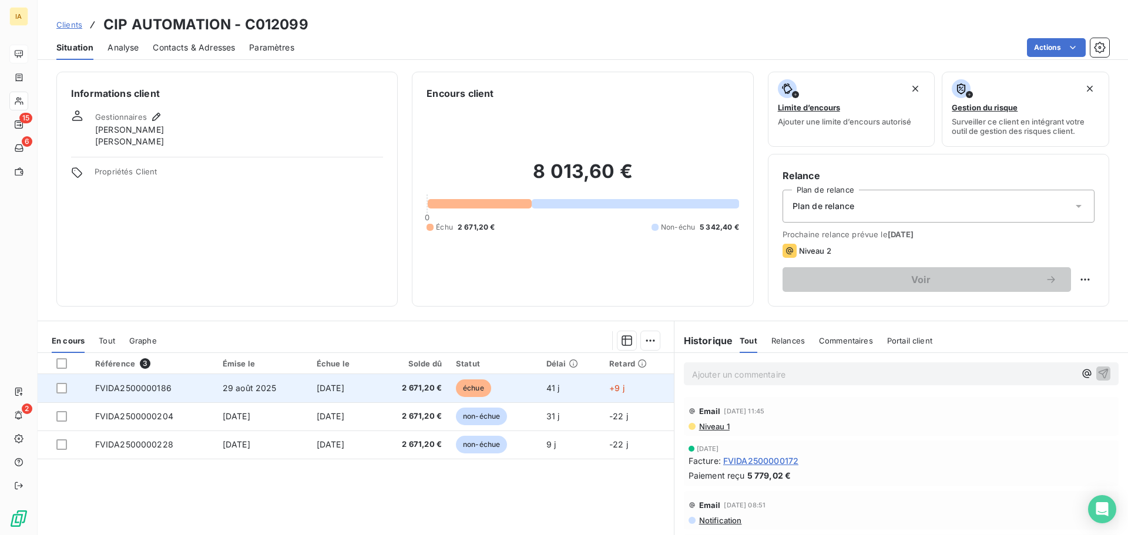
click at [315, 397] on td "[DATE]" at bounding box center [342, 388] width 65 height 28
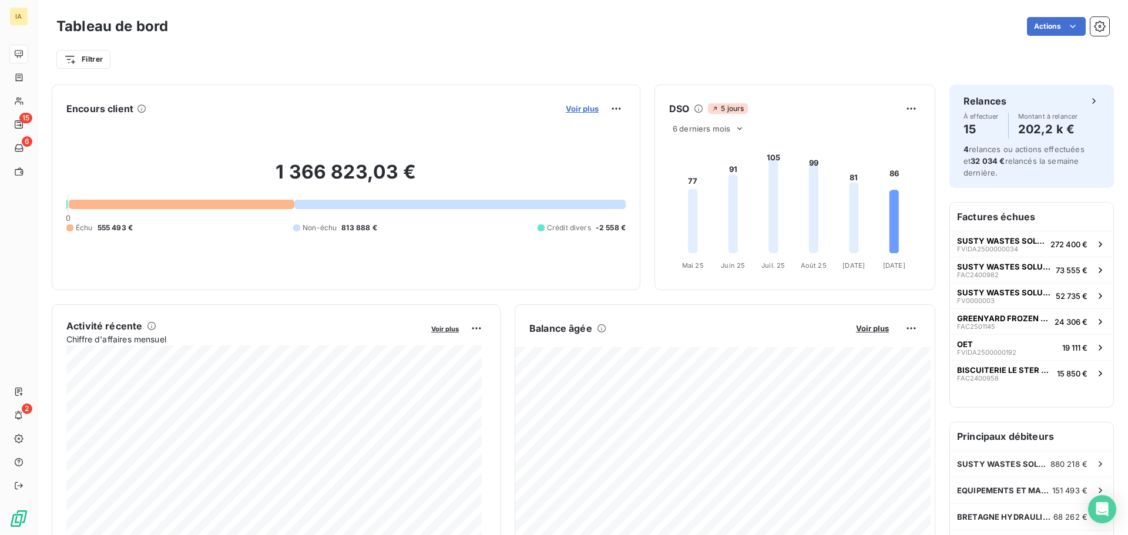
click at [571, 109] on span "Voir plus" at bounding box center [582, 108] width 33 height 9
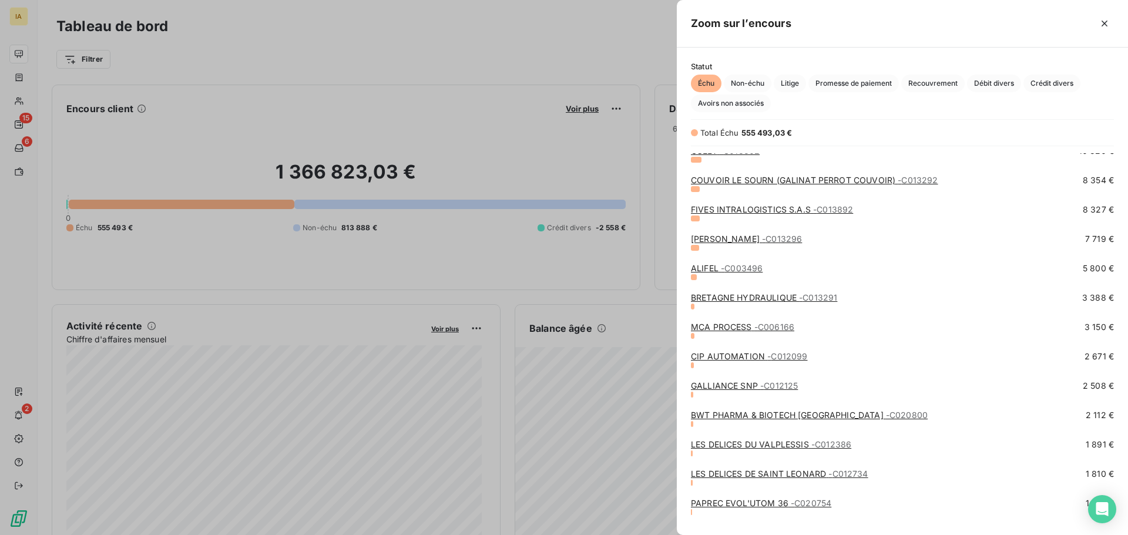
scroll to position [205, 0]
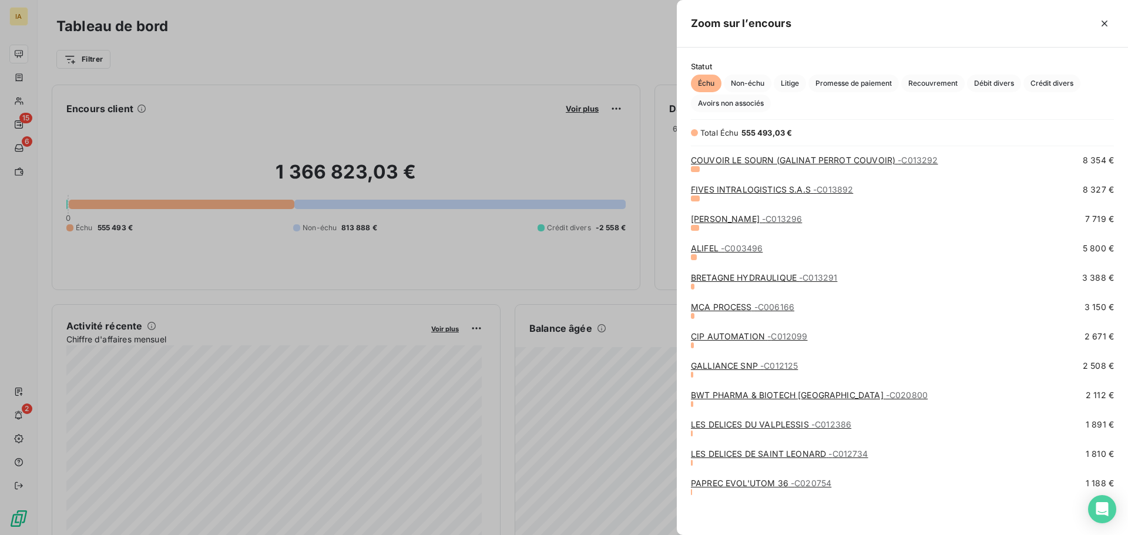
click at [723, 369] on link "GALLIANCE SNP - C012125" at bounding box center [744, 366] width 107 height 10
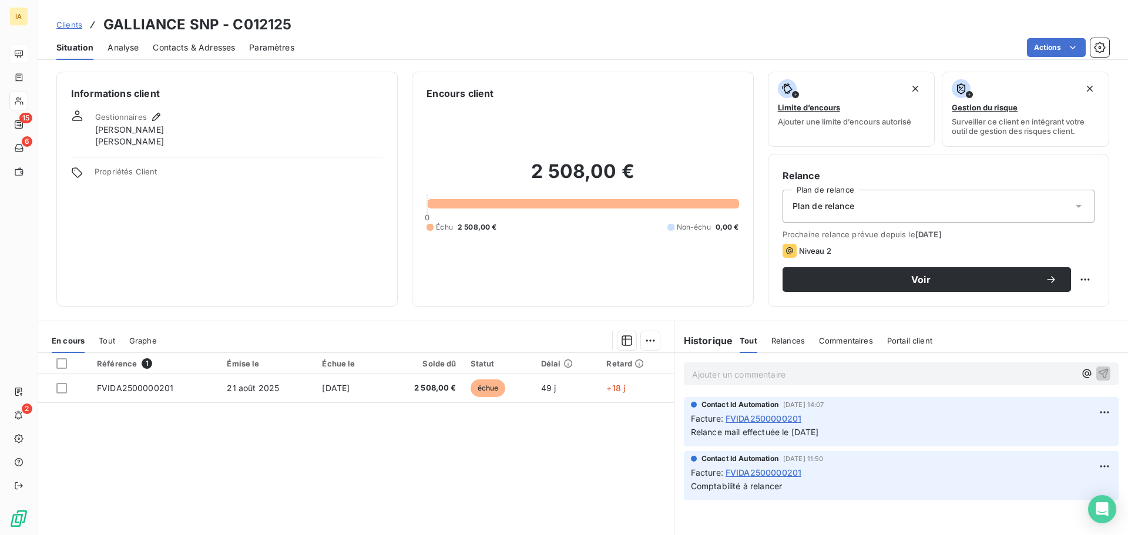
click at [155, 43] on span "Contacts & Adresses" at bounding box center [194, 48] width 82 height 12
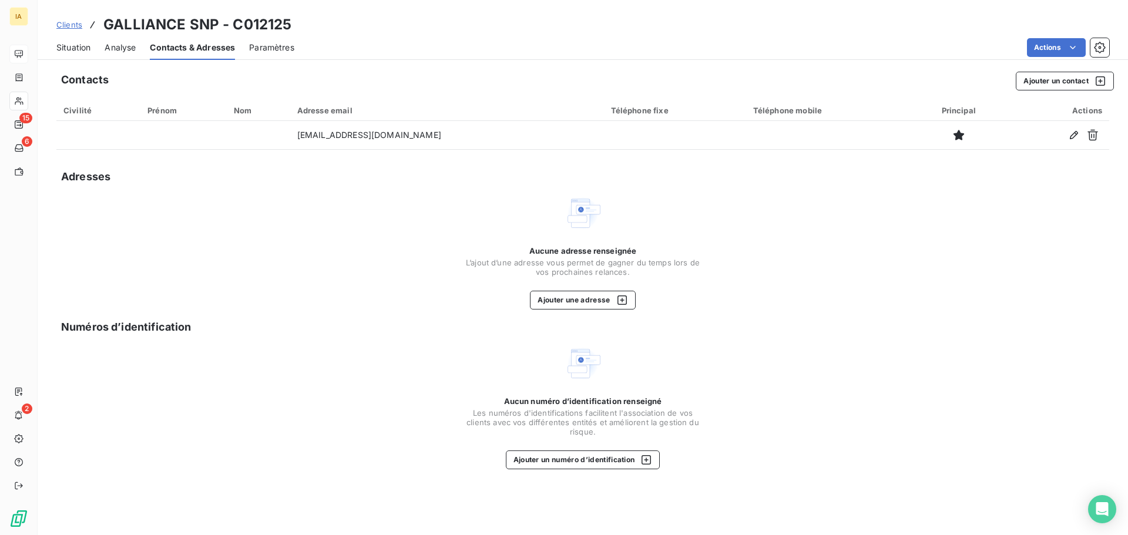
click at [128, 50] on span "Analyse" at bounding box center [120, 48] width 31 height 12
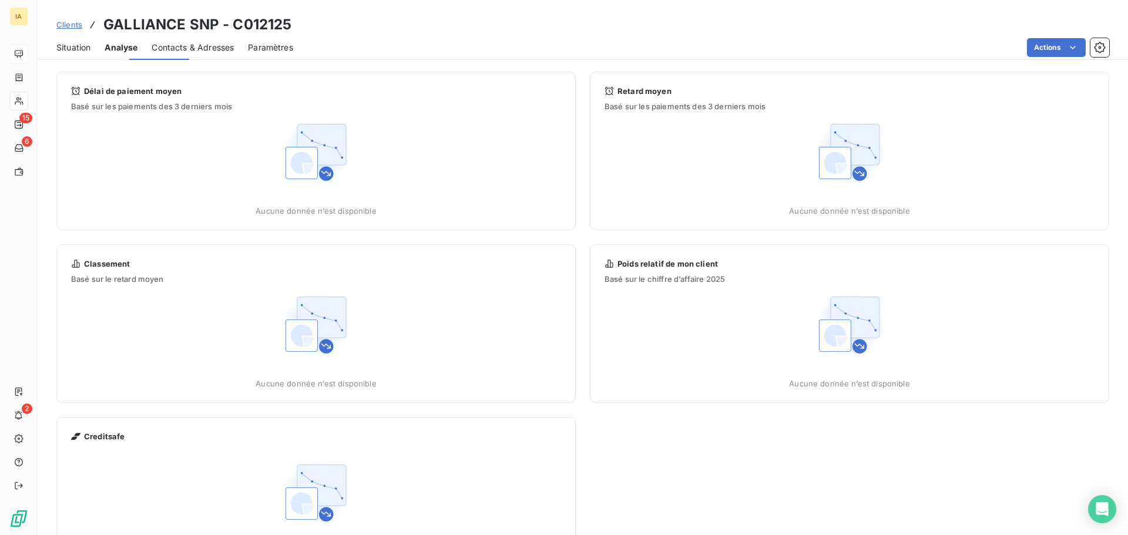
click at [67, 52] on span "Situation" at bounding box center [73, 48] width 34 height 12
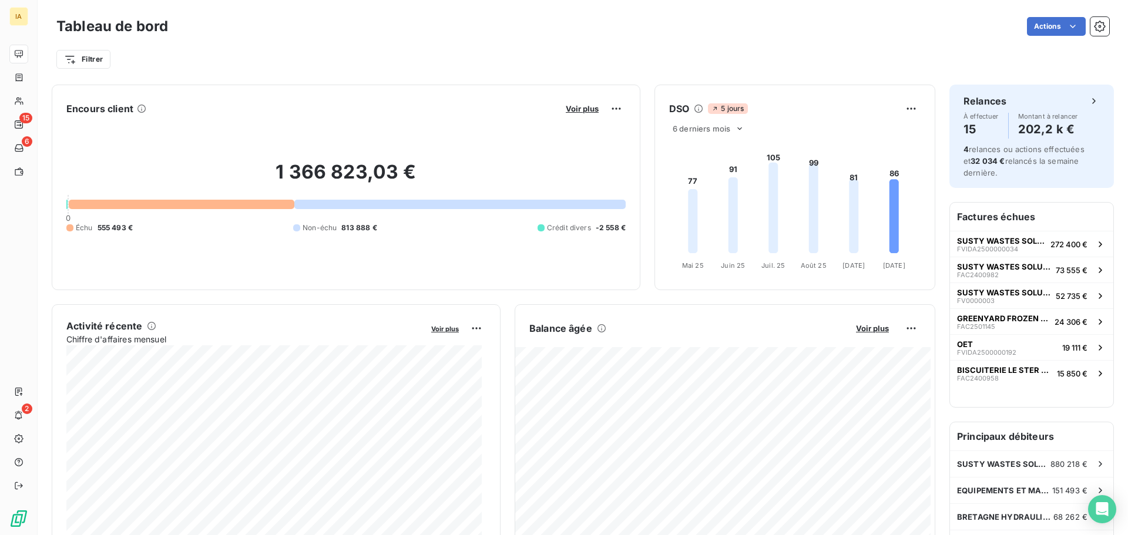
click at [574, 116] on div "Voir plus" at bounding box center [593, 108] width 63 height 19
click at [572, 110] on span "Voir plus" at bounding box center [582, 108] width 33 height 9
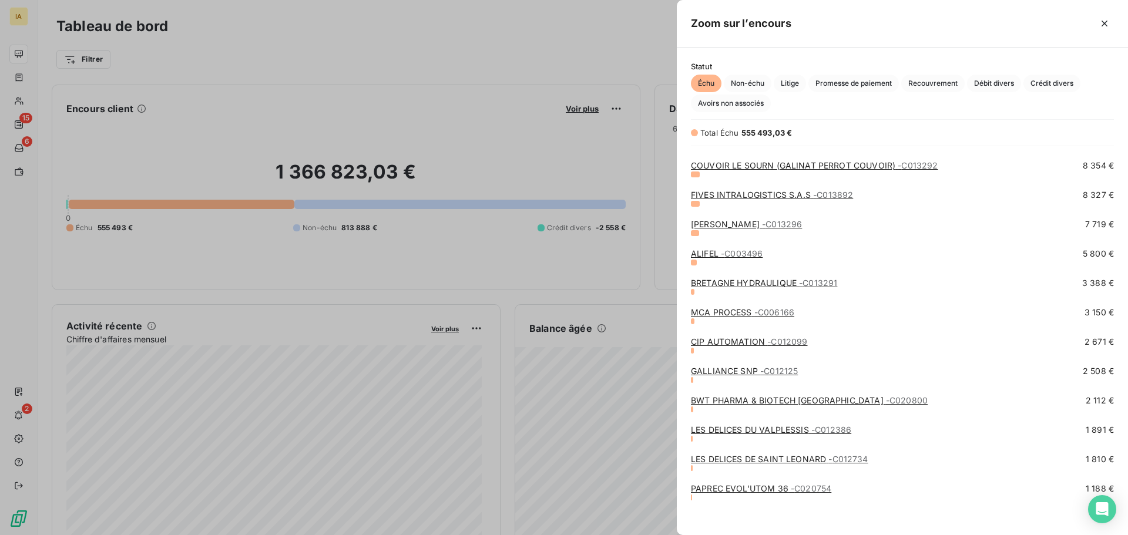
scroll to position [205, 0]
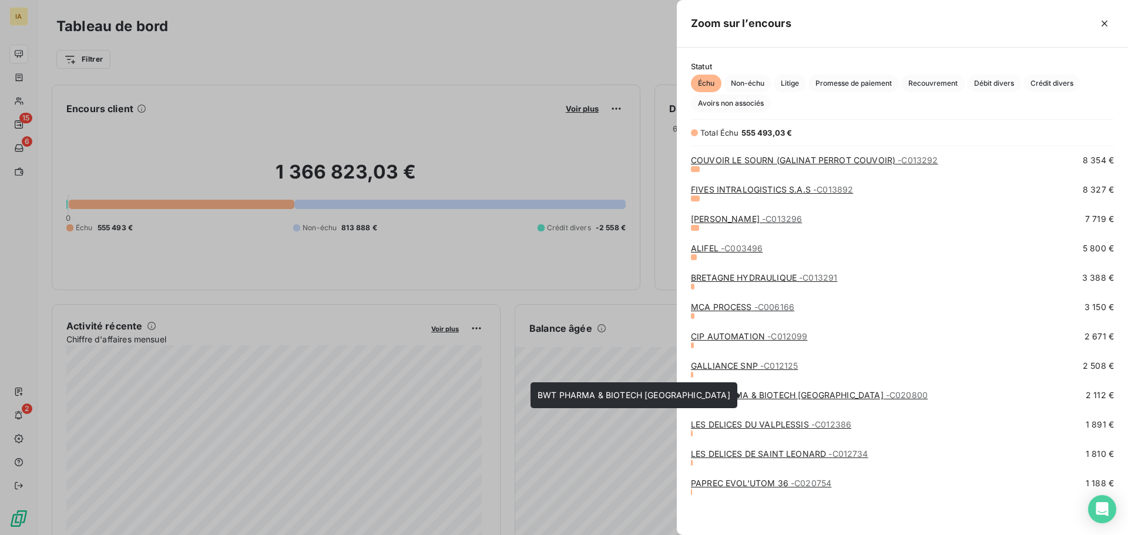
click at [730, 392] on link "BWT PHARMA & BIOTECH [GEOGRAPHIC_DATA] - C020800" at bounding box center [809, 395] width 237 height 10
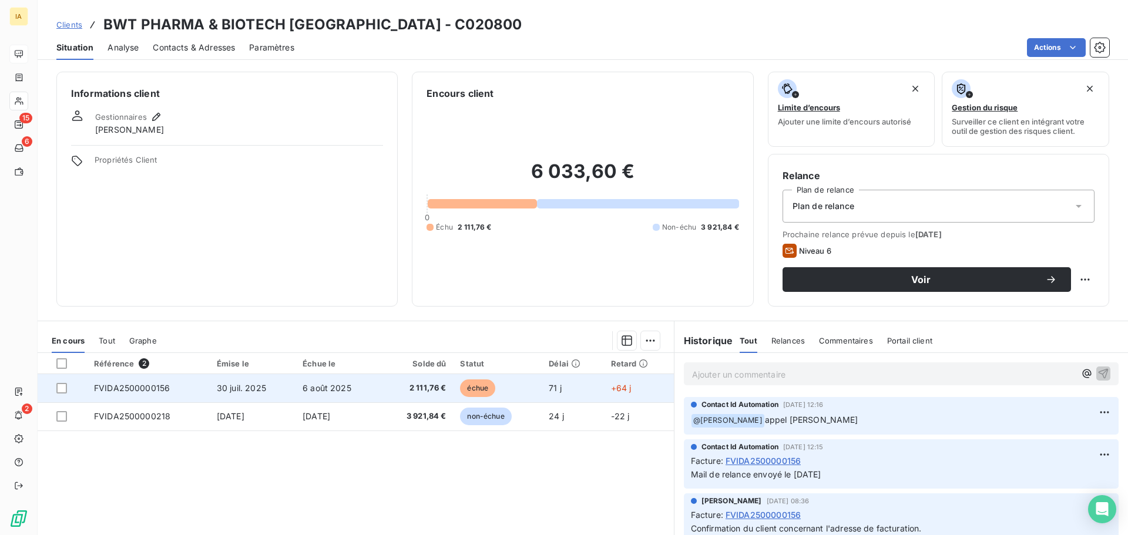
click at [263, 379] on td "30 juil. 2025" at bounding box center [253, 388] width 86 height 28
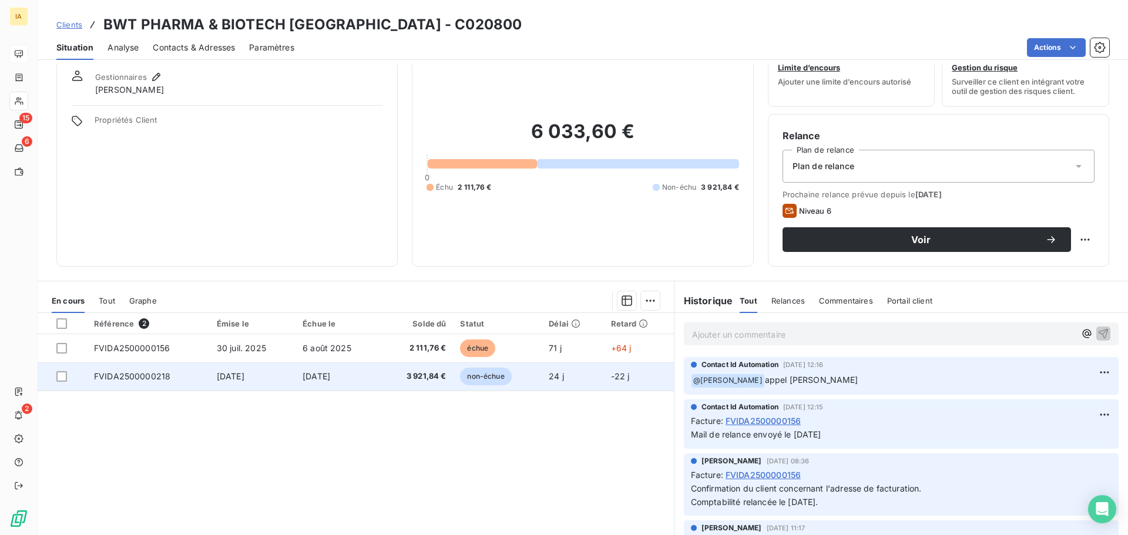
scroll to position [59, 0]
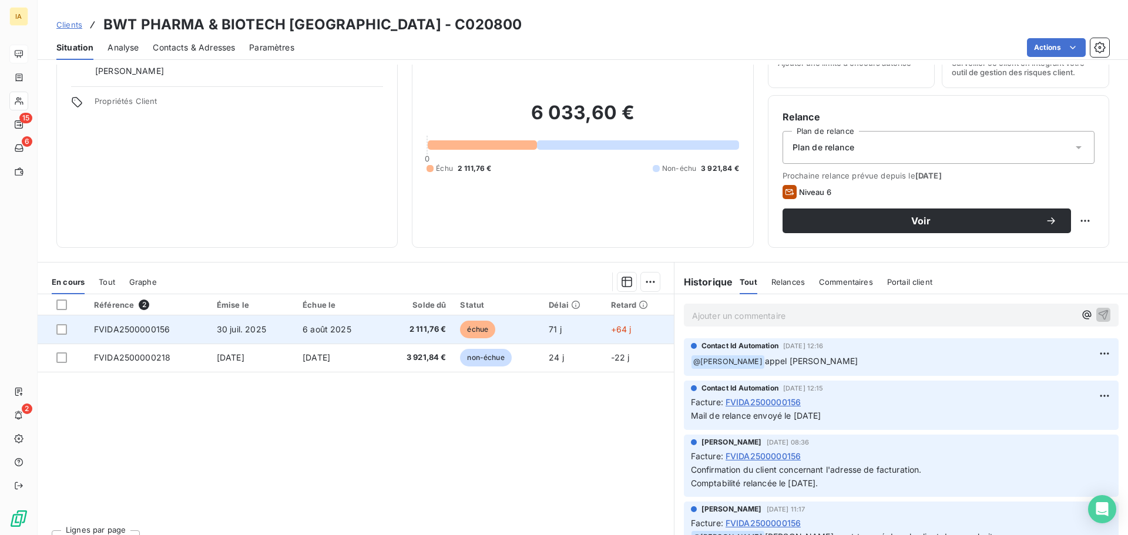
click at [218, 342] on td "30 juil. 2025" at bounding box center [253, 330] width 86 height 28
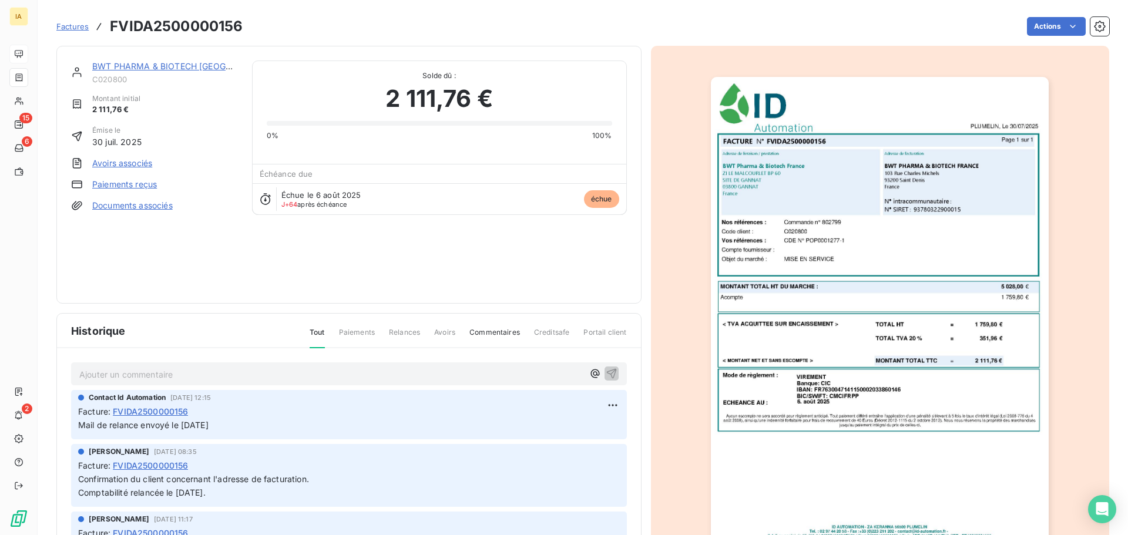
click at [854, 286] on img "button" at bounding box center [880, 316] width 338 height 478
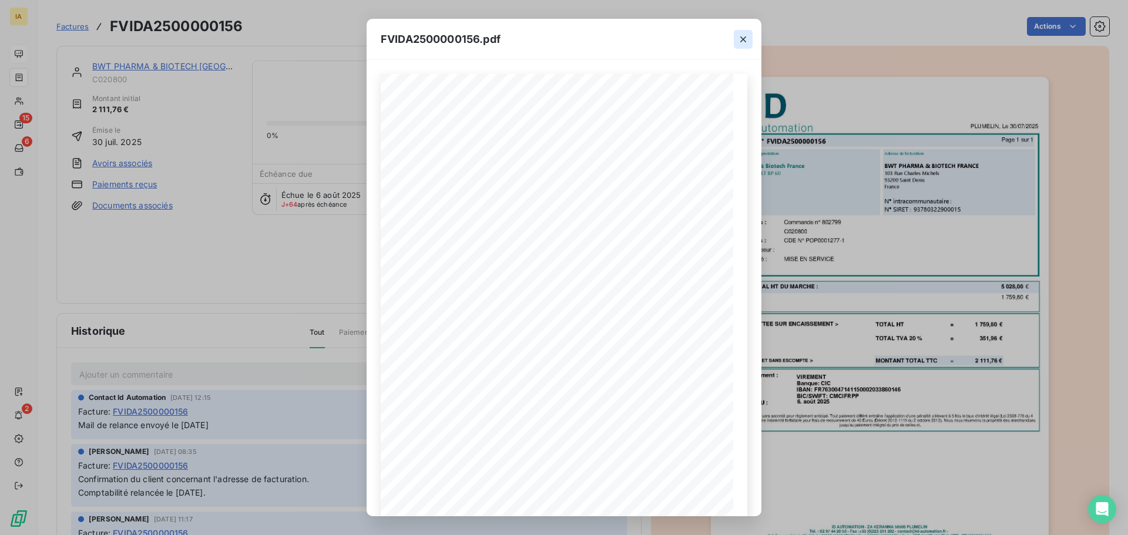
click at [742, 37] on icon "button" at bounding box center [743, 39] width 6 height 6
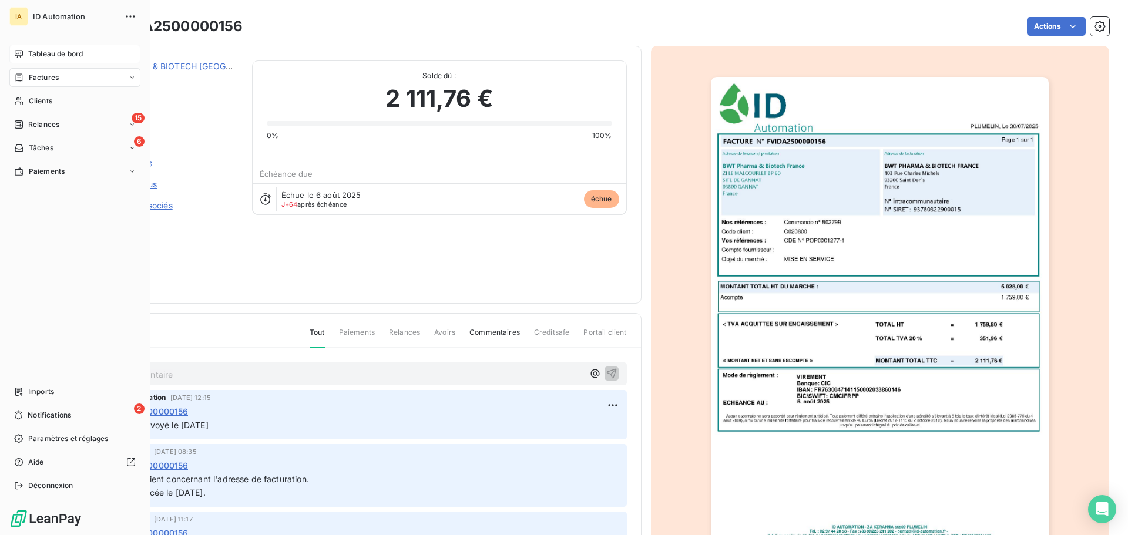
drag, startPoint x: 39, startPoint y: 50, endPoint x: 123, endPoint y: 55, distance: 84.2
click at [39, 50] on span "Tableau de bord" at bounding box center [55, 54] width 55 height 11
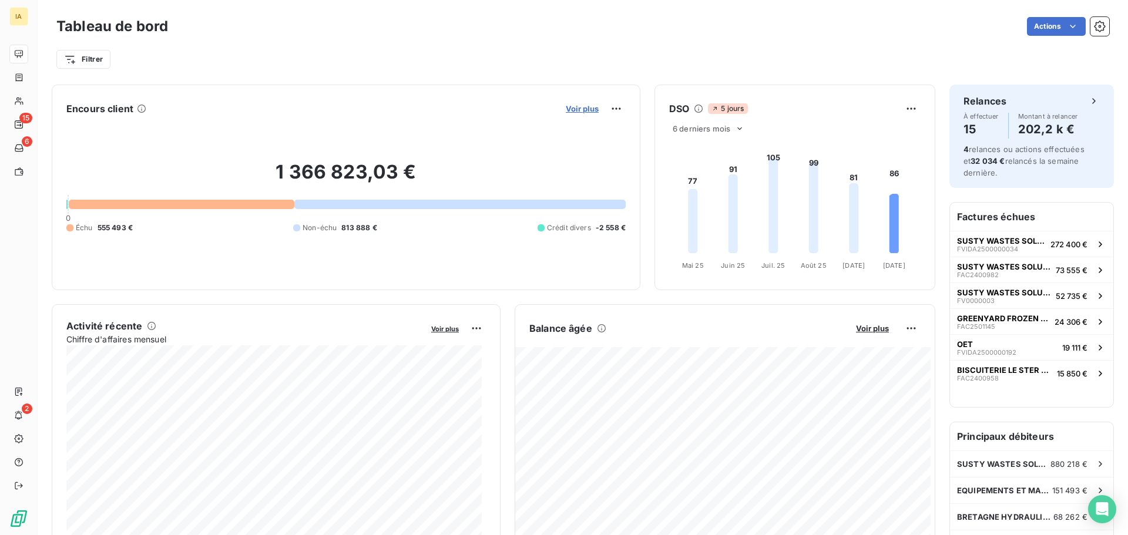
click at [580, 108] on span "Voir plus" at bounding box center [582, 108] width 33 height 9
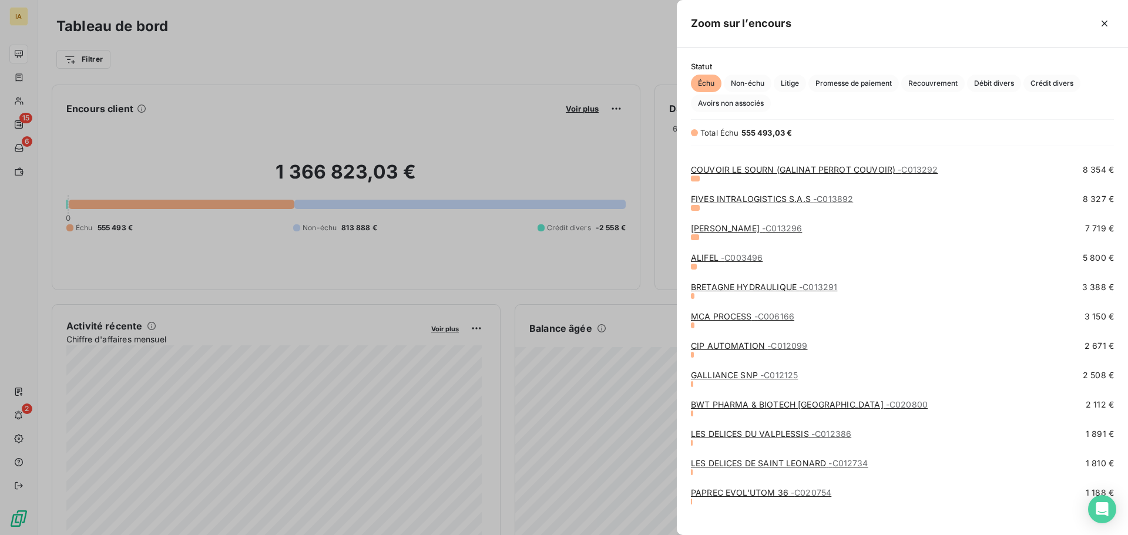
scroll to position [205, 0]
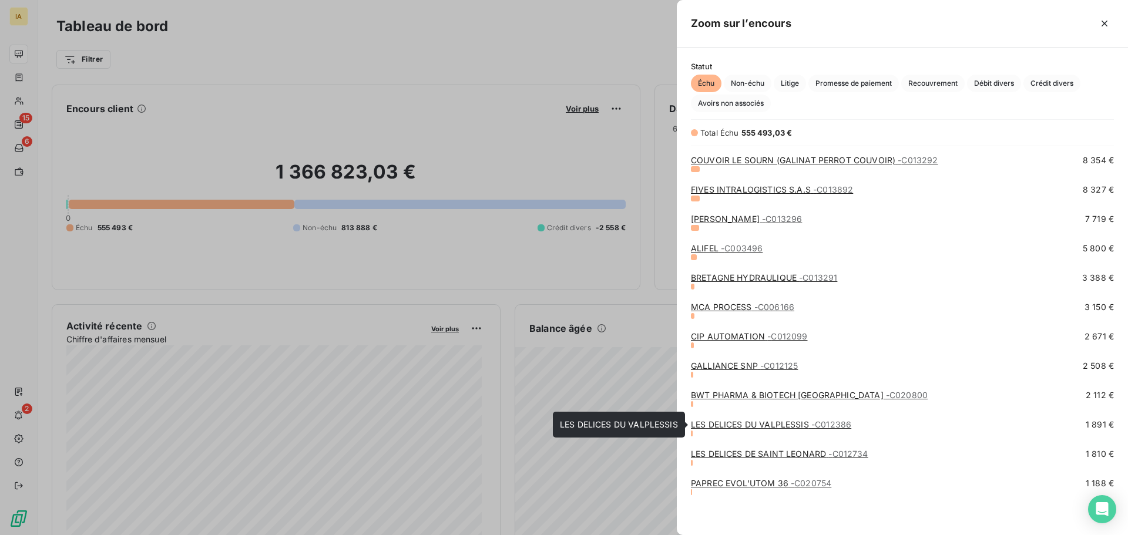
click at [732, 425] on link "LES DELICES DU VALPLESSIS - C012386" at bounding box center [771, 425] width 160 height 10
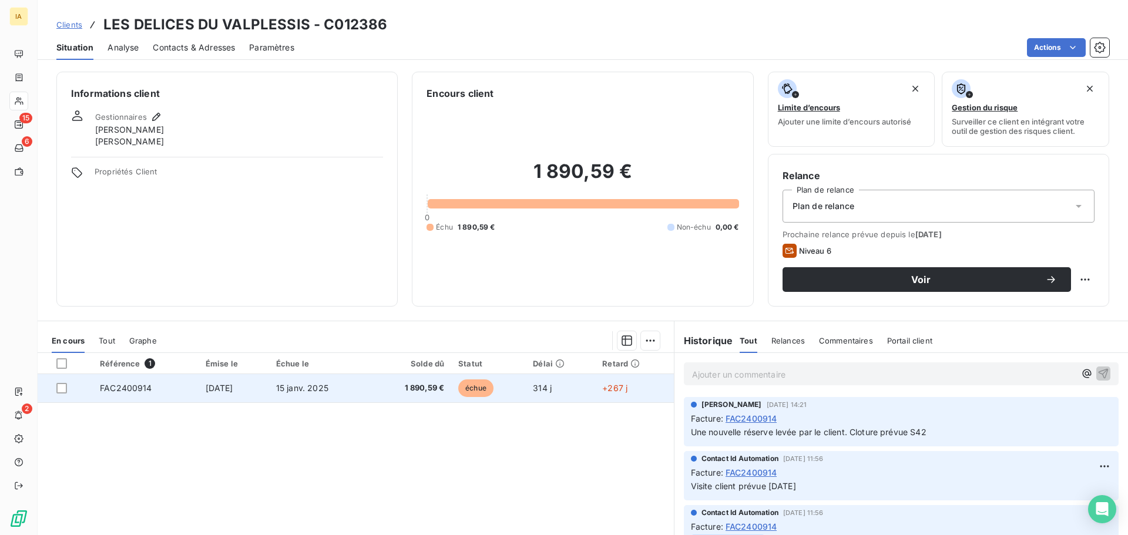
click at [301, 386] on span "15 janv. 2025" at bounding box center [302, 388] width 52 height 10
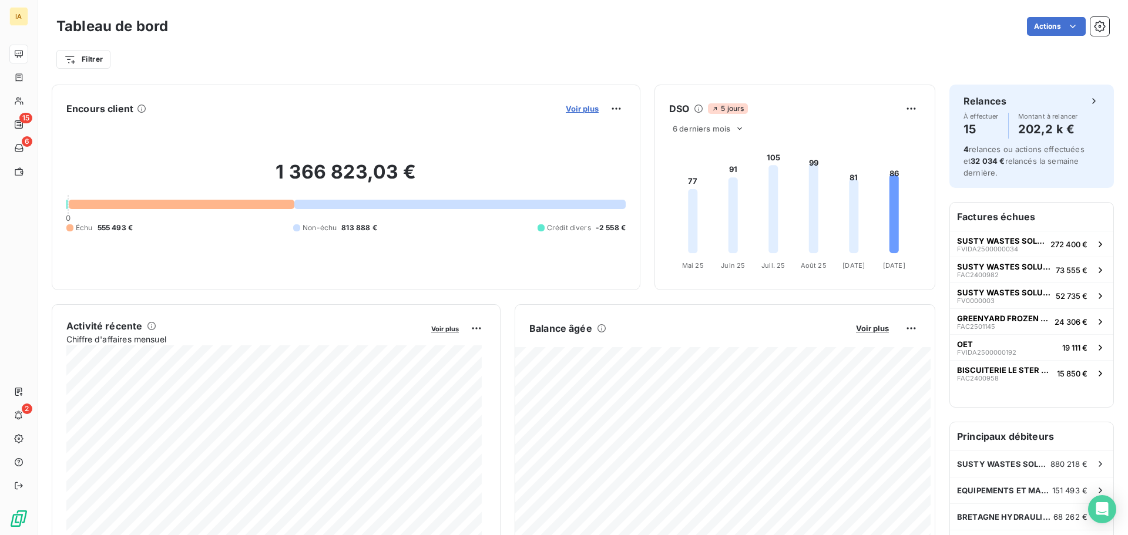
click at [571, 105] on span "Voir plus" at bounding box center [582, 108] width 33 height 9
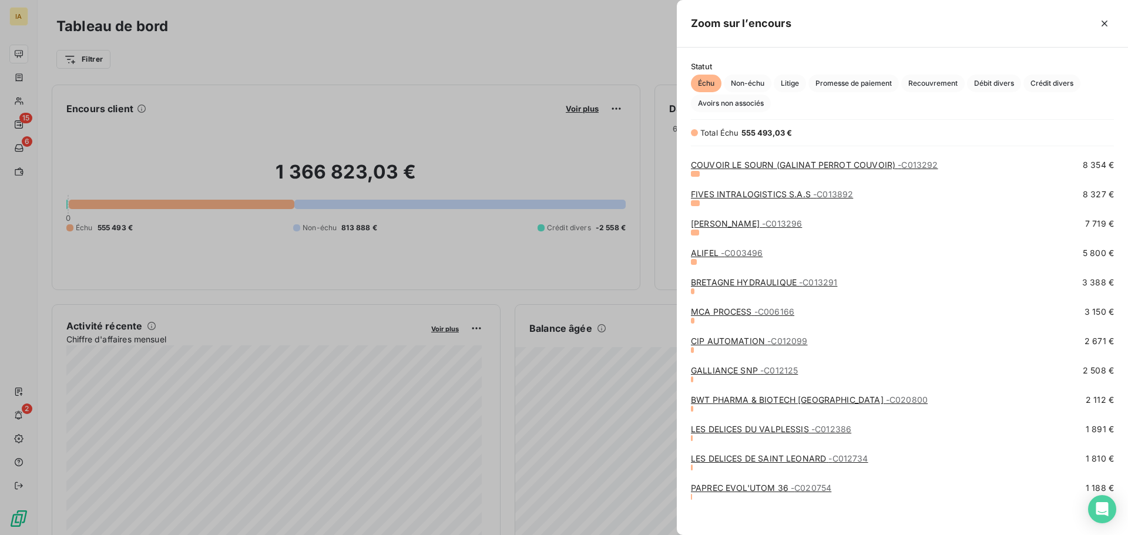
scroll to position [205, 0]
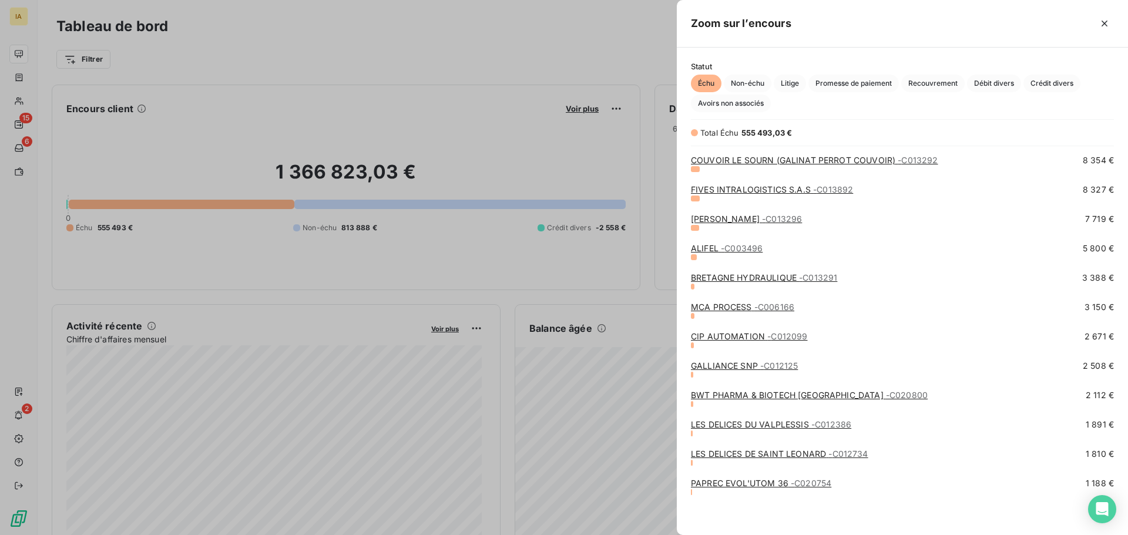
click at [728, 454] on link "LES DELICES DE SAINT LEONARD - C012734" at bounding box center [779, 454] width 177 height 10
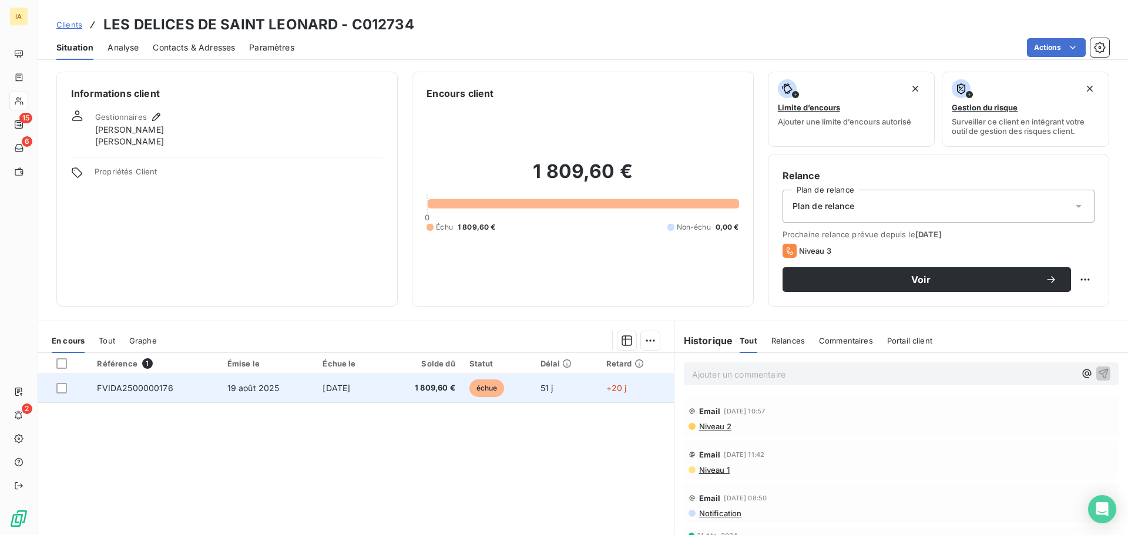
click at [323, 393] on td "[DATE]" at bounding box center [350, 388] width 68 height 28
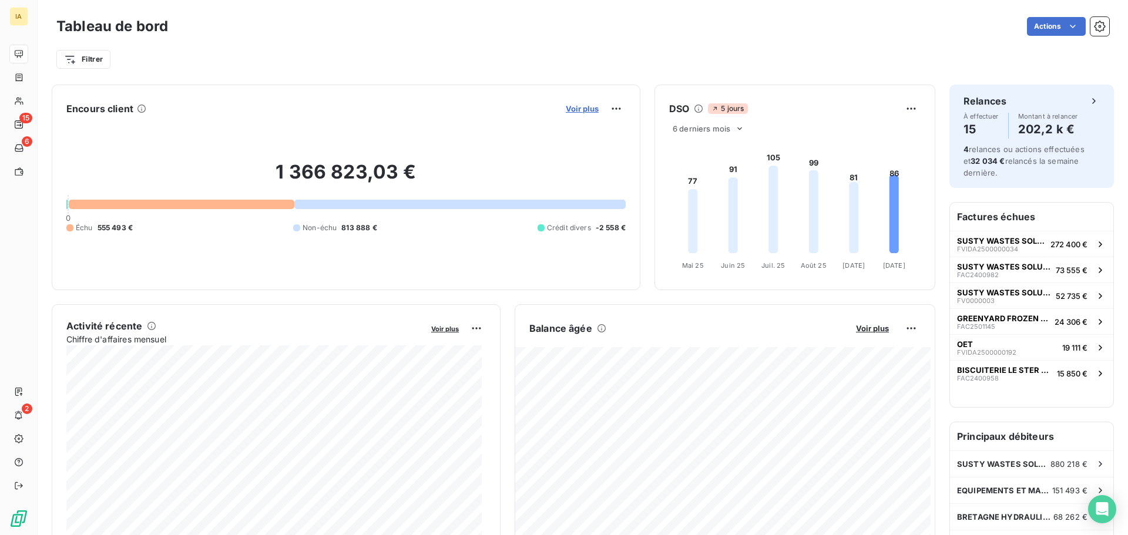
click at [572, 112] on span "Voir plus" at bounding box center [582, 108] width 33 height 9
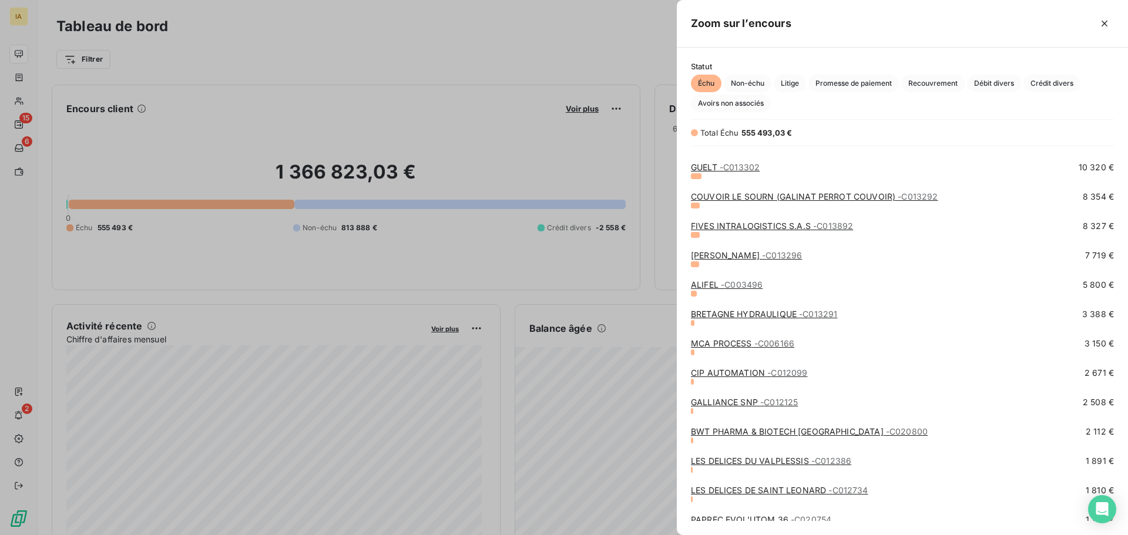
scroll to position [205, 0]
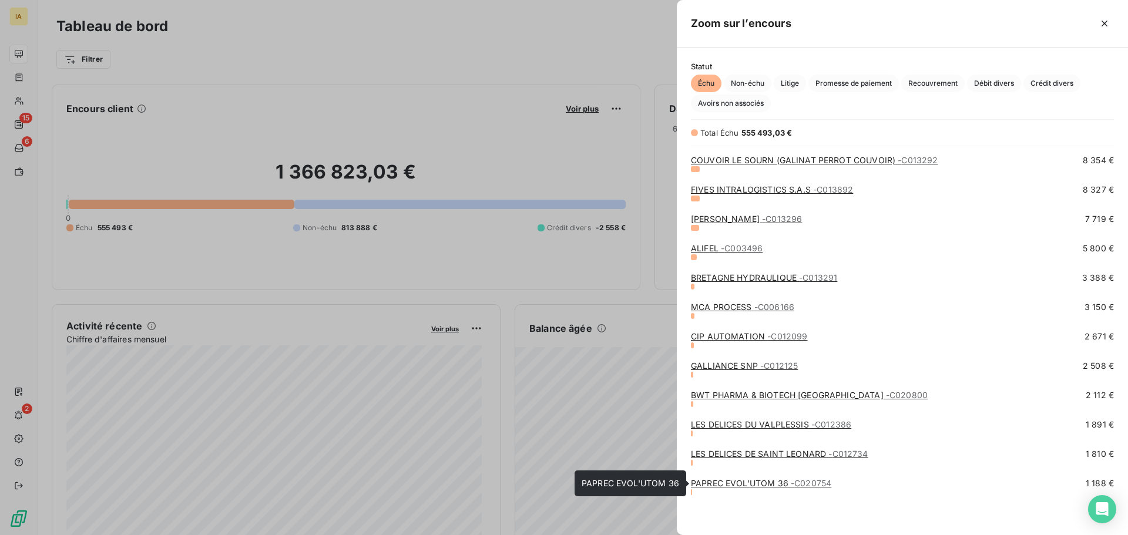
click at [725, 482] on link "PAPREC EVOL'UTOM 36 - C020754" at bounding box center [761, 483] width 140 height 10
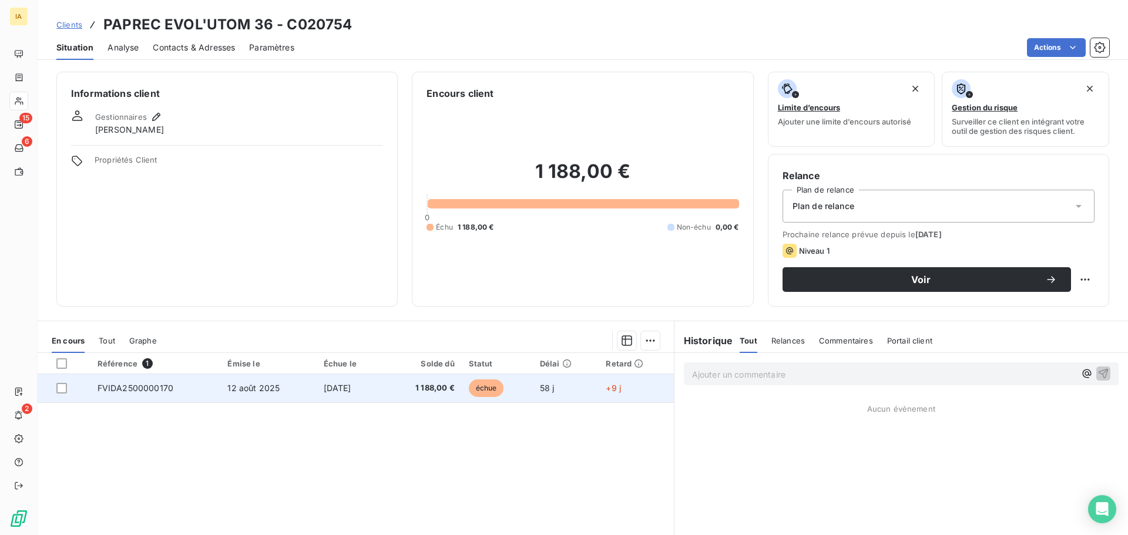
click at [351, 388] on span "[DATE]" at bounding box center [338, 388] width 28 height 10
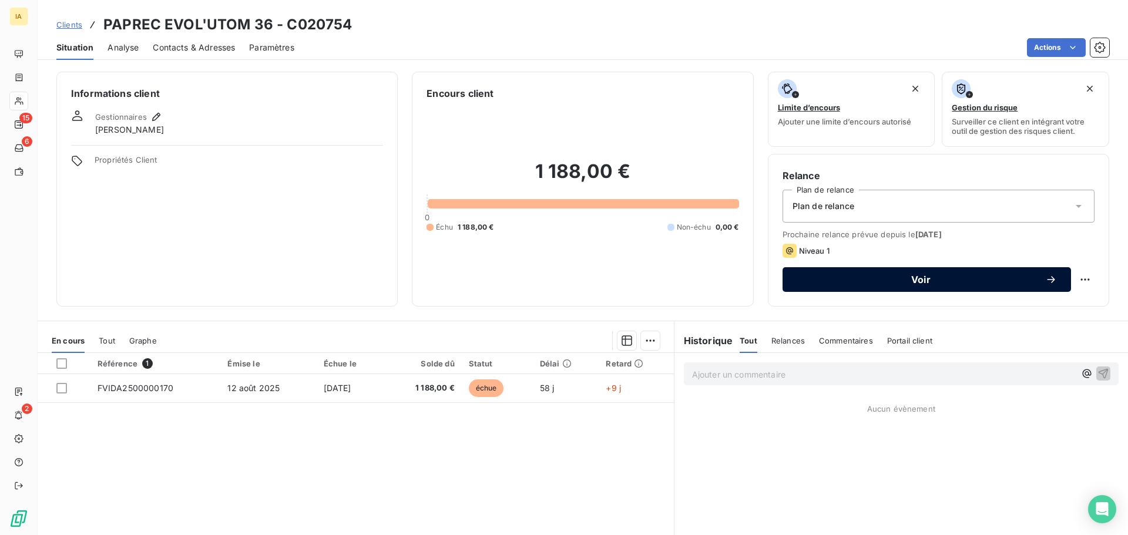
click at [847, 272] on button "Voir" at bounding box center [927, 279] width 289 height 25
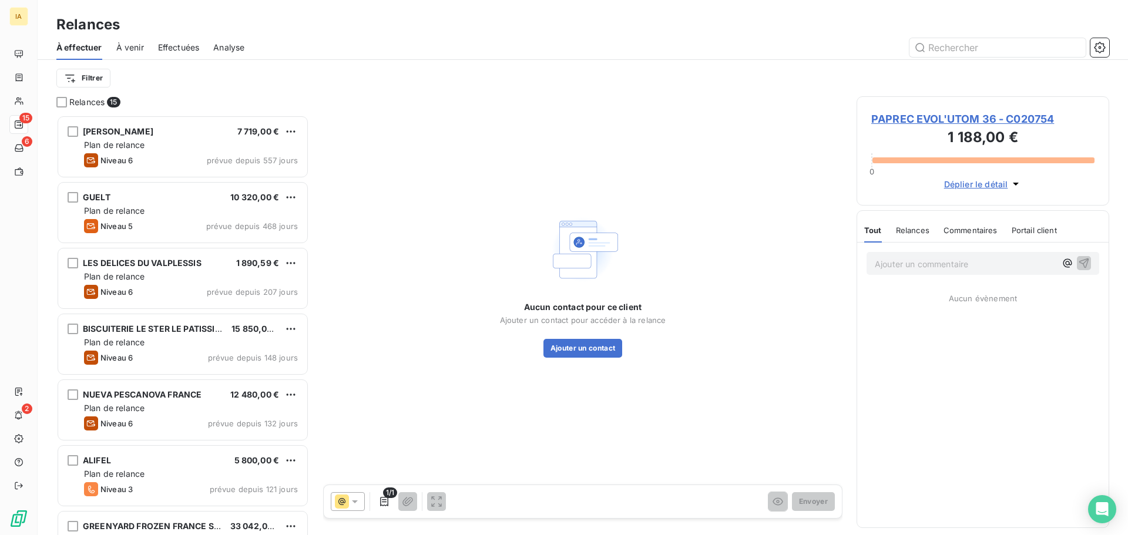
scroll to position [411, 244]
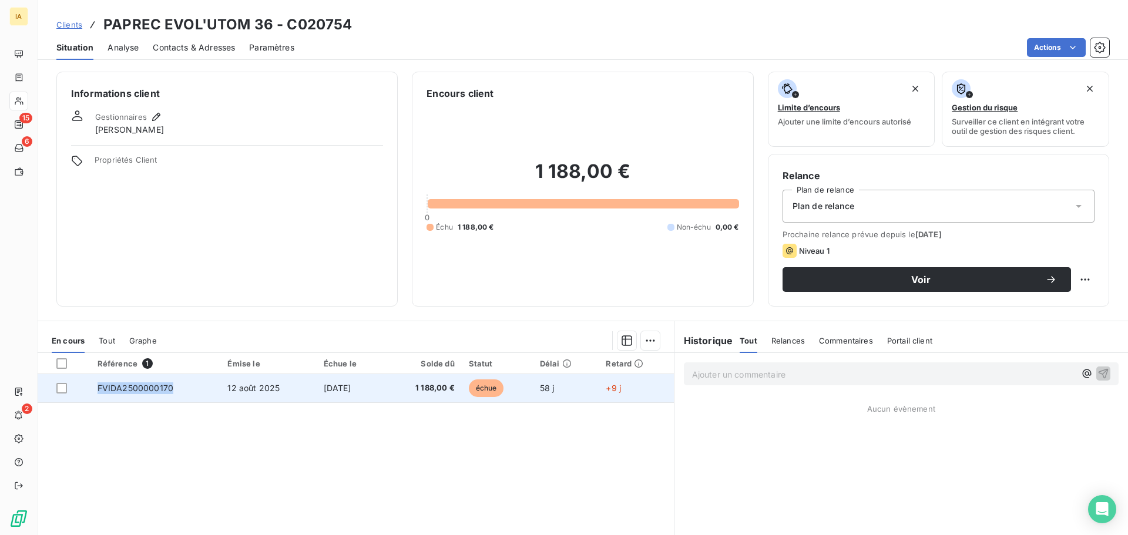
drag, startPoint x: 179, startPoint y: 388, endPoint x: 96, endPoint y: 388, distance: 82.9
click at [96, 388] on td "FVIDA2500000170" at bounding box center [155, 388] width 130 height 28
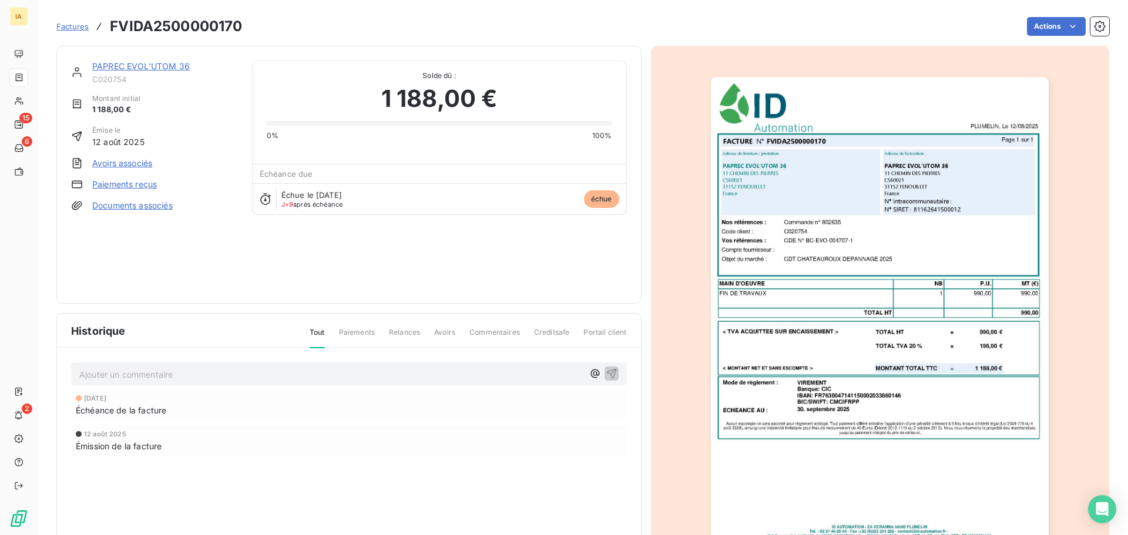
click at [195, 27] on h3 "FVIDA2500000170" at bounding box center [176, 26] width 132 height 21
copy h3 "FVIDA2500000170"
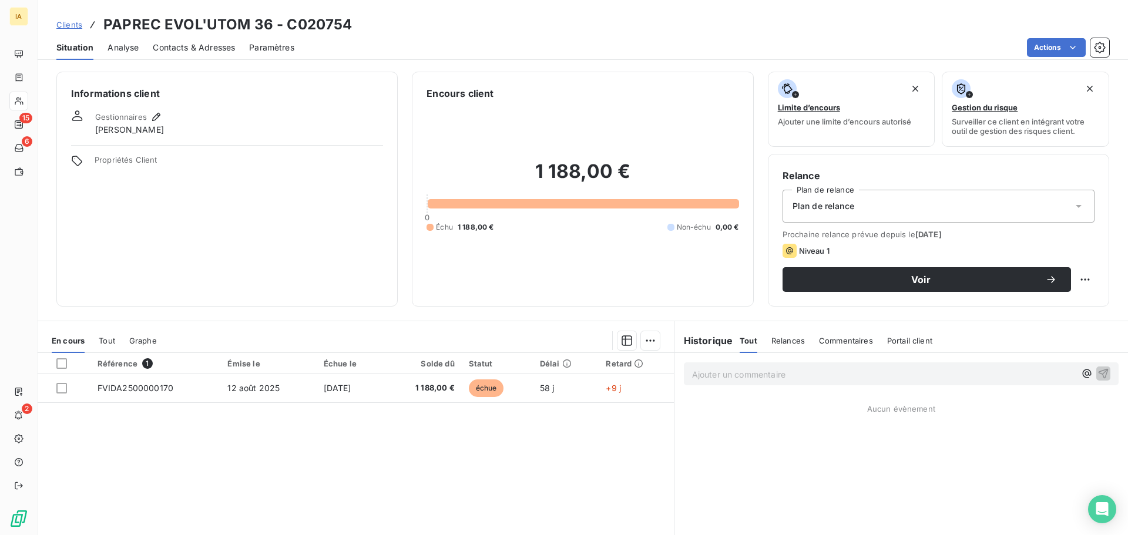
click at [72, 25] on span "Clients" at bounding box center [69, 24] width 26 height 9
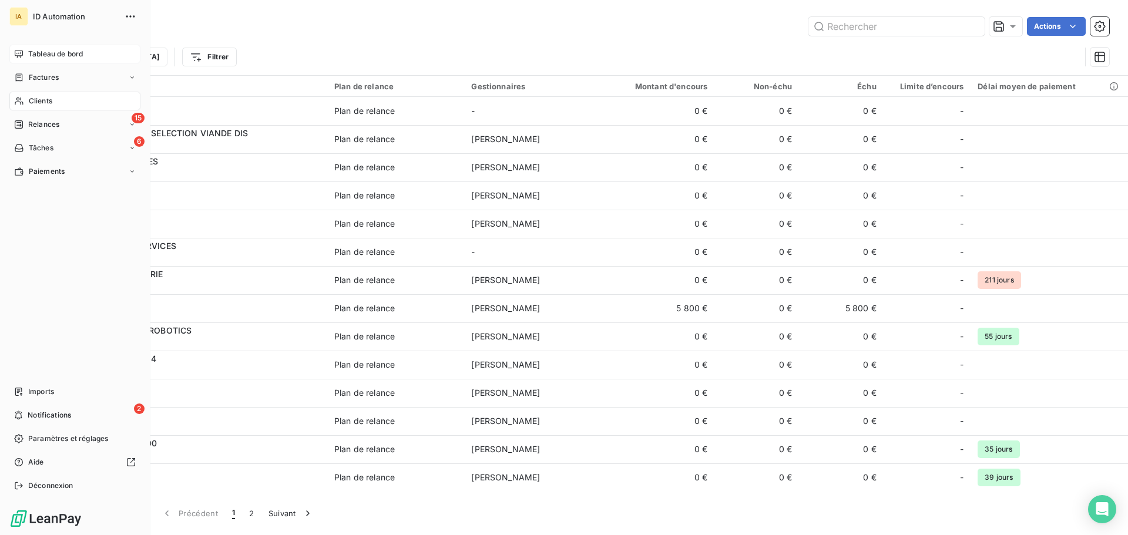
click at [43, 56] on span "Tableau de bord" at bounding box center [55, 54] width 55 height 11
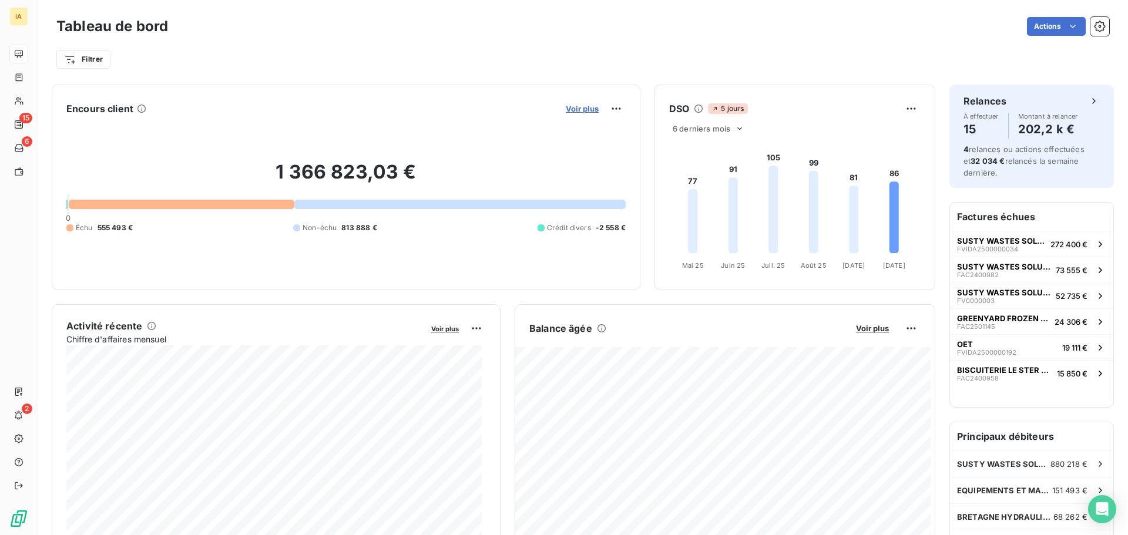
click at [579, 109] on span "Voir plus" at bounding box center [582, 108] width 33 height 9
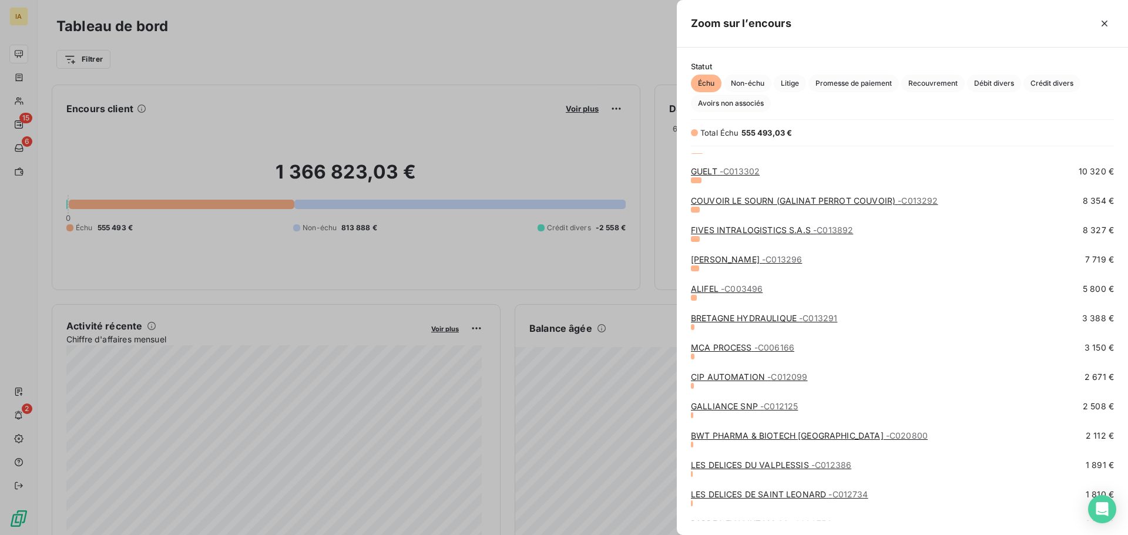
scroll to position [205, 0]
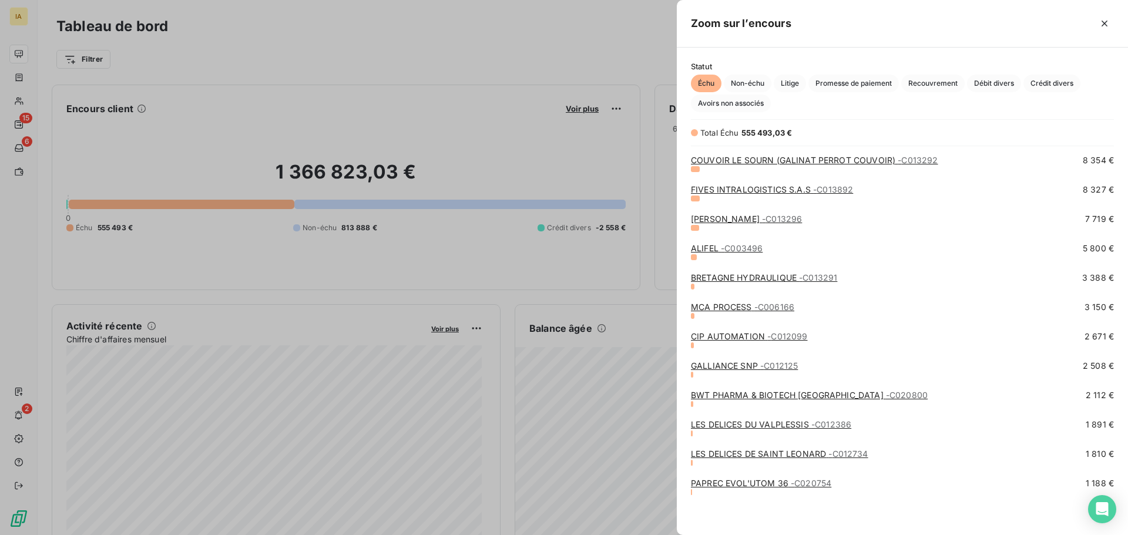
click at [720, 402] on div "BWT PHARMA & BIOTECH [GEOGRAPHIC_DATA] - C020800 2 112 €" at bounding box center [902, 399] width 423 height 18
click at [719, 395] on link "BWT PHARMA & BIOTECH [GEOGRAPHIC_DATA] - C020800" at bounding box center [809, 395] width 237 height 10
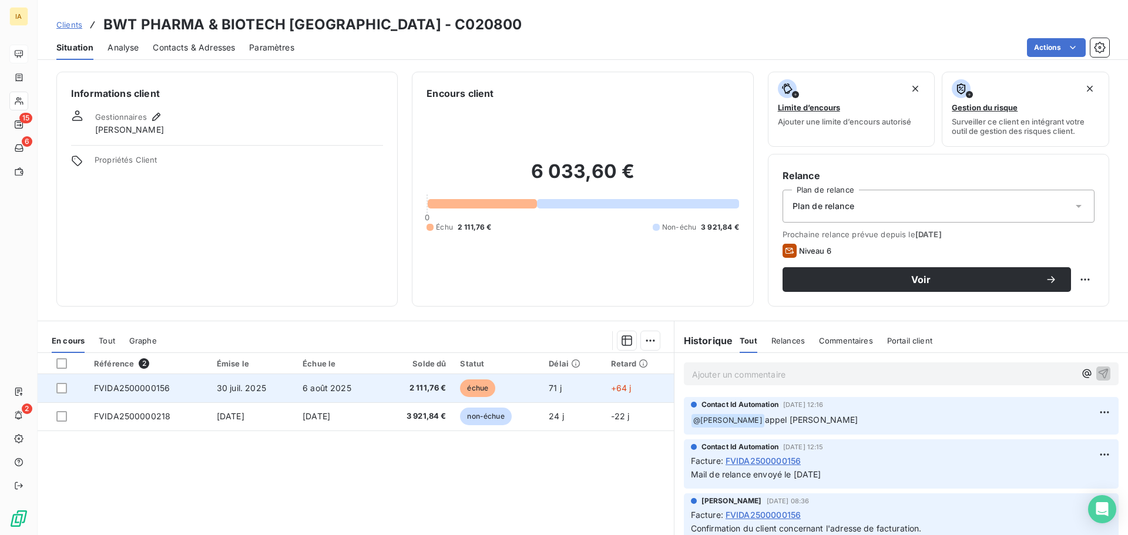
click at [296, 380] on td "6 août 2025" at bounding box center [338, 388] width 85 height 28
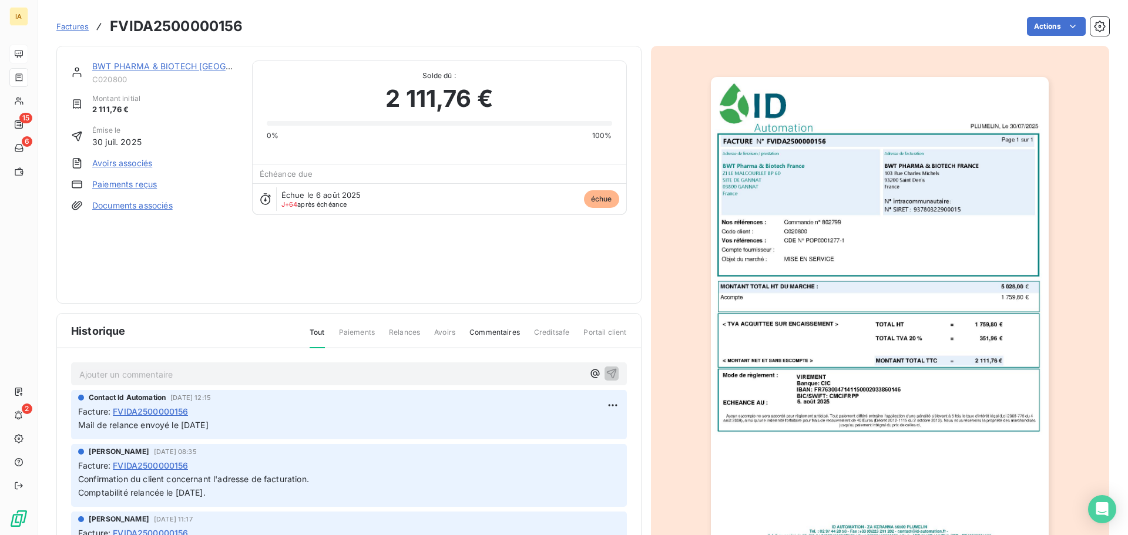
click at [854, 261] on img "button" at bounding box center [880, 316] width 338 height 478
